Goal: Task Accomplishment & Management: Manage account settings

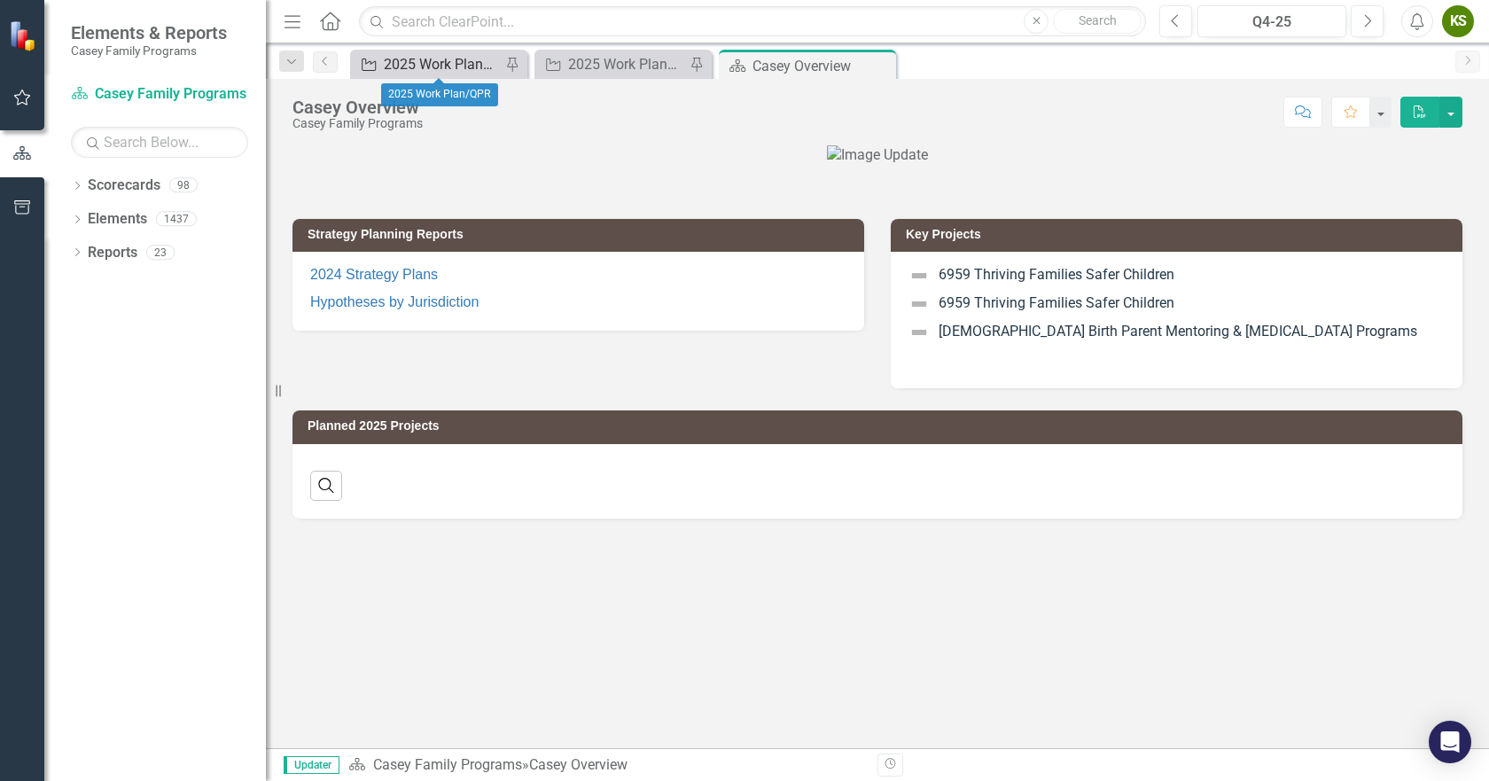
click at [417, 66] on div "2025 Work Plan/QPR" at bounding box center [442, 64] width 117 height 22
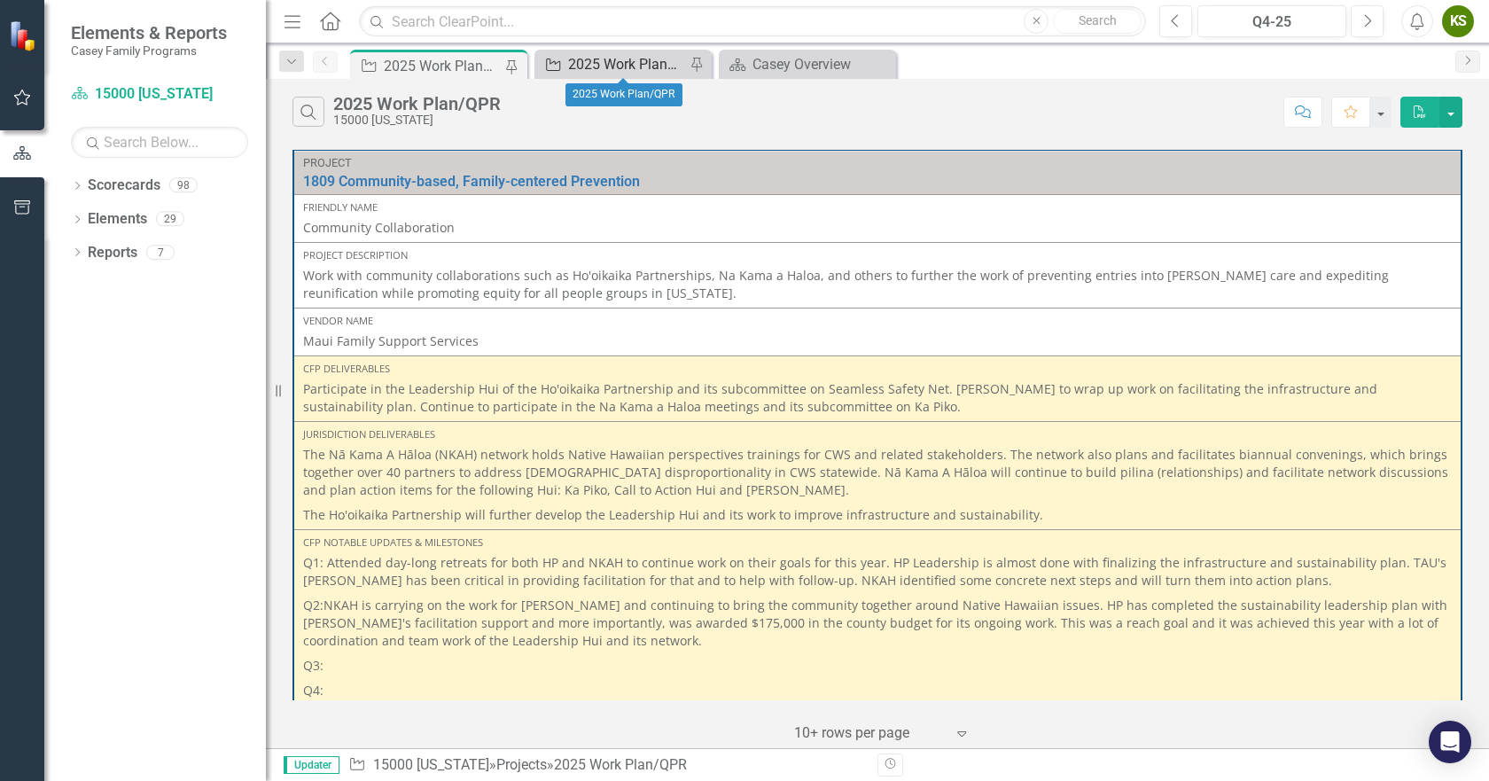
click at [600, 61] on div "2025 Work Plan/QPR" at bounding box center [626, 64] width 117 height 22
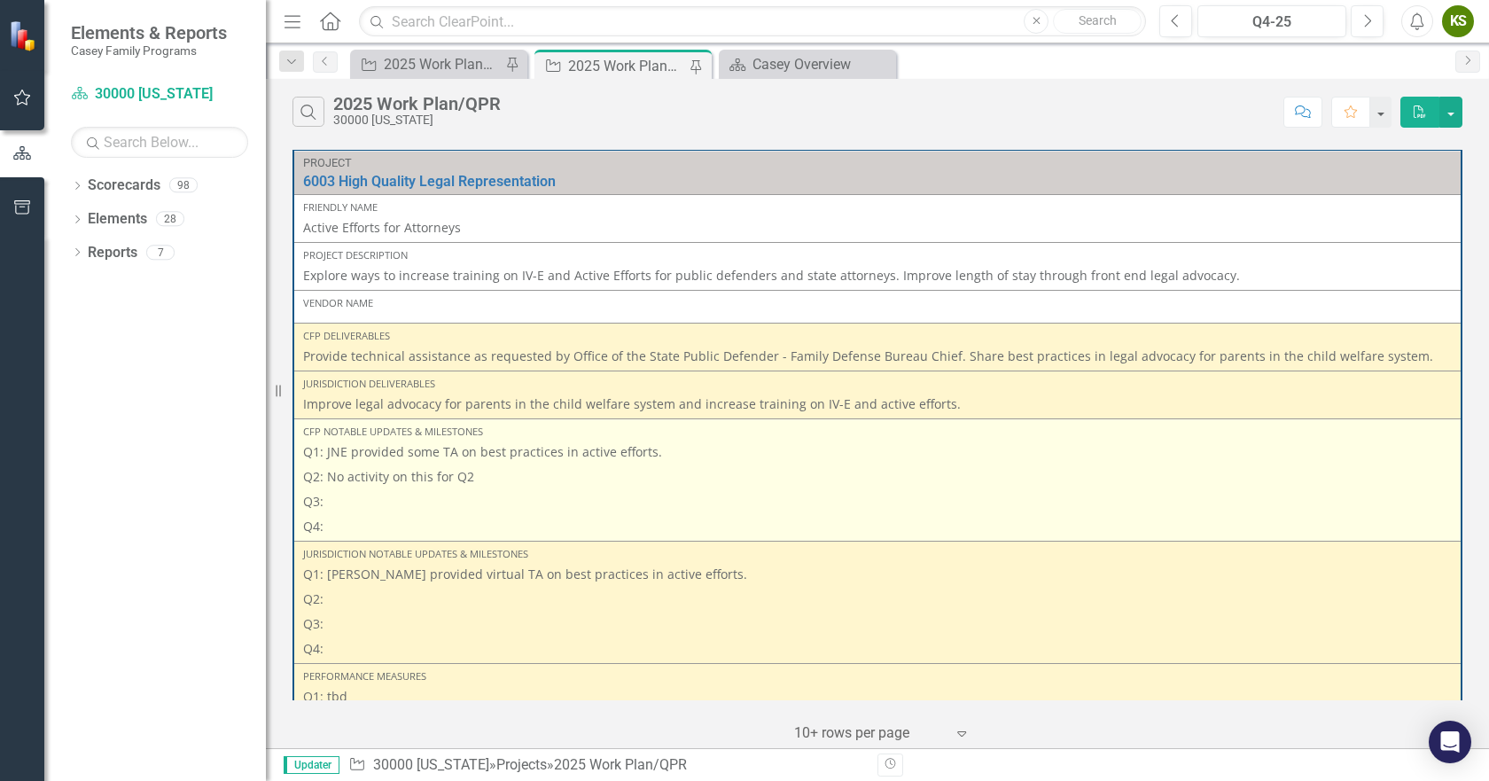
click at [403, 497] on p "Q3:" at bounding box center [877, 501] width 1149 height 25
click at [380, 504] on p "Q3:" at bounding box center [877, 501] width 1149 height 25
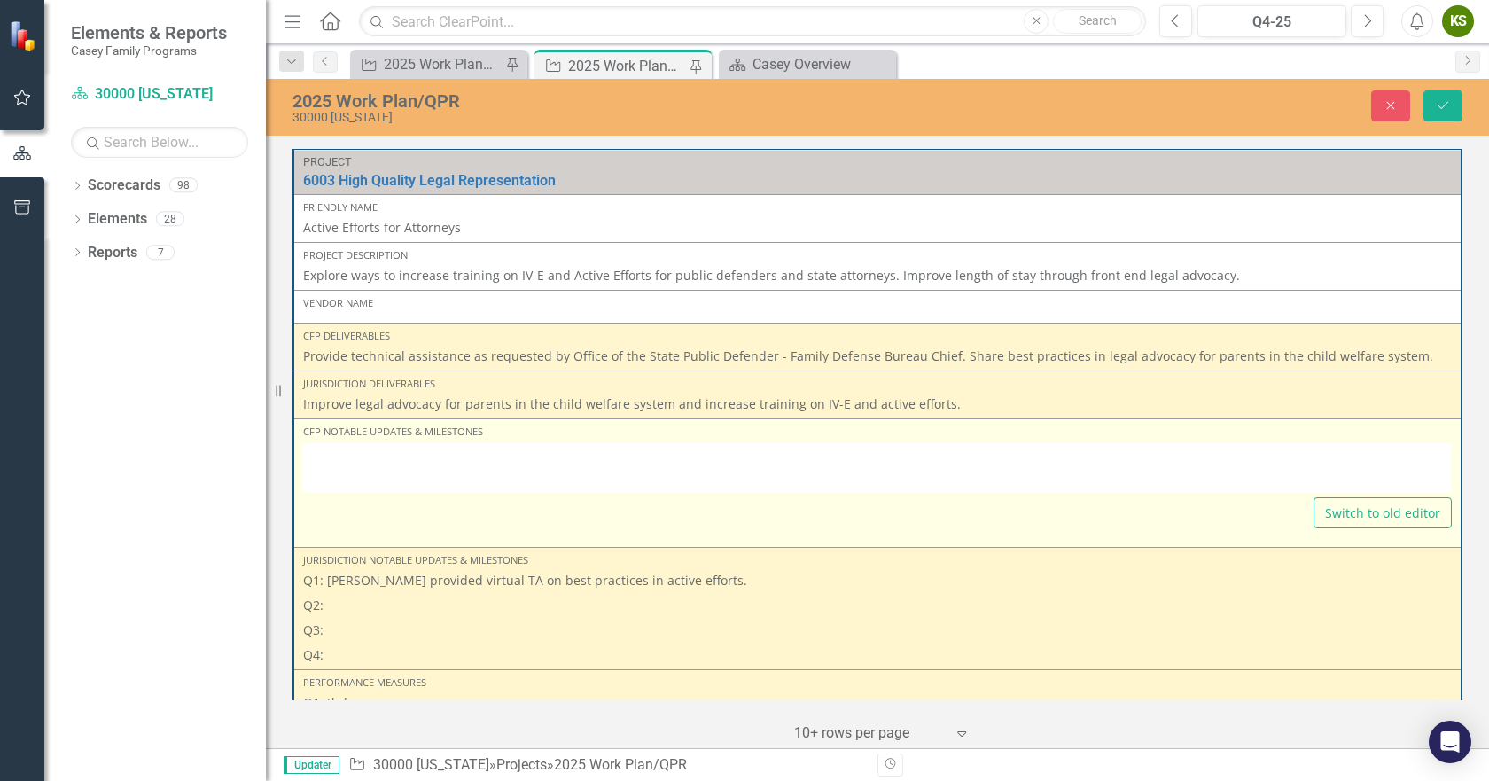
type textarea "<p>Q1: JNE provided some TA on best practices in active efforts.</p> <p>Q2: No …"
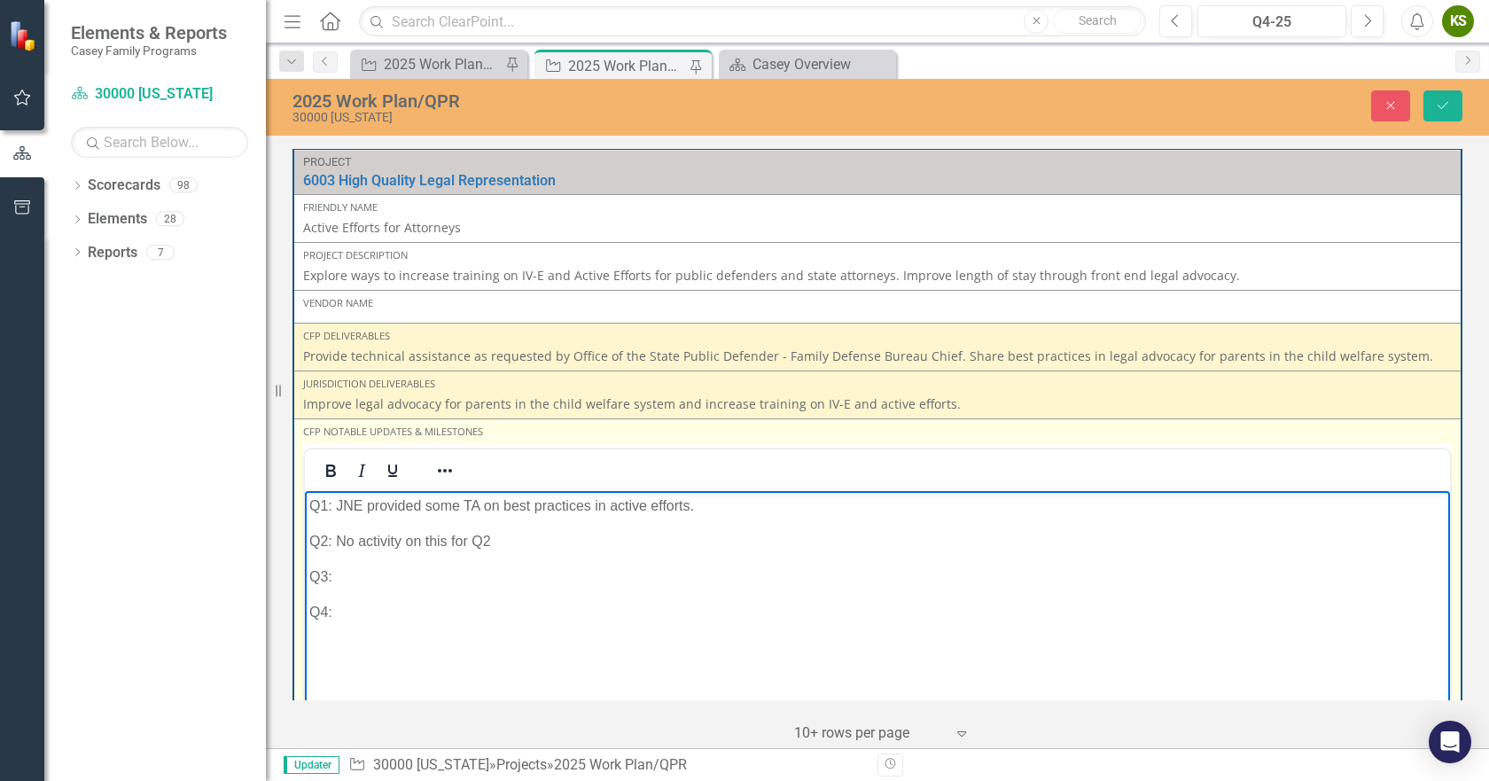
click at [366, 576] on p "Q3:" at bounding box center [877, 576] width 1137 height 21
drag, startPoint x: 336, startPoint y: 541, endPoint x: 494, endPoint y: 532, distance: 158.1
click at [494, 532] on p "Q2: No activity on this for Q2" at bounding box center [877, 540] width 1137 height 21
copy p "No activity on this for Q2"
click at [410, 579] on p "Q3:" at bounding box center [877, 576] width 1137 height 21
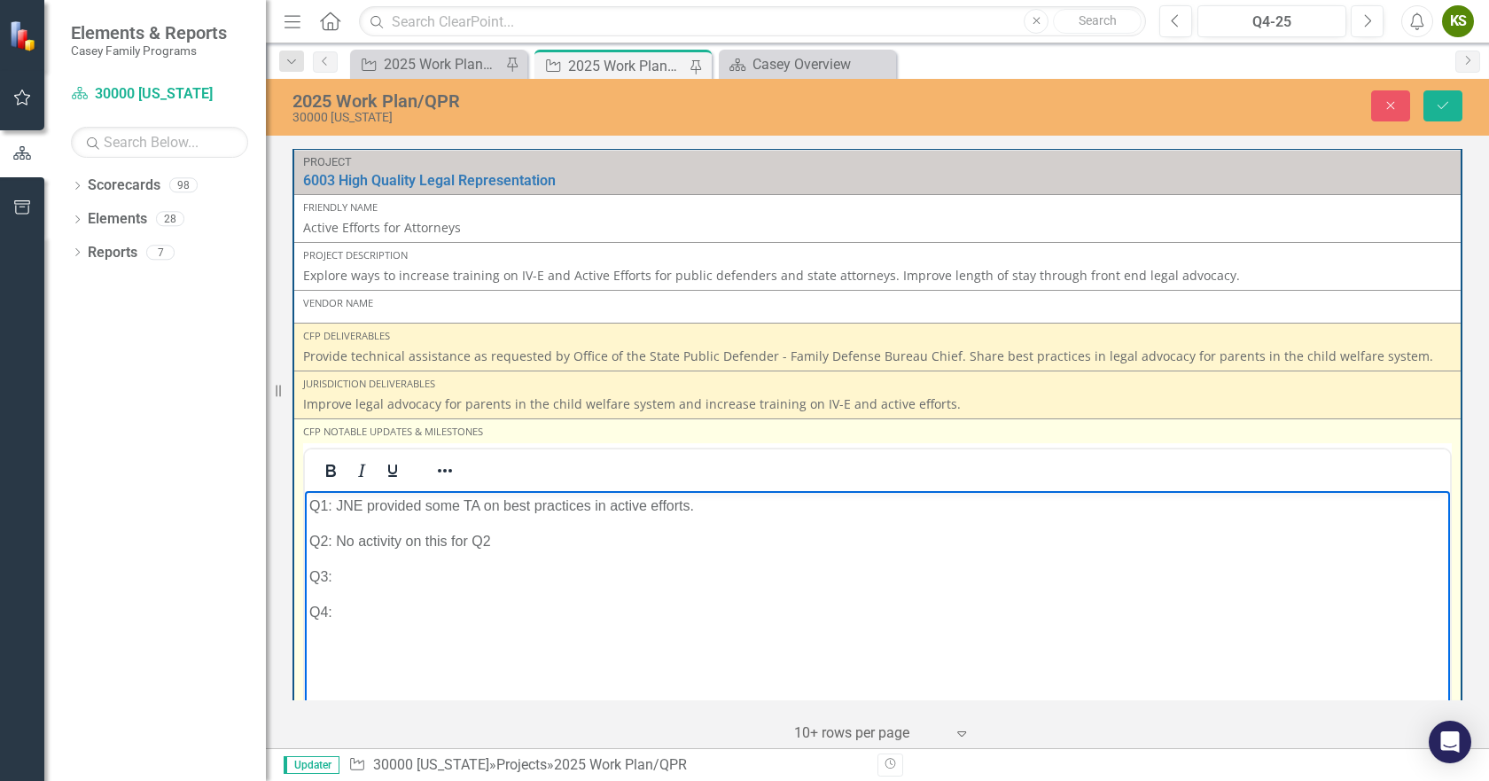
paste body "Rich Text Area. Press ALT-0 for help."
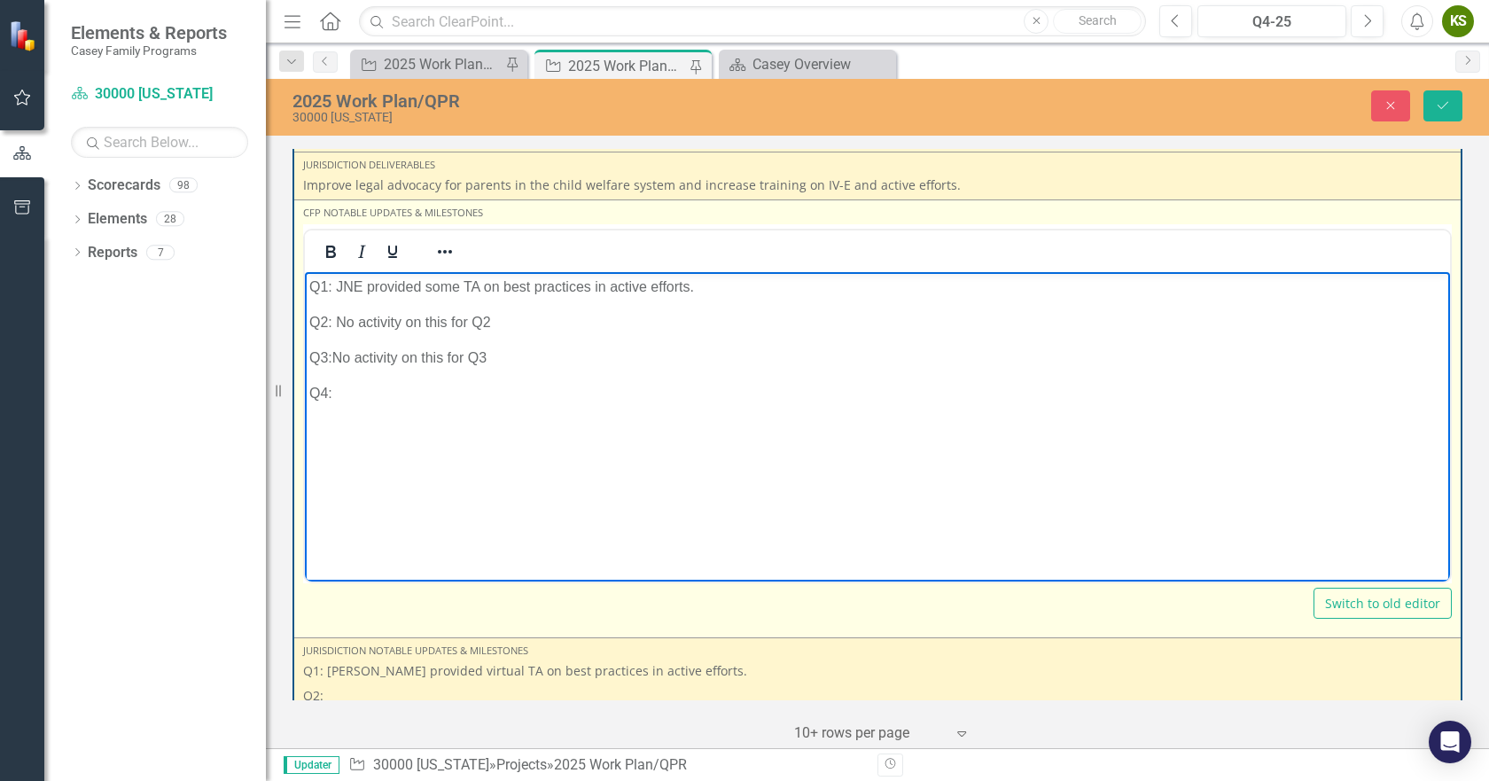
scroll to position [266, 0]
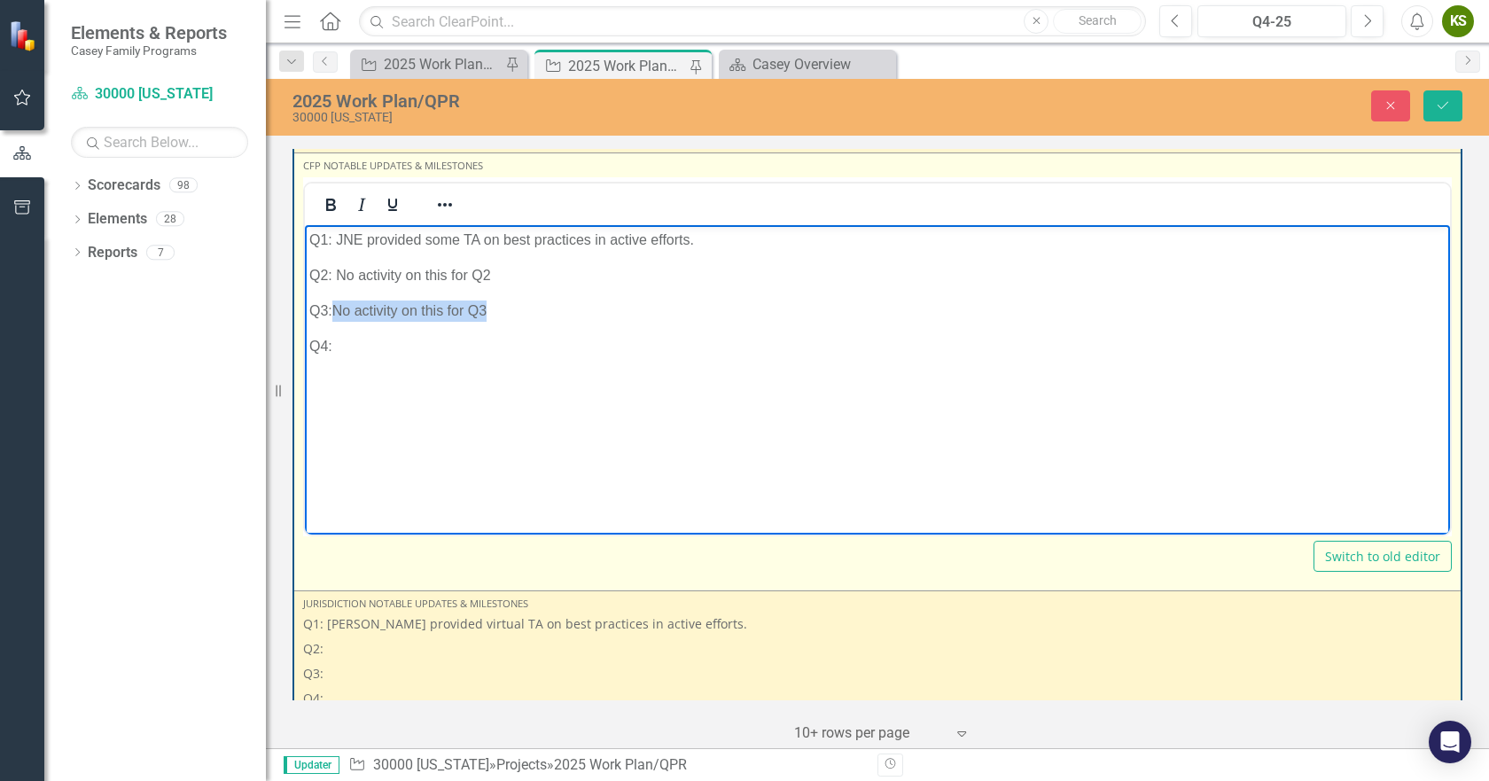
drag, startPoint x: 495, startPoint y: 304, endPoint x: 335, endPoint y: 317, distance: 160.1
click at [335, 317] on p "Q3:No activity on this for Q3" at bounding box center [877, 310] width 1137 height 21
copy p "No activity on this for Q3"
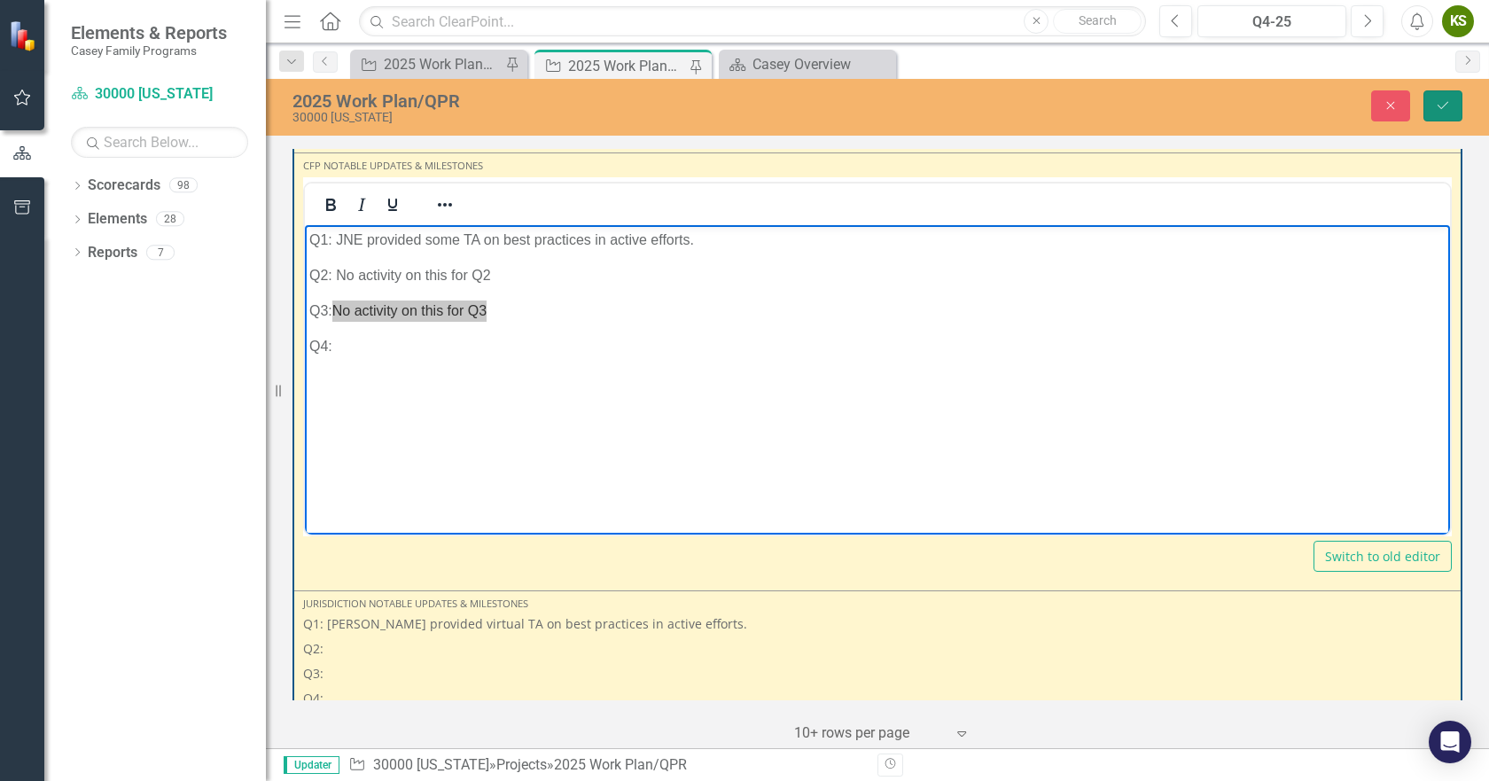
click at [1445, 102] on icon "Save" at bounding box center [1443, 105] width 16 height 12
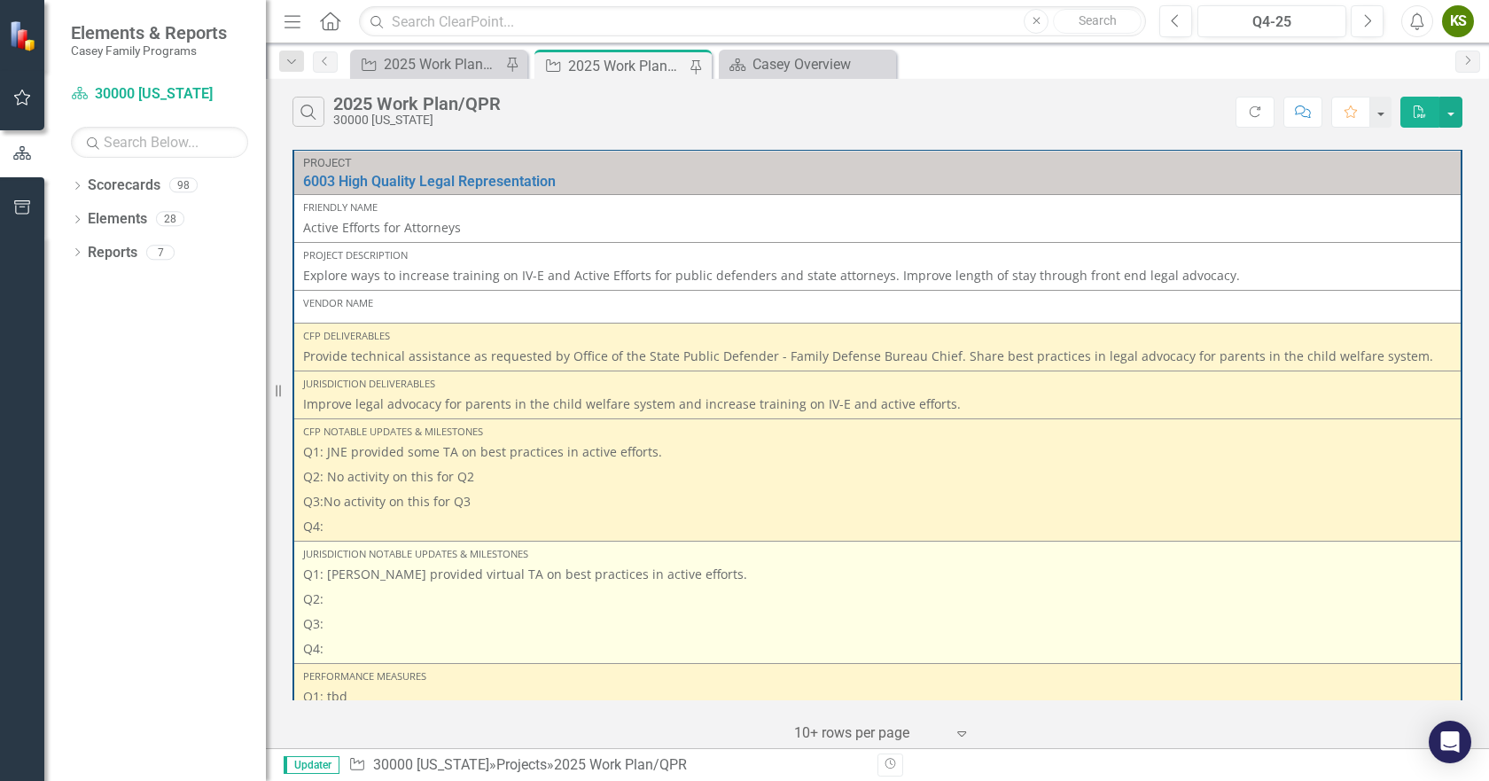
click at [354, 595] on p "Q2:" at bounding box center [877, 599] width 1149 height 25
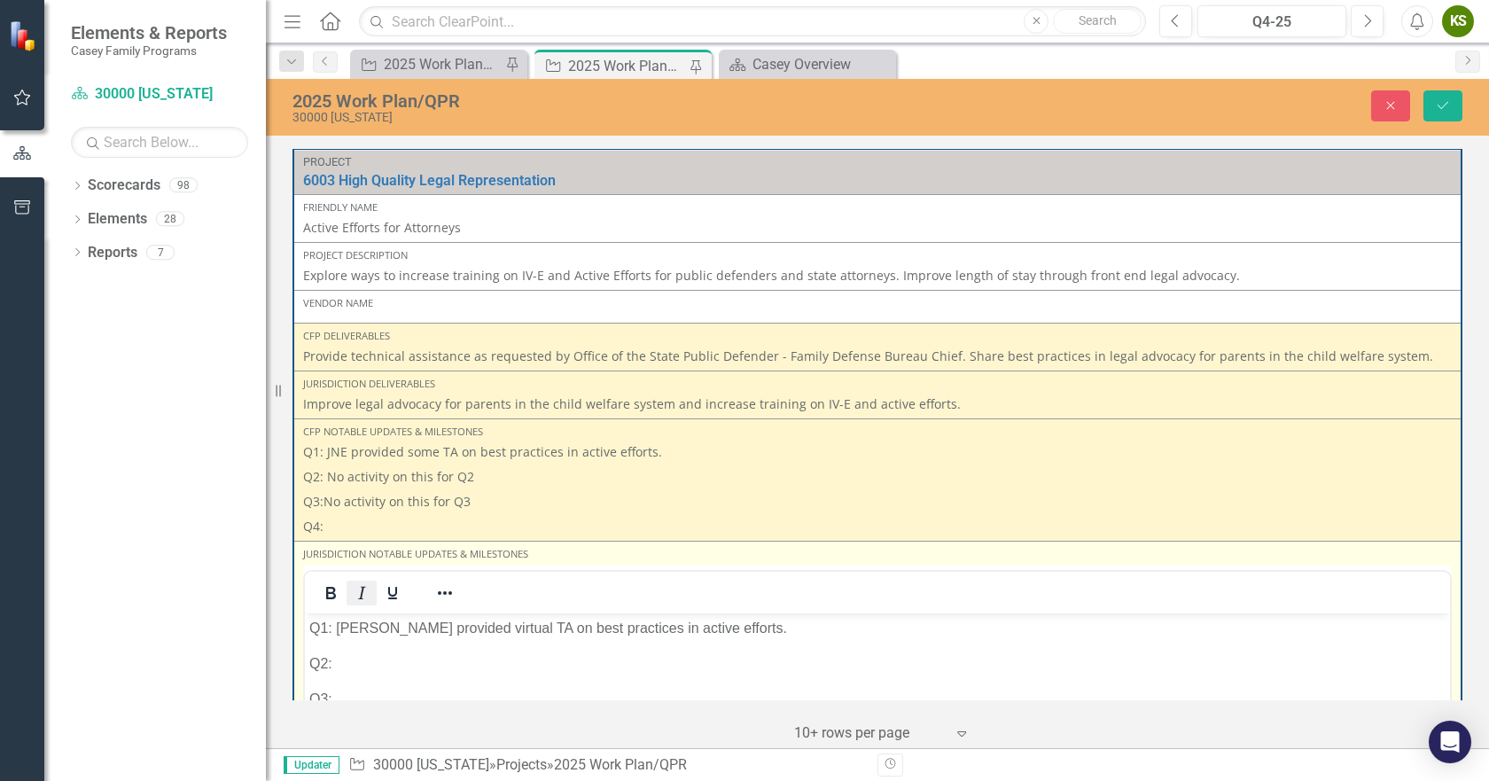
scroll to position [0, 0]
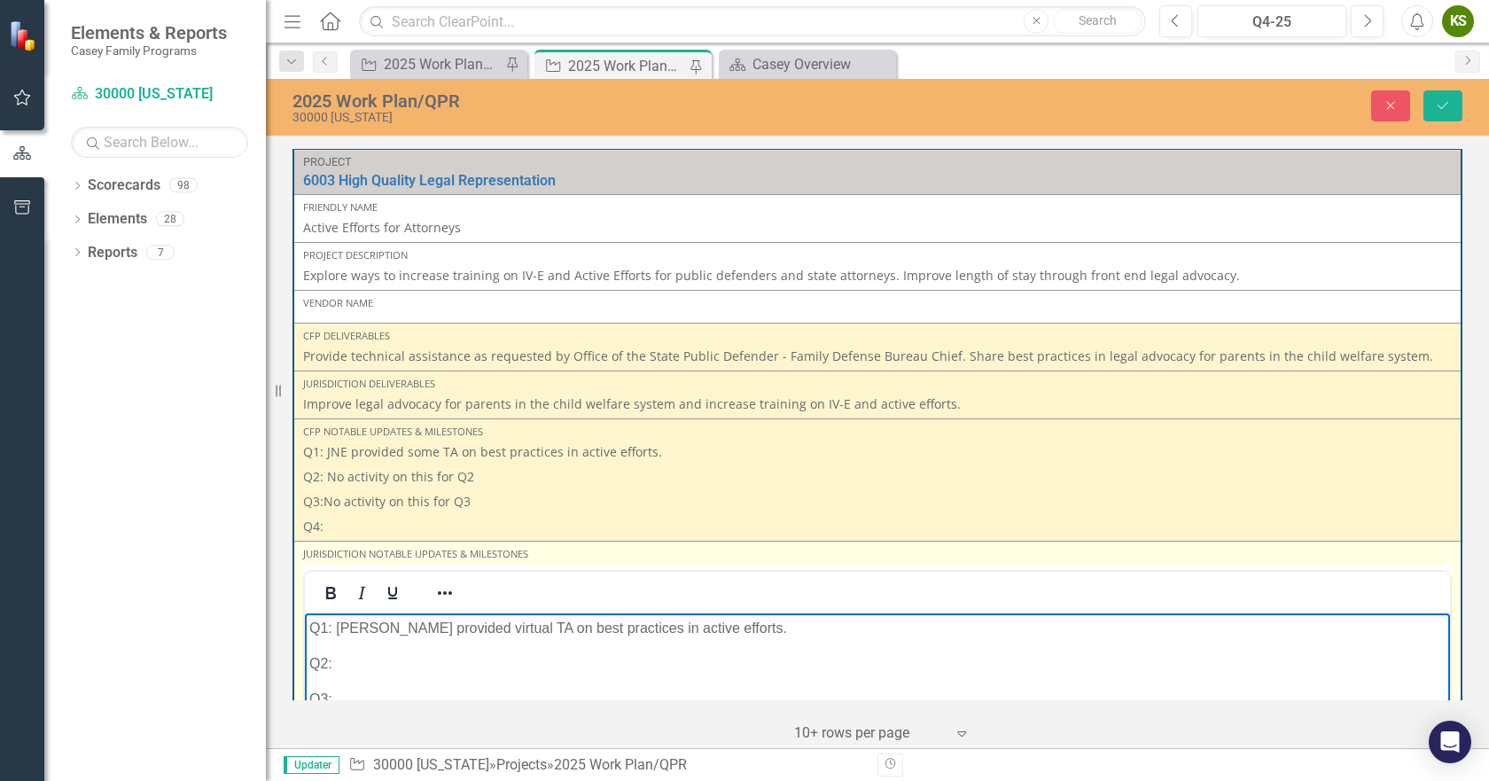
click at [369, 655] on p "Q2:" at bounding box center [877, 663] width 1137 height 21
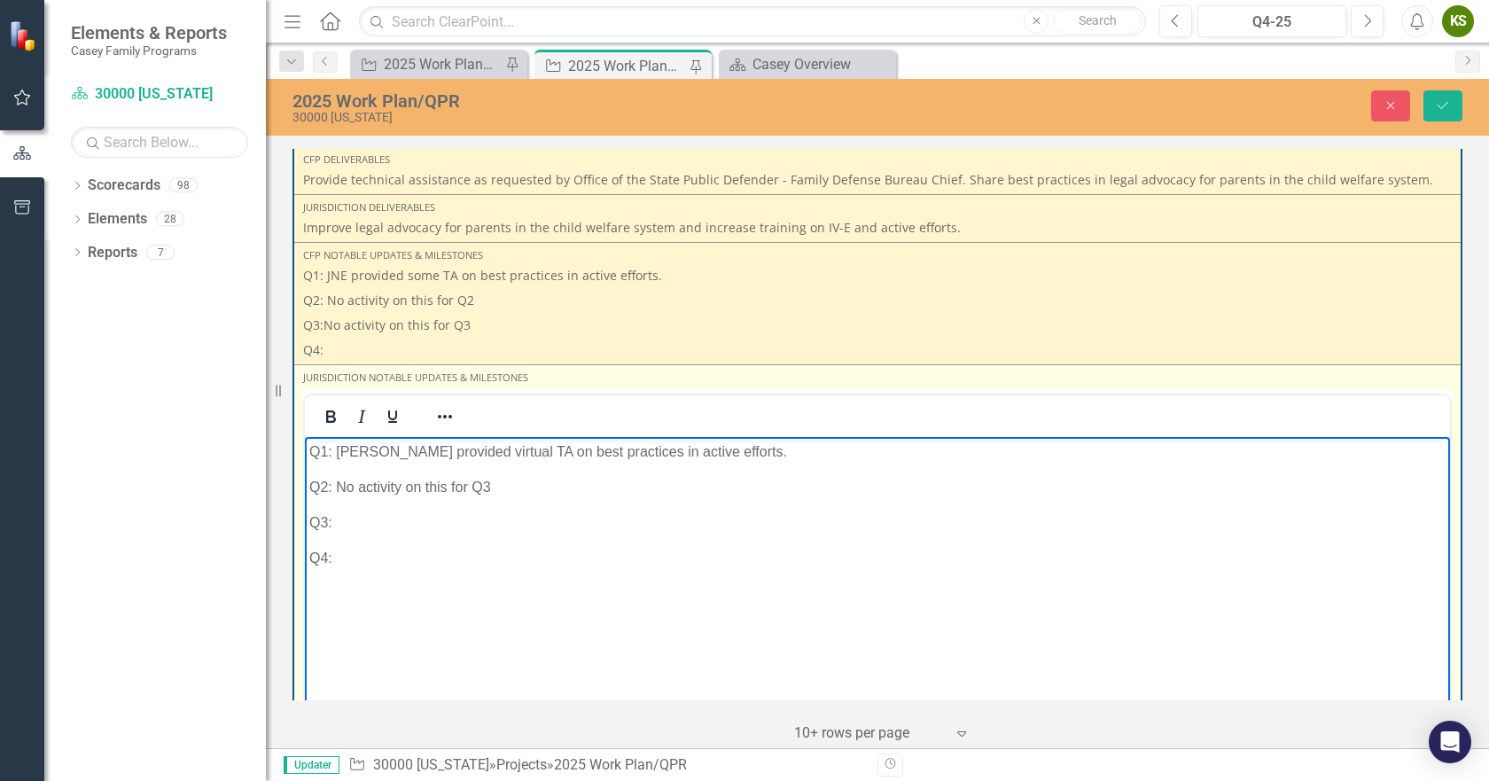
scroll to position [177, 0]
click at [385, 520] on p "Q3:" at bounding box center [877, 521] width 1137 height 21
click at [504, 481] on p "Q2: No activity on this for Q3" at bounding box center [877, 485] width 1137 height 21
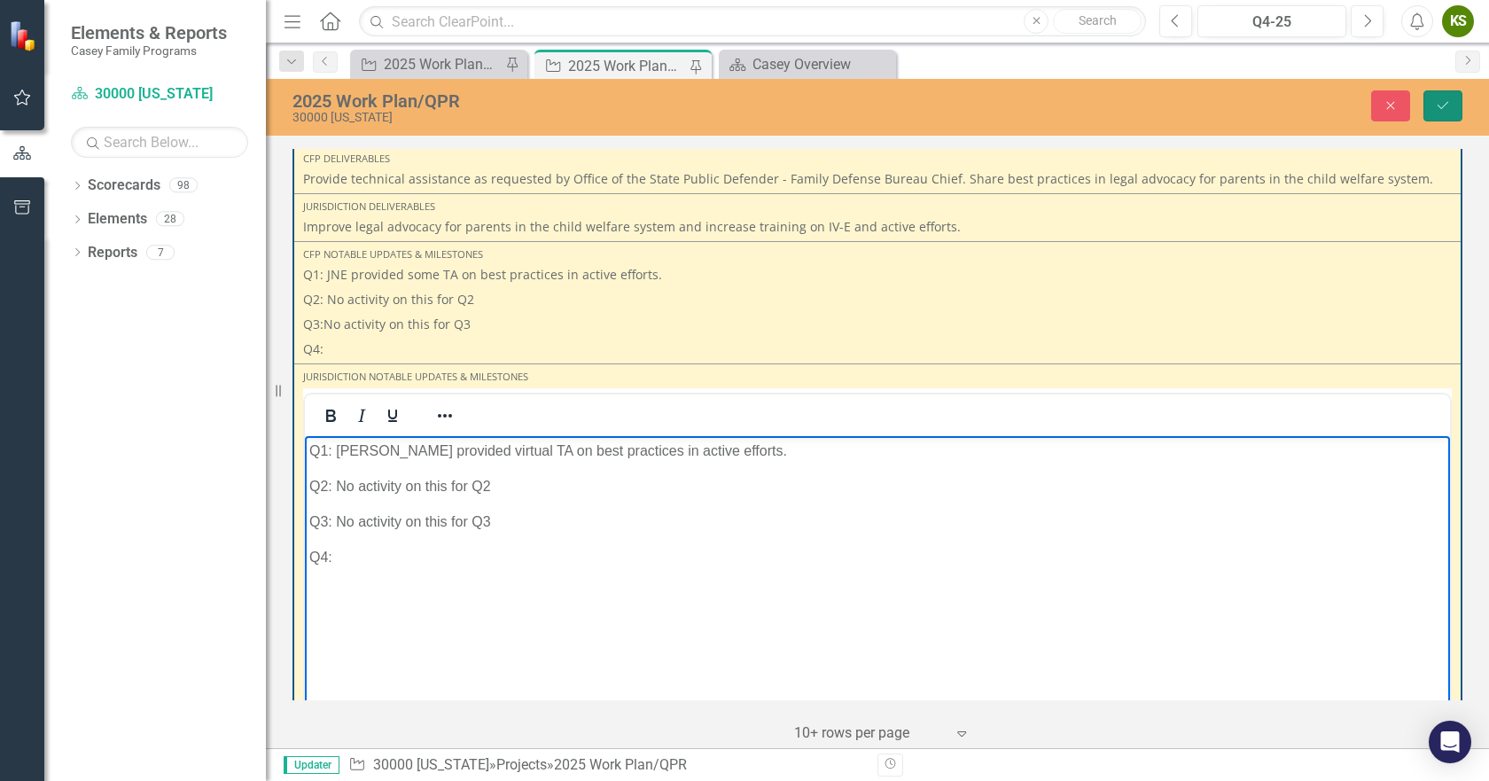
click at [1436, 102] on icon "Save" at bounding box center [1443, 105] width 16 height 12
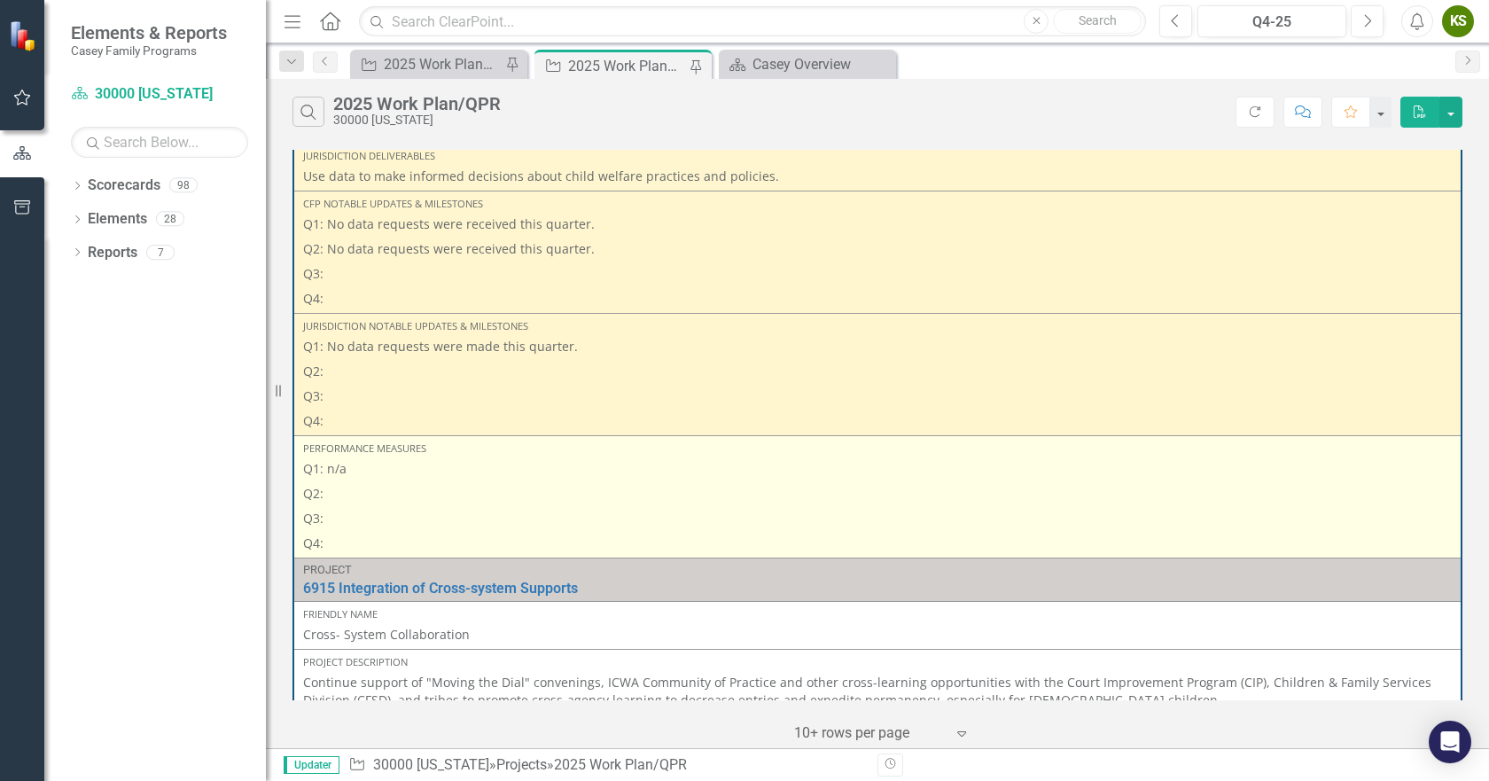
scroll to position [887, 0]
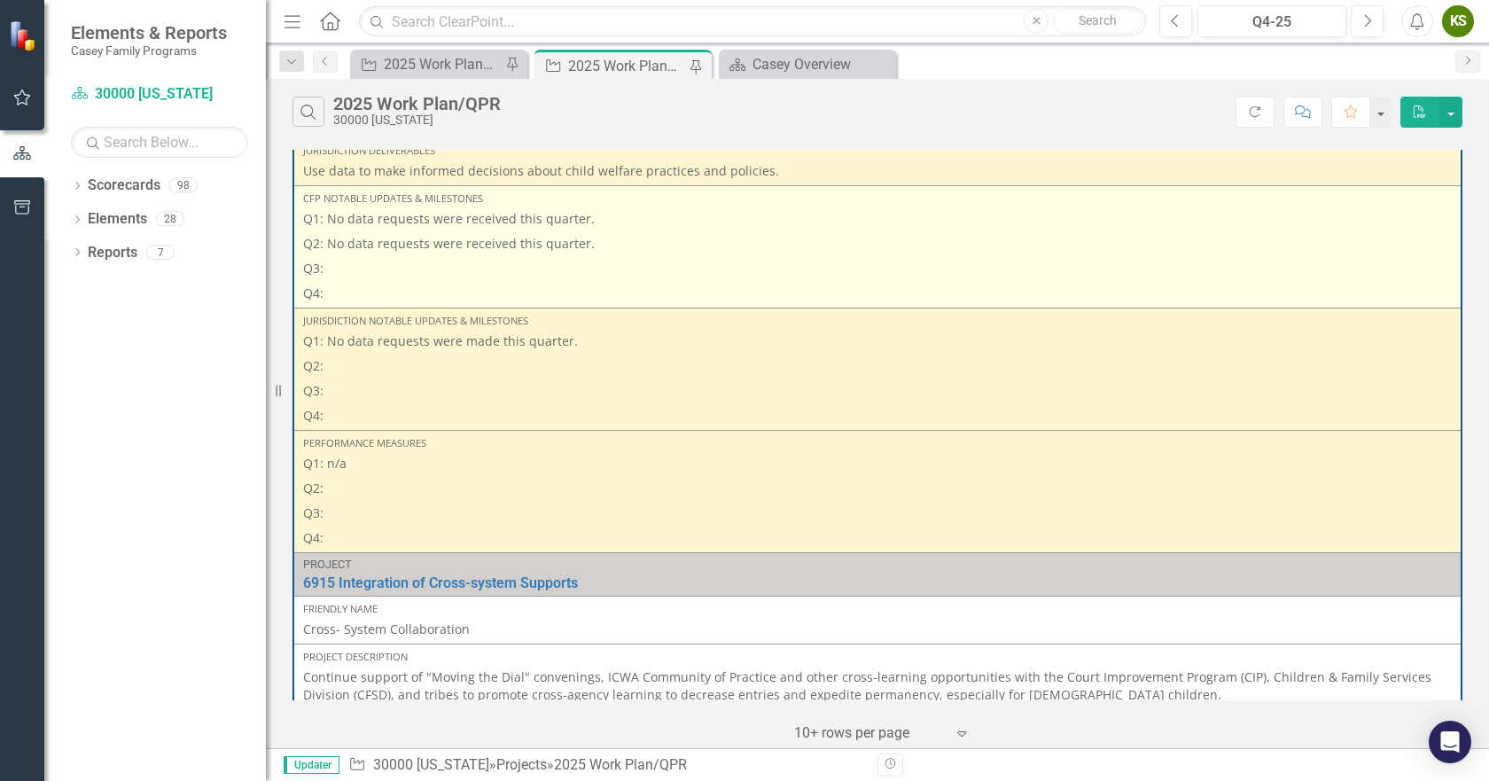
click at [528, 248] on p "Q2: No data requests were received this quarter." at bounding box center [877, 243] width 1149 height 25
click at [609, 246] on p "Q2: No data requests were received this quarter." at bounding box center [877, 243] width 1149 height 25
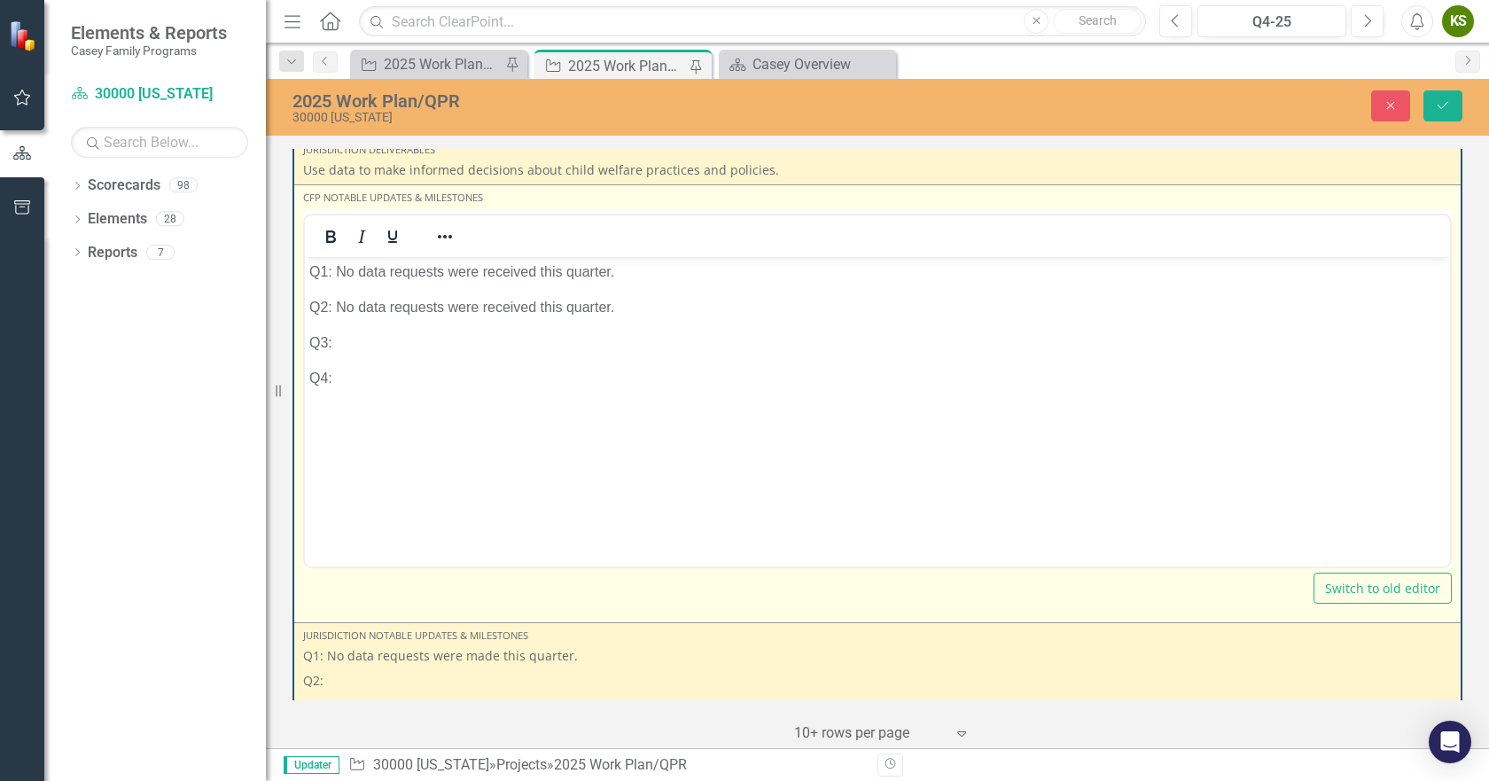
scroll to position [0, 0]
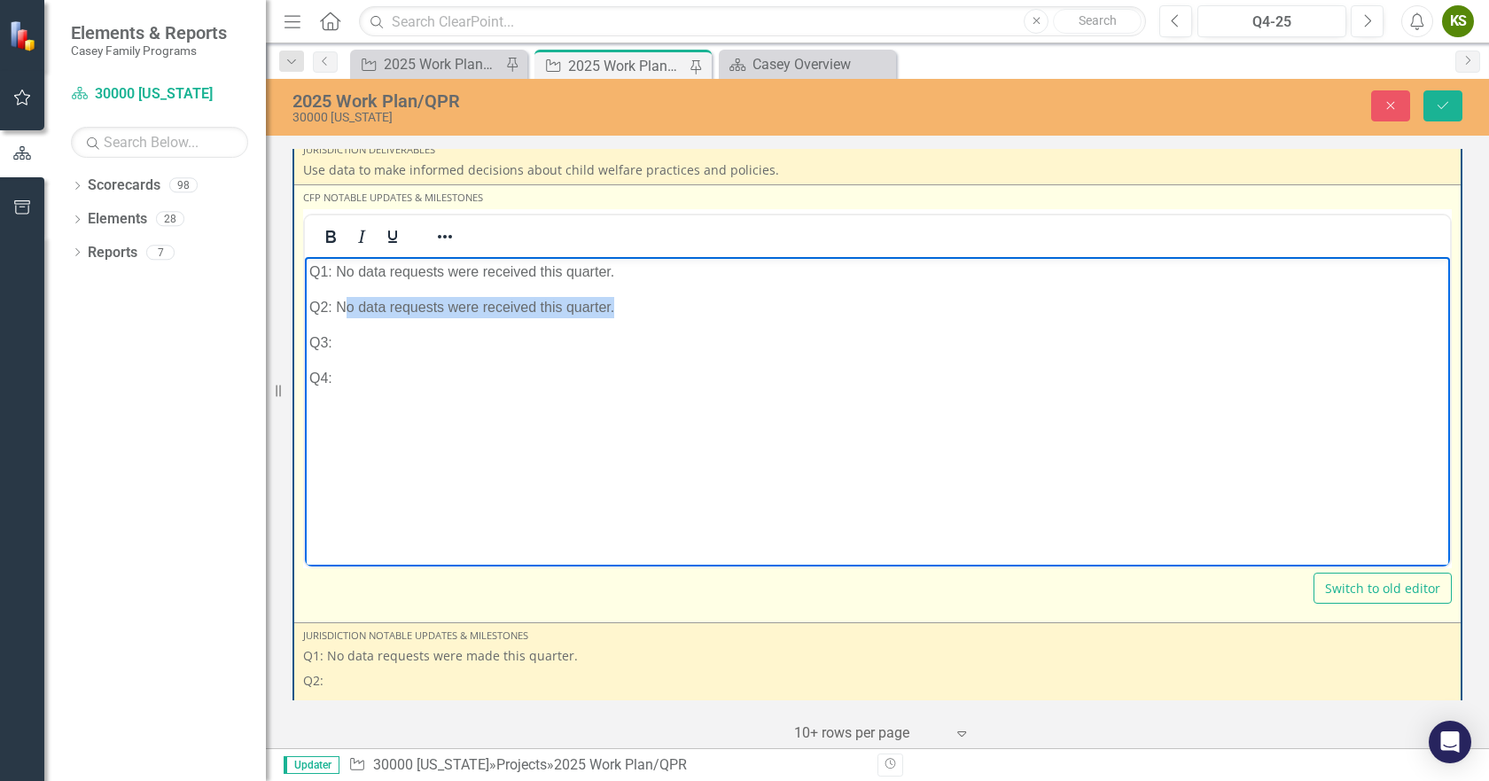
drag, startPoint x: 643, startPoint y: 308, endPoint x: 343, endPoint y: 305, distance: 299.7
click at [343, 305] on p "Q2: No data requests were received this quarter." at bounding box center [877, 307] width 1137 height 21
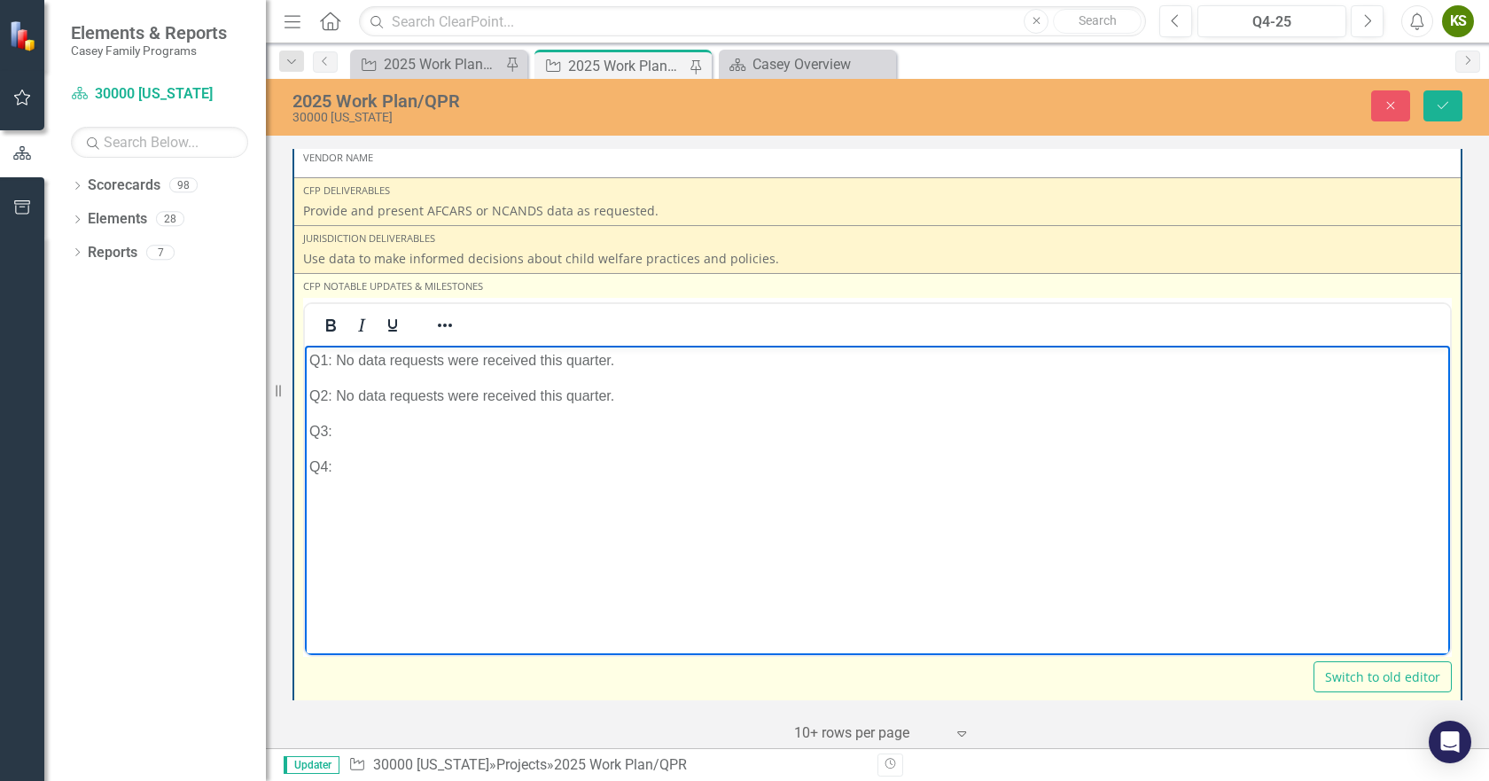
click at [413, 444] on body "Q1: No data requests were received this quarter. Q2: No data requests were rece…" at bounding box center [877, 479] width 1145 height 266
click at [374, 434] on p "Q3:" at bounding box center [877, 431] width 1137 height 21
click at [371, 431] on p "Q3: Data were provided to Yellowstone County for a judicial team." at bounding box center [877, 431] width 1137 height 21
click at [431, 431] on p "Q3: Data on permenanecy were provided to Yellowstone County for a judicial team." at bounding box center [877, 431] width 1137 height 21
click at [668, 573] on body "Q1: No data requests were received this quarter. Q2: No data requests were rece…" at bounding box center [877, 479] width 1145 height 266
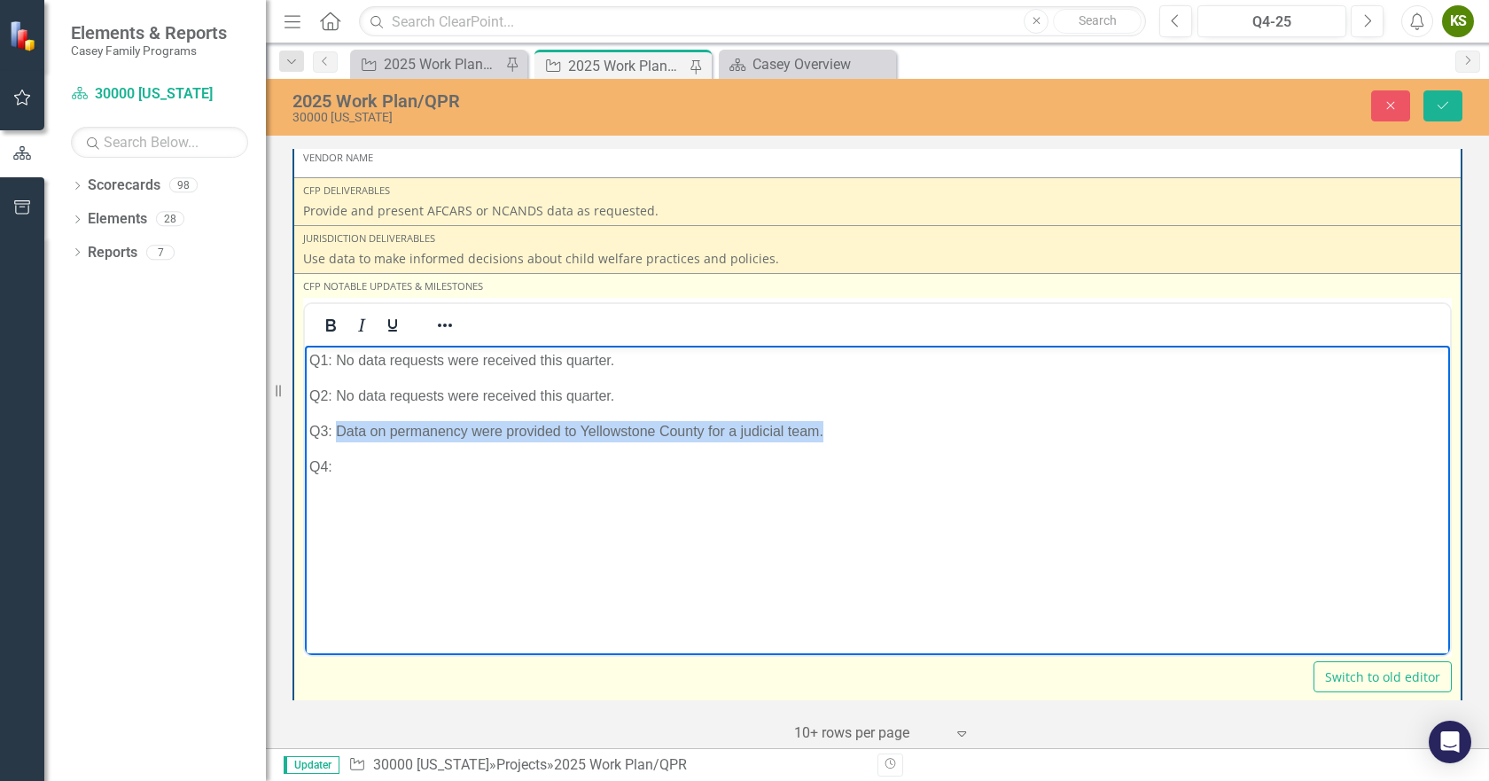
drag, startPoint x: 842, startPoint y: 429, endPoint x: 340, endPoint y: 422, distance: 502.8
click at [340, 422] on p "Q3: Data on permanency were provided to Yellowstone County for a judicial team." at bounding box center [877, 431] width 1137 height 21
copy p "Data on permanency were provided to Yellowstone County for a judicial team."
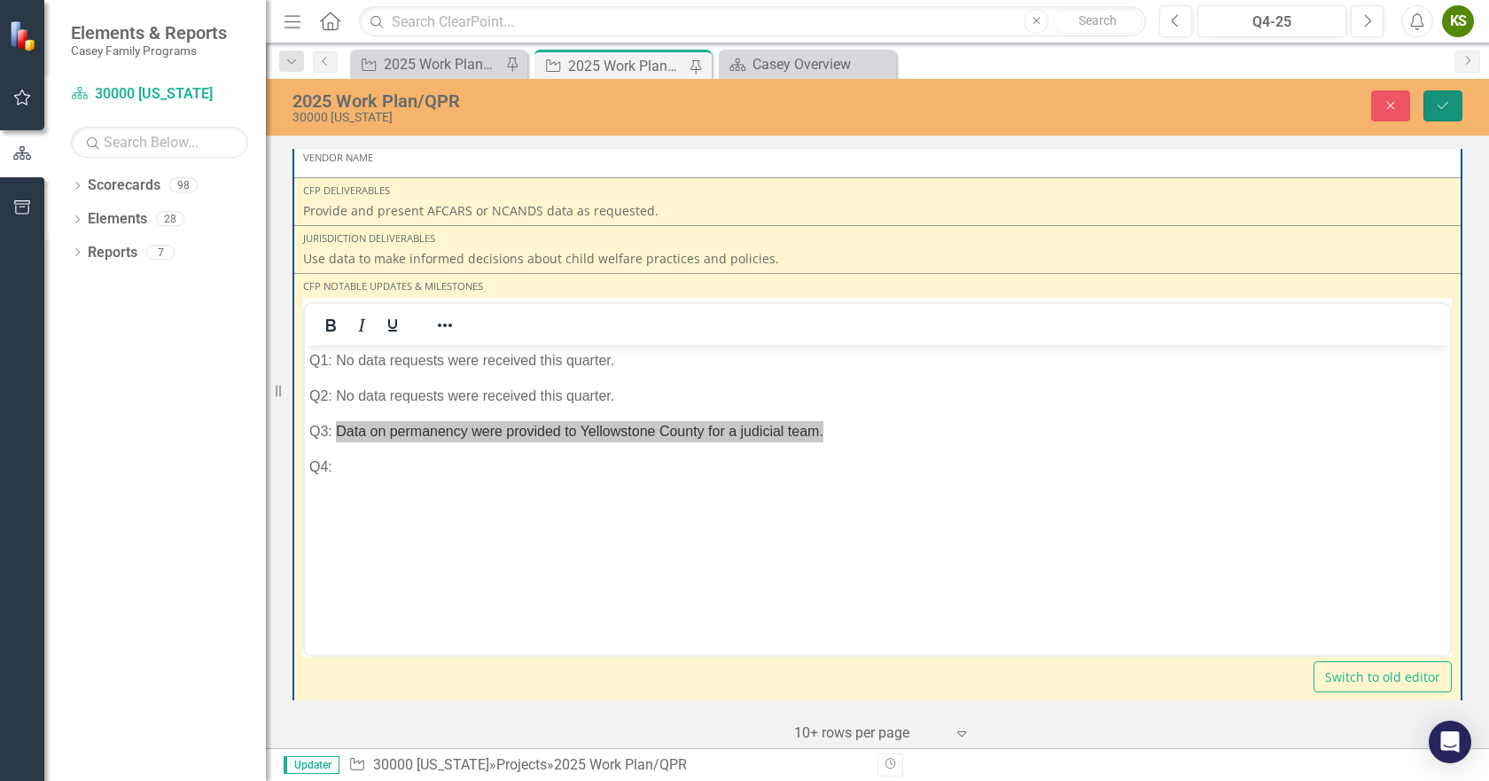
click at [1451, 98] on button "Save" at bounding box center [1443, 105] width 39 height 31
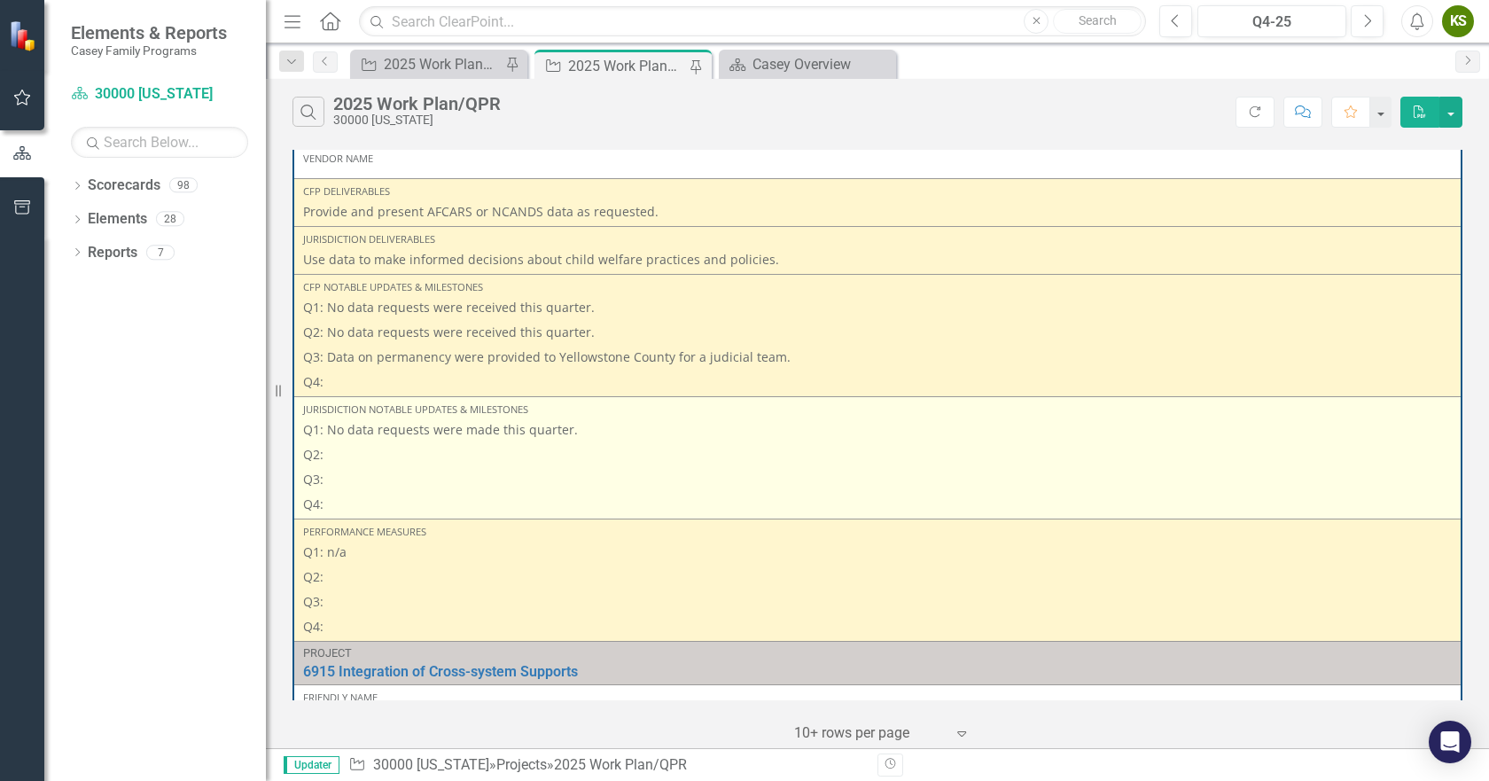
click at [343, 453] on p "Q2:" at bounding box center [877, 454] width 1149 height 25
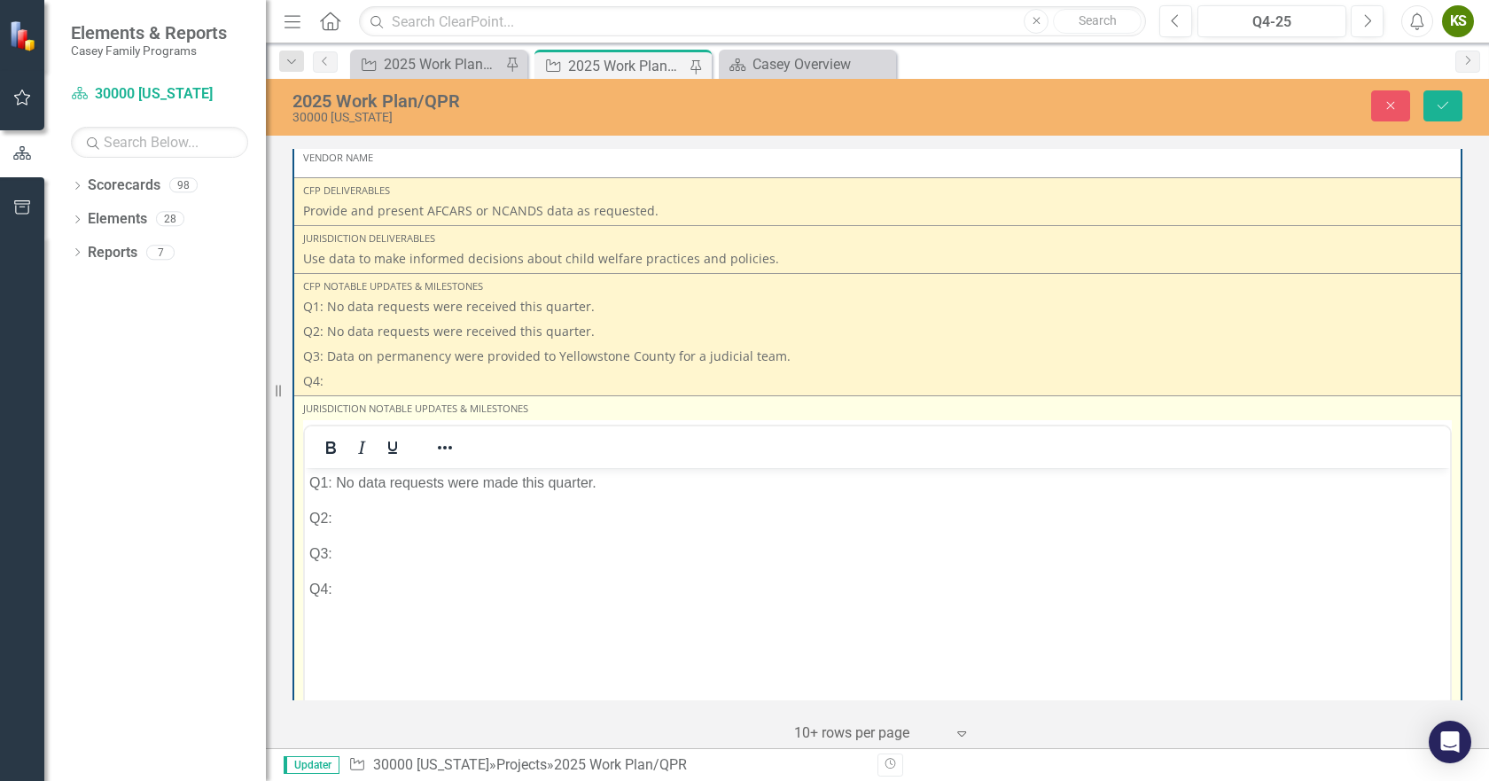
scroll to position [0, 0]
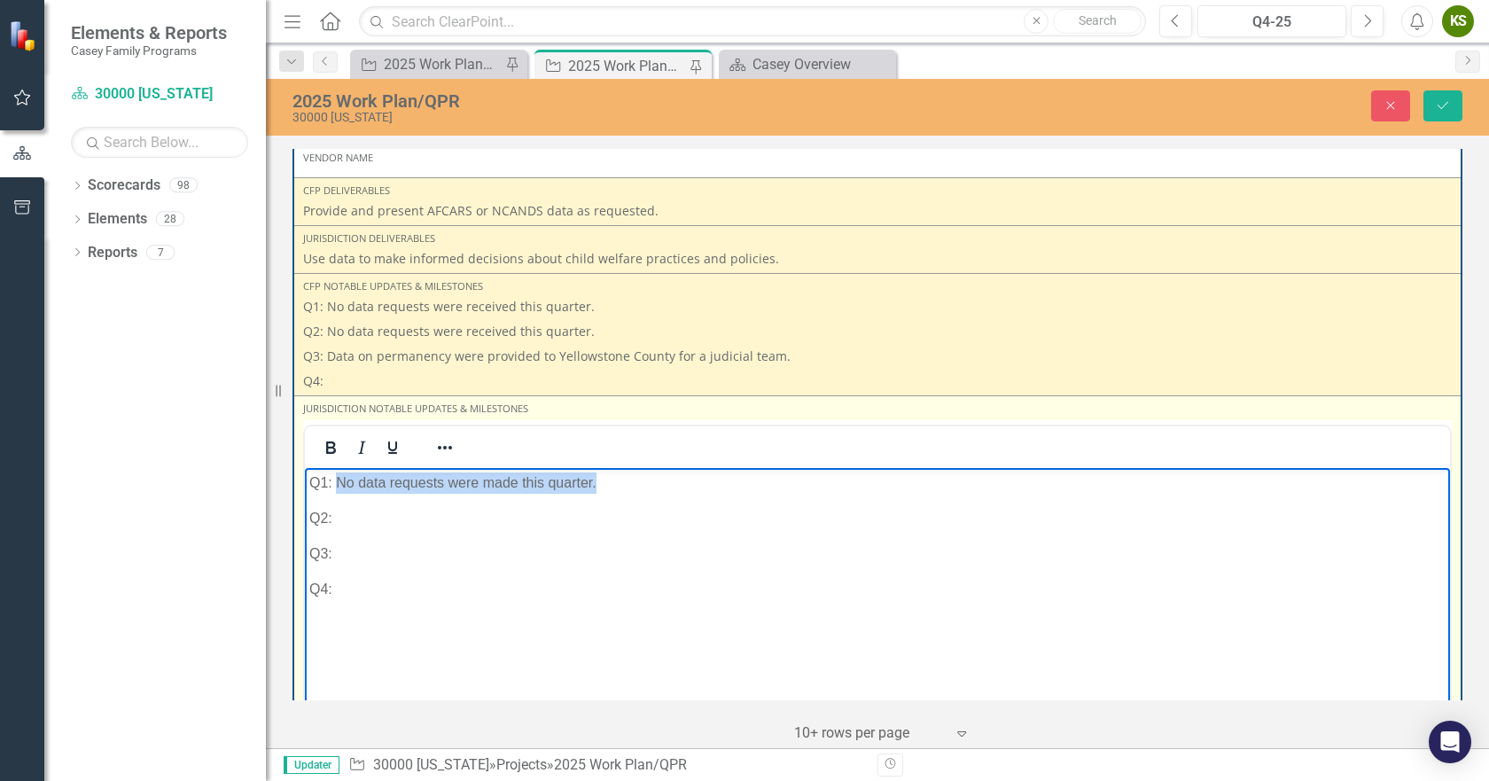
drag, startPoint x: 629, startPoint y: 481, endPoint x: 341, endPoint y: 481, distance: 287.3
click at [341, 481] on p "Q1: No data requests were made this quarter." at bounding box center [877, 483] width 1137 height 21
copy p "No data requests were made this quarter."
click at [368, 517] on p "Q2:" at bounding box center [877, 518] width 1137 height 21
paste body "Rich Text Area. Press ALT-0 for help."
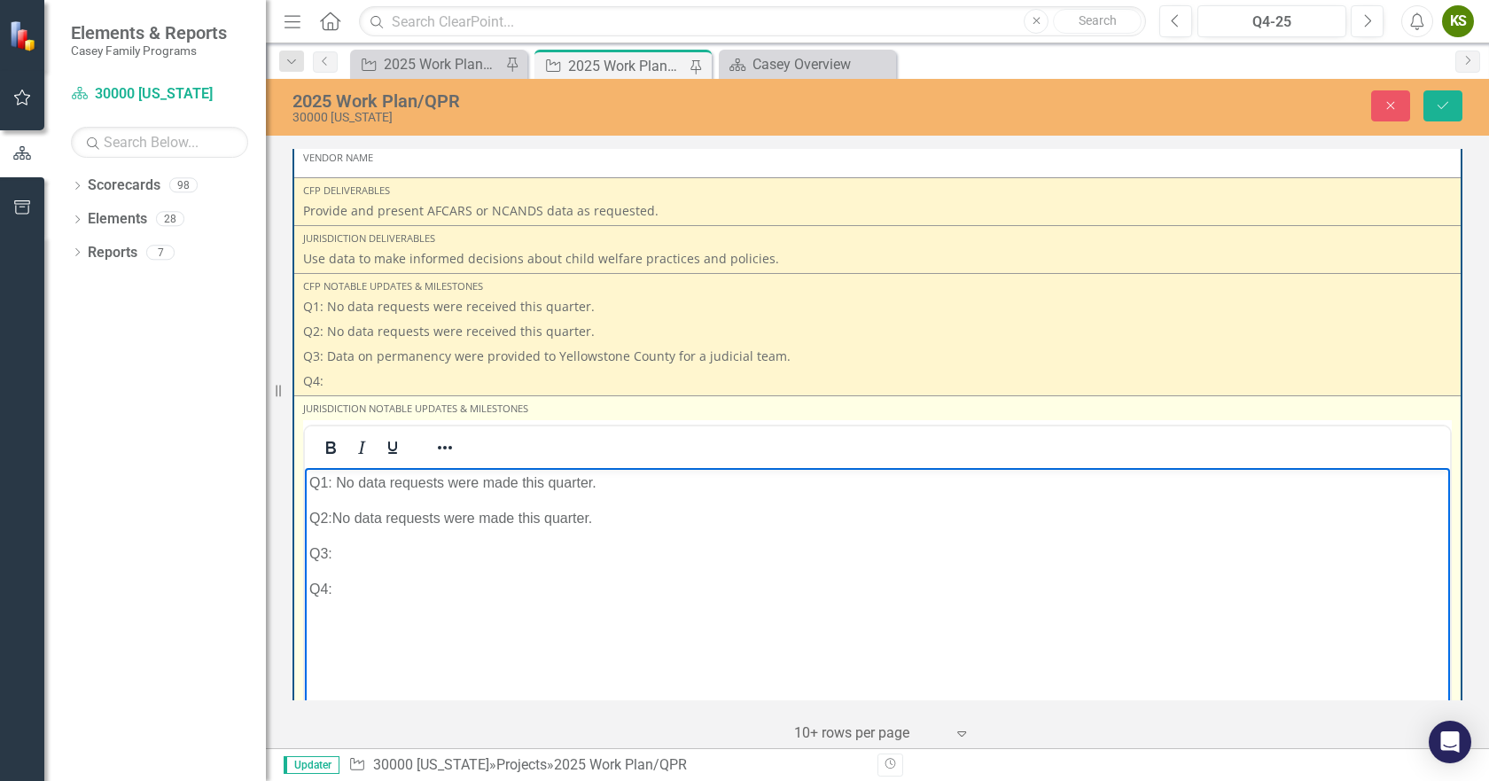
click at [338, 521] on p "Q2:No data requests were made this quarter." at bounding box center [877, 518] width 1137 height 21
click at [334, 515] on p "Q2:No data requests were made this quarter." at bounding box center [877, 518] width 1137 height 21
click at [355, 554] on p "Q3:" at bounding box center [877, 553] width 1137 height 21
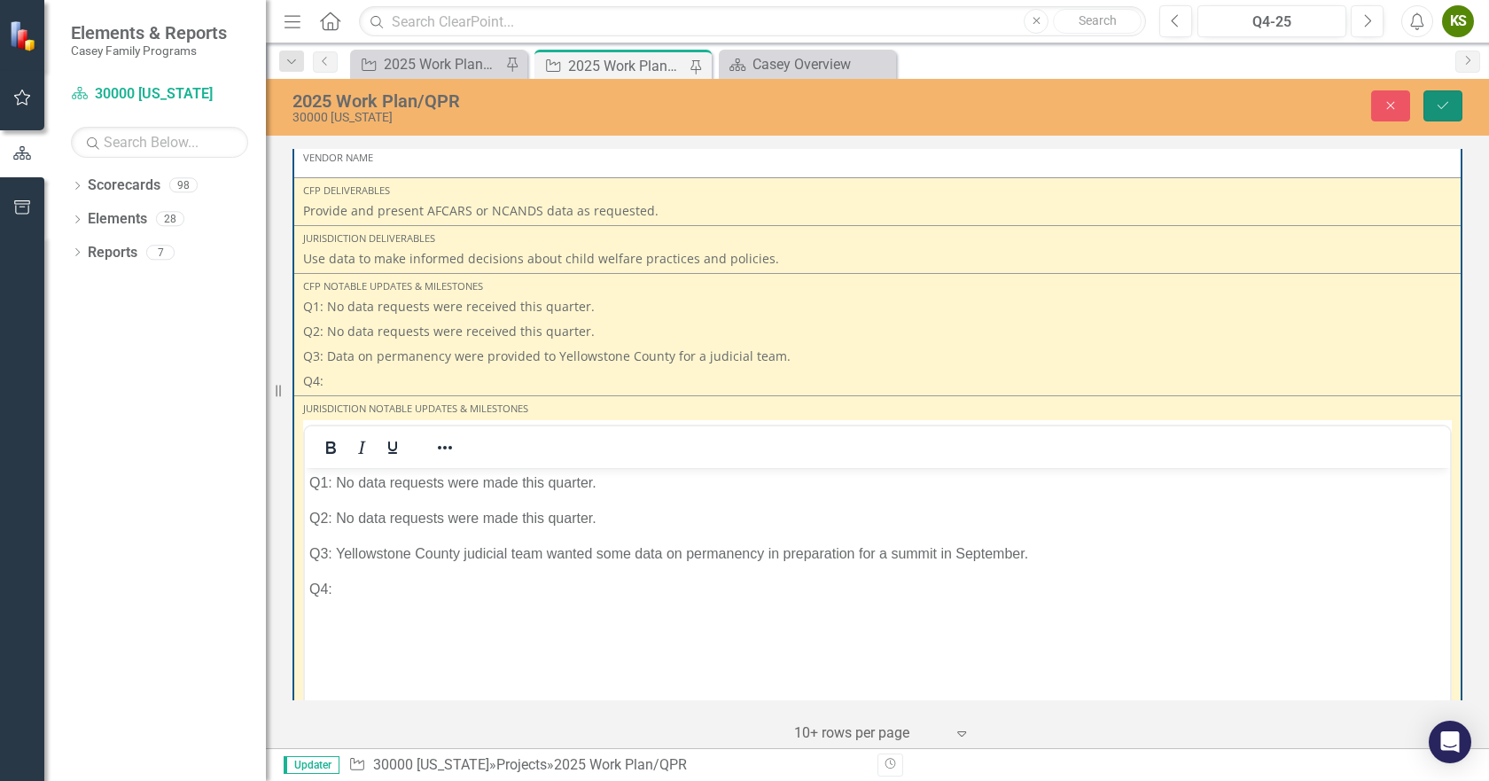
click at [1448, 98] on button "Save" at bounding box center [1443, 105] width 39 height 31
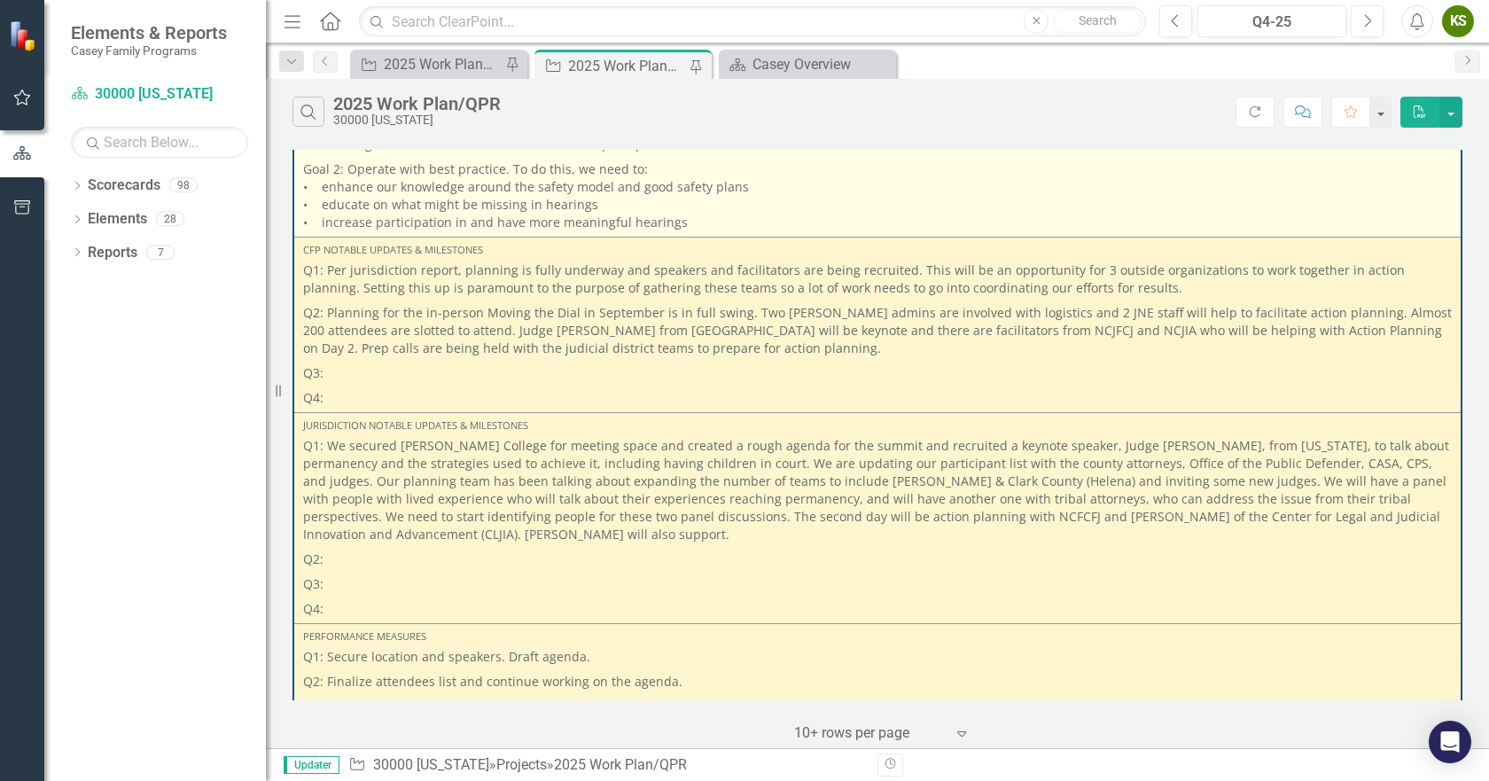
scroll to position [1830, 0]
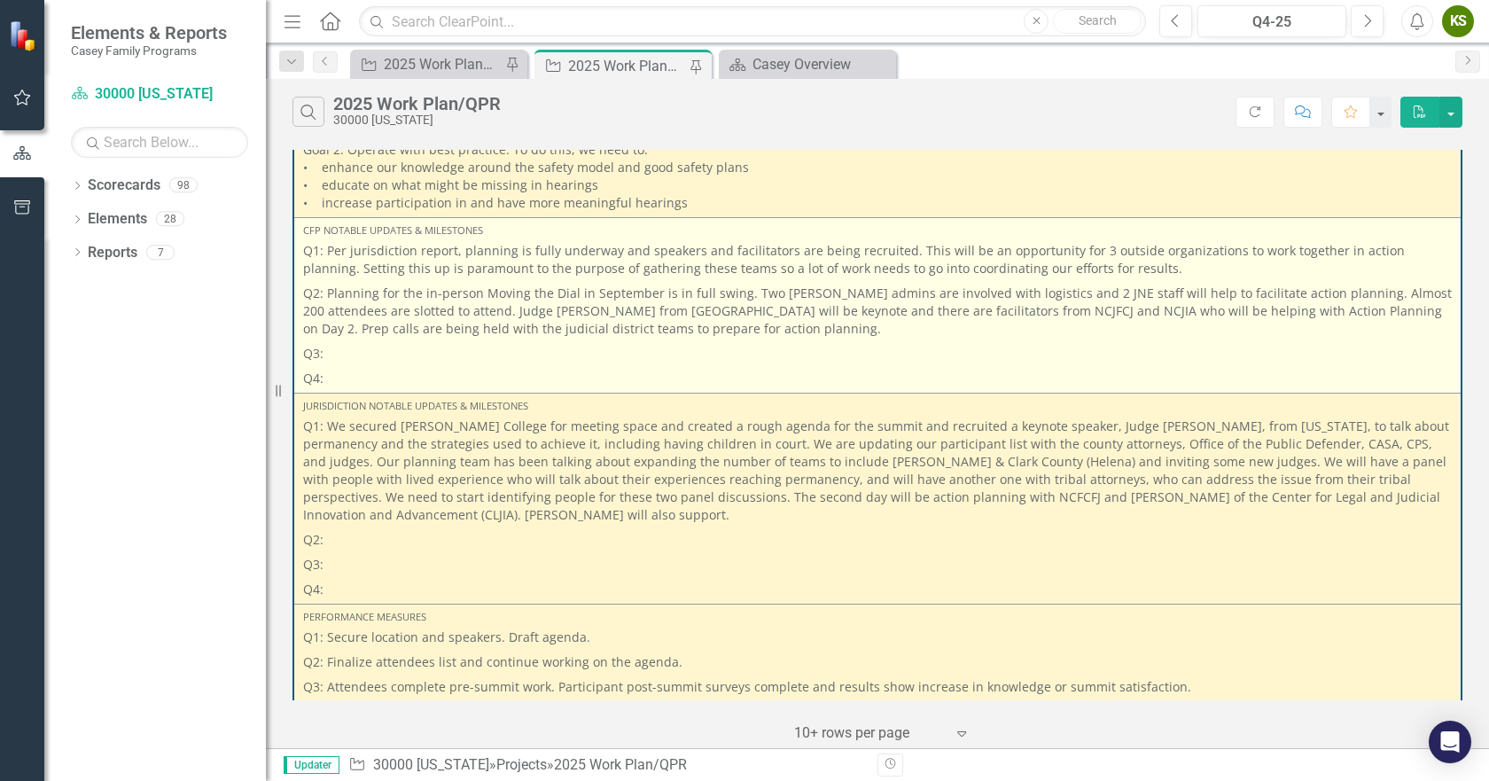
click at [387, 366] on p "Q3:" at bounding box center [877, 353] width 1149 height 25
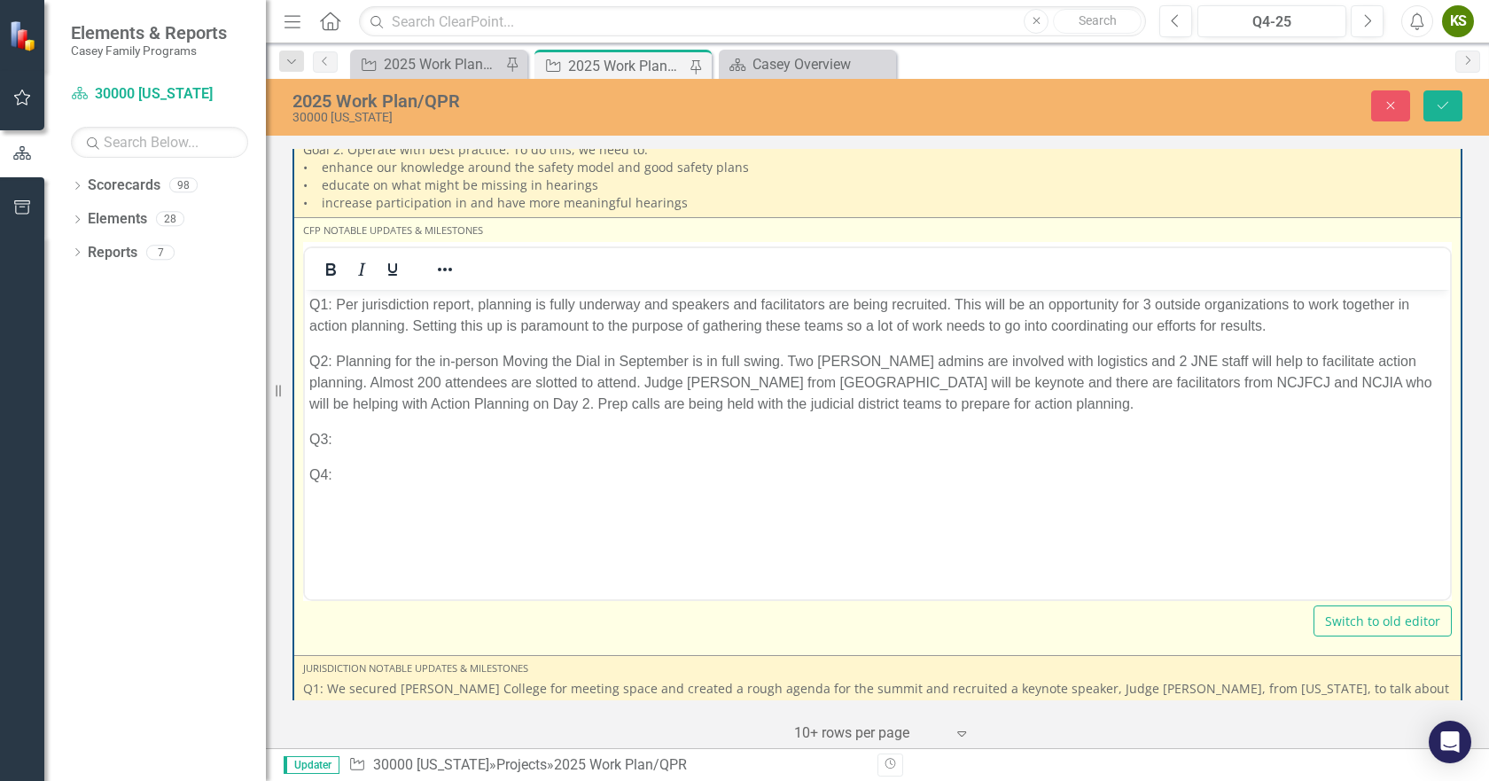
scroll to position [0, 0]
click at [417, 436] on p "Q3:" at bounding box center [877, 438] width 1137 height 21
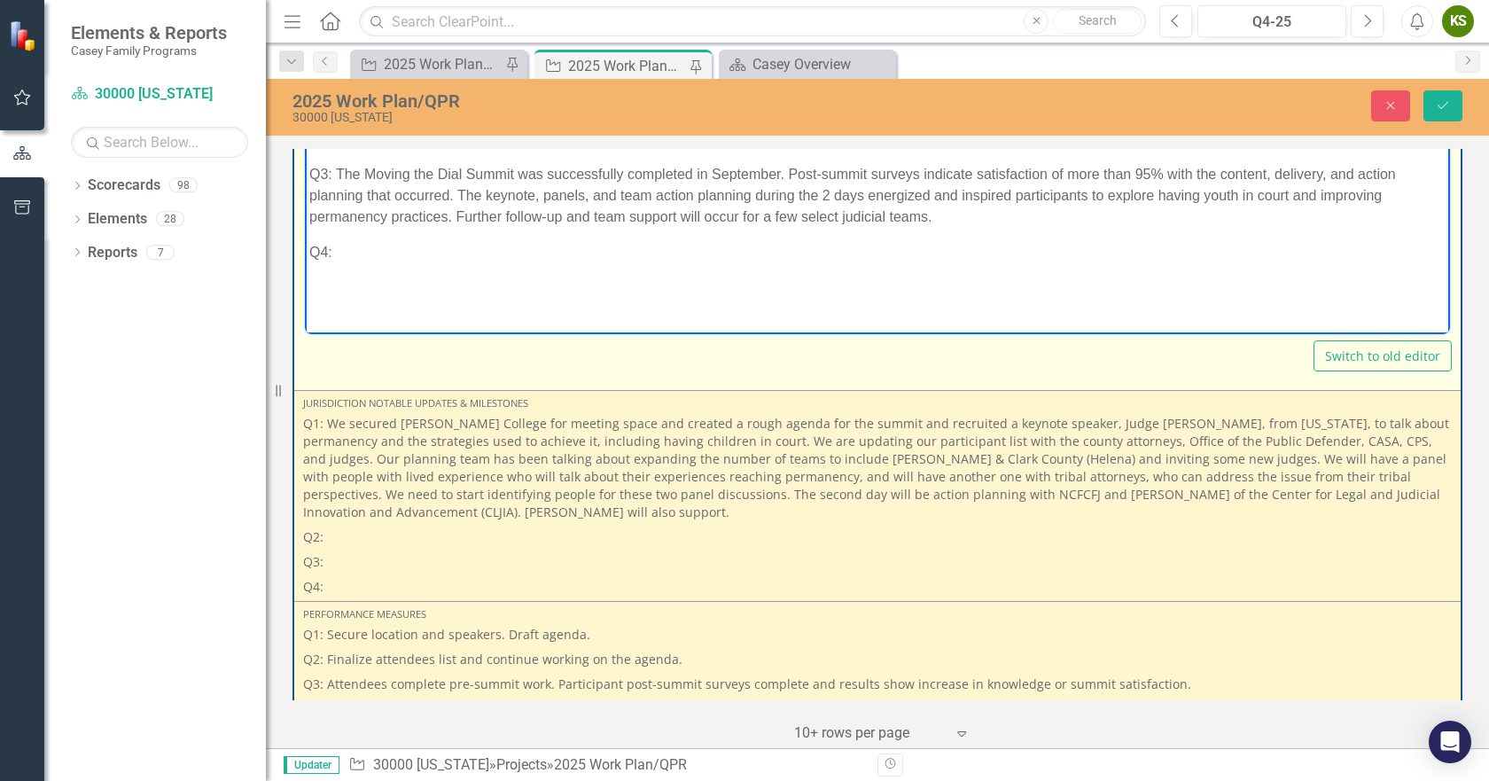
scroll to position [2096, 0]
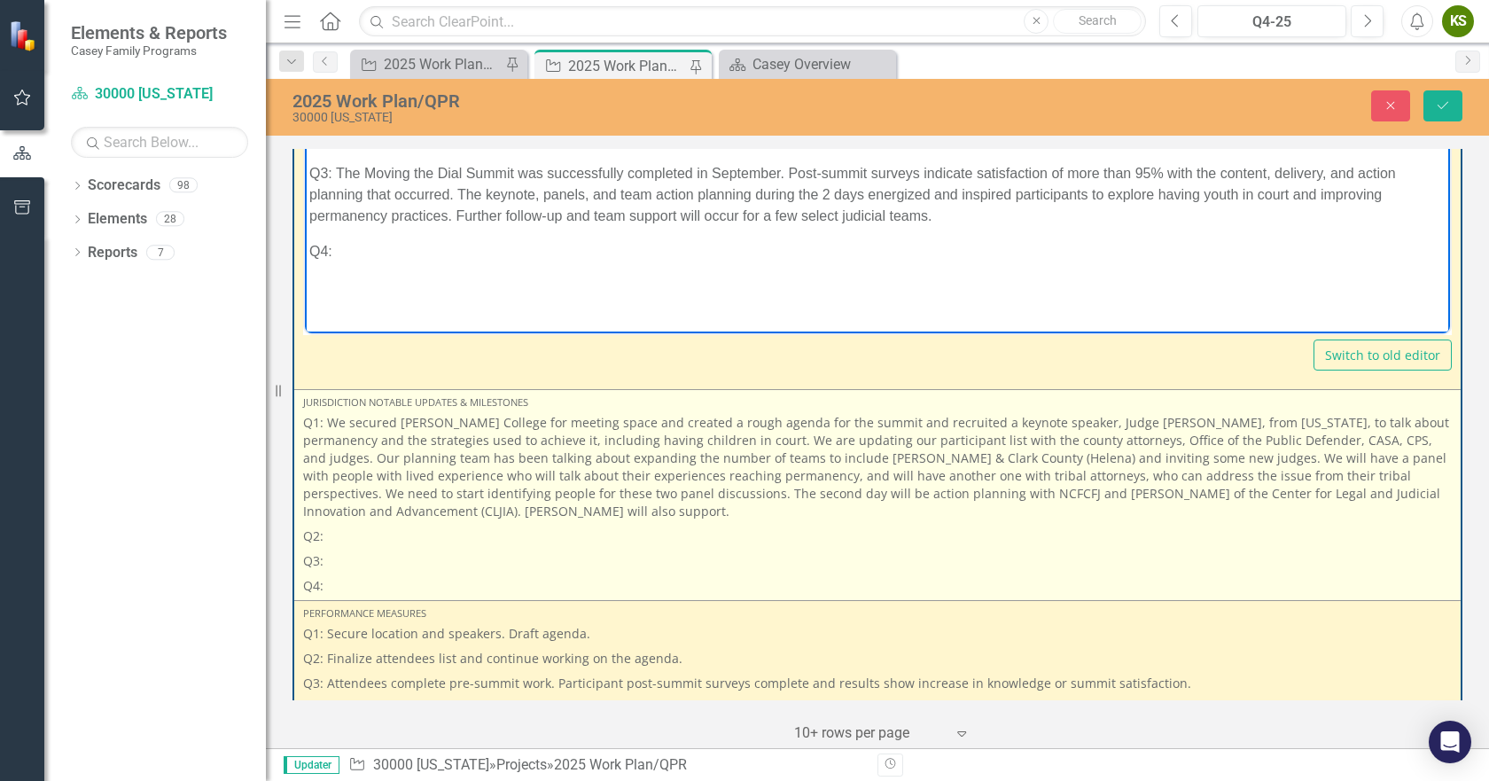
click at [342, 530] on p "Q2:" at bounding box center [877, 536] width 1149 height 25
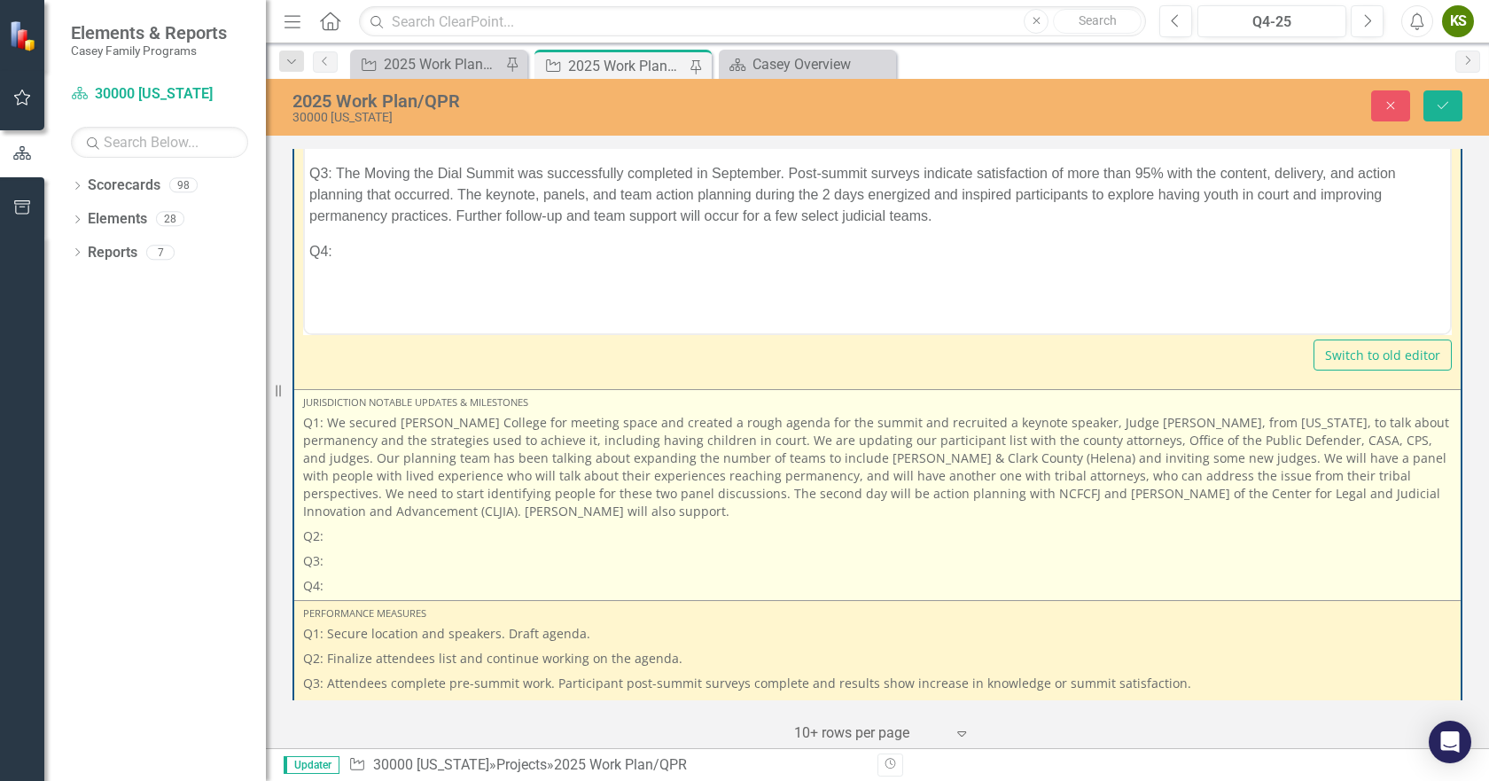
click at [342, 536] on p "Q2:" at bounding box center [877, 536] width 1149 height 25
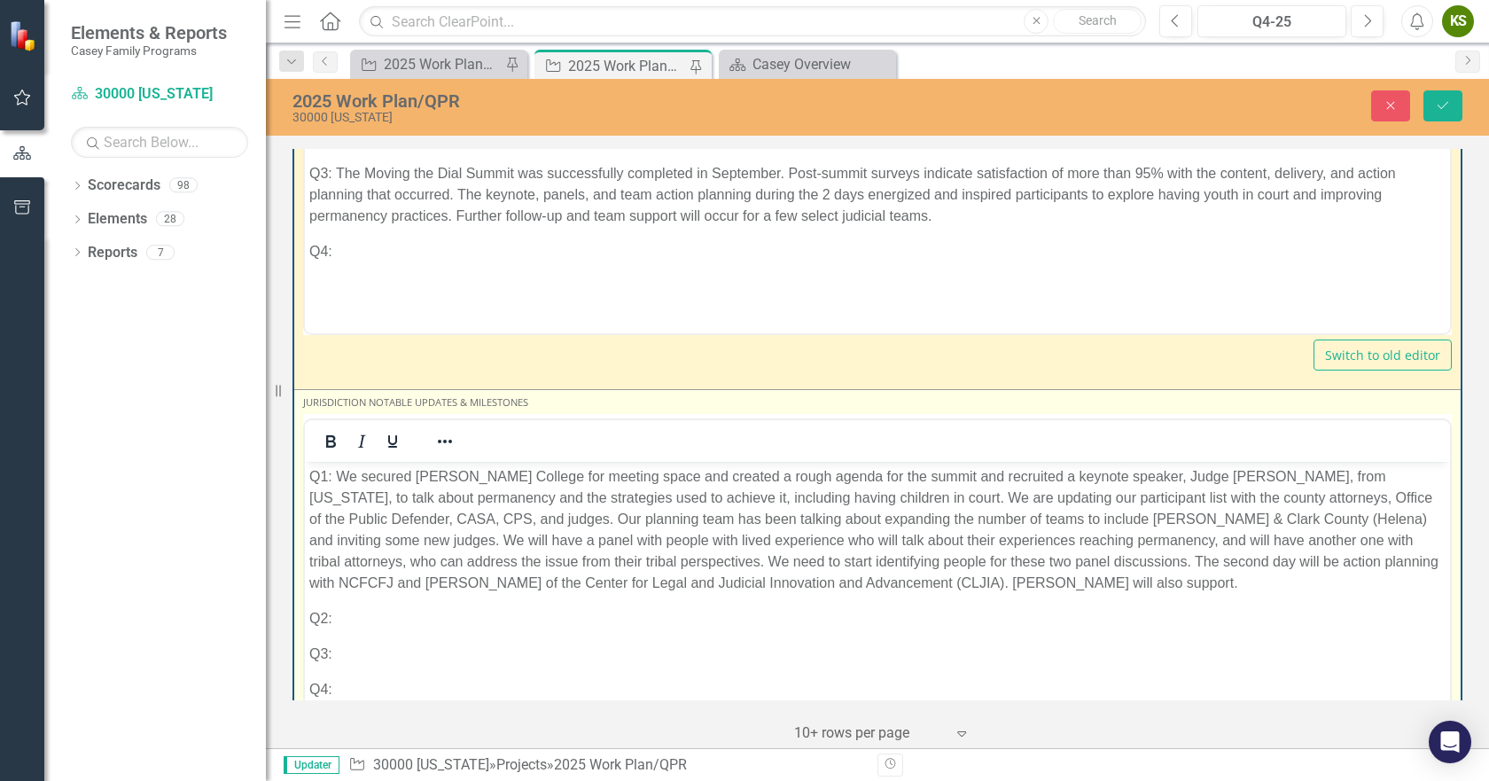
scroll to position [0, 0]
click at [343, 620] on p "Q2:" at bounding box center [877, 617] width 1137 height 21
click at [1266, 564] on p "Q1: We secured [PERSON_NAME] College for meeting space and created a rough agen…" at bounding box center [877, 529] width 1137 height 128
click at [1282, 561] on p "Q1: We secured [PERSON_NAME] College for meeting space and created a rough agen…" at bounding box center [877, 529] width 1137 height 128
click at [670, 613] on p "Q2: Planning for the summit continues with NCJFCJ" at bounding box center [877, 617] width 1137 height 21
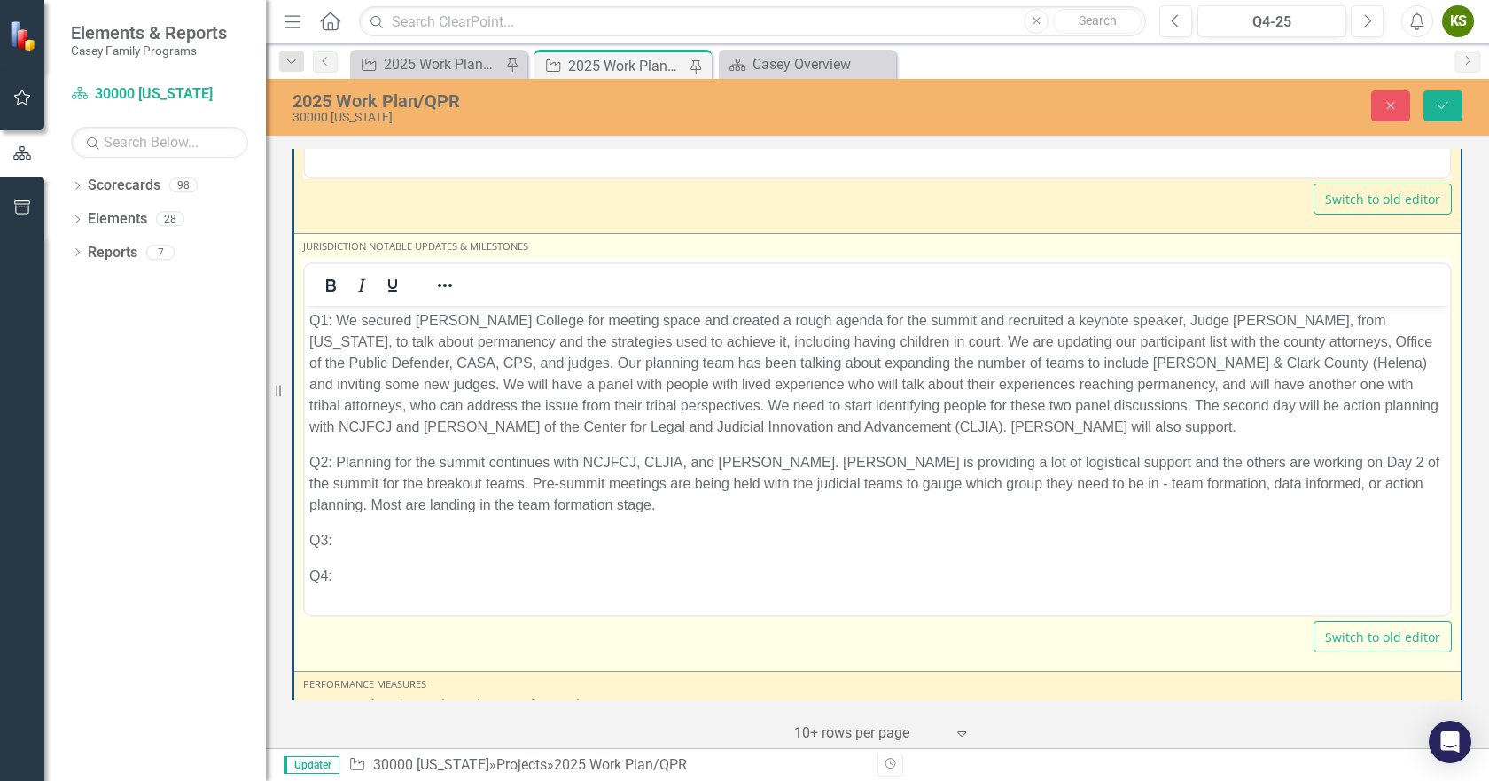
scroll to position [2362, 0]
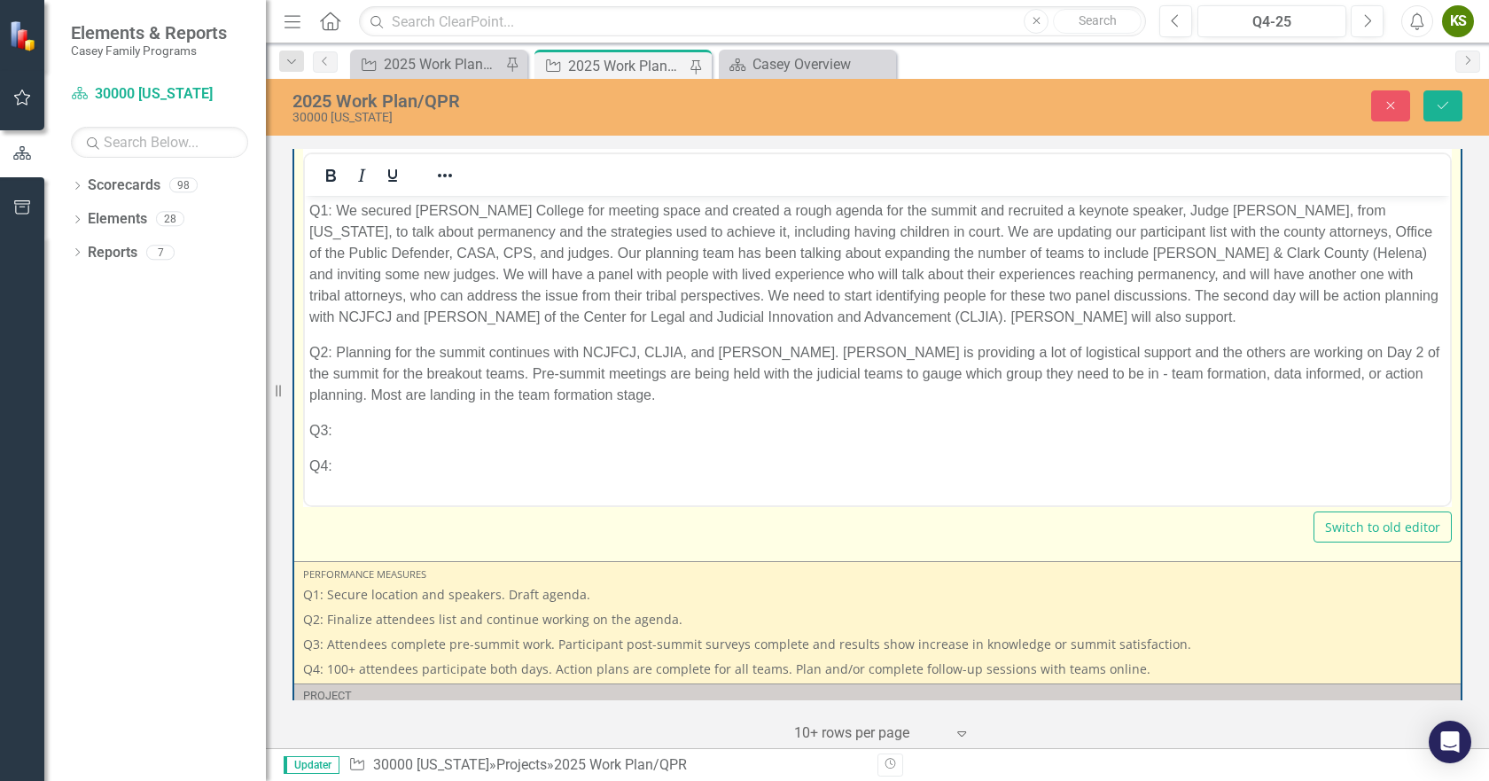
click at [461, 431] on p "Q3:" at bounding box center [877, 429] width 1137 height 21
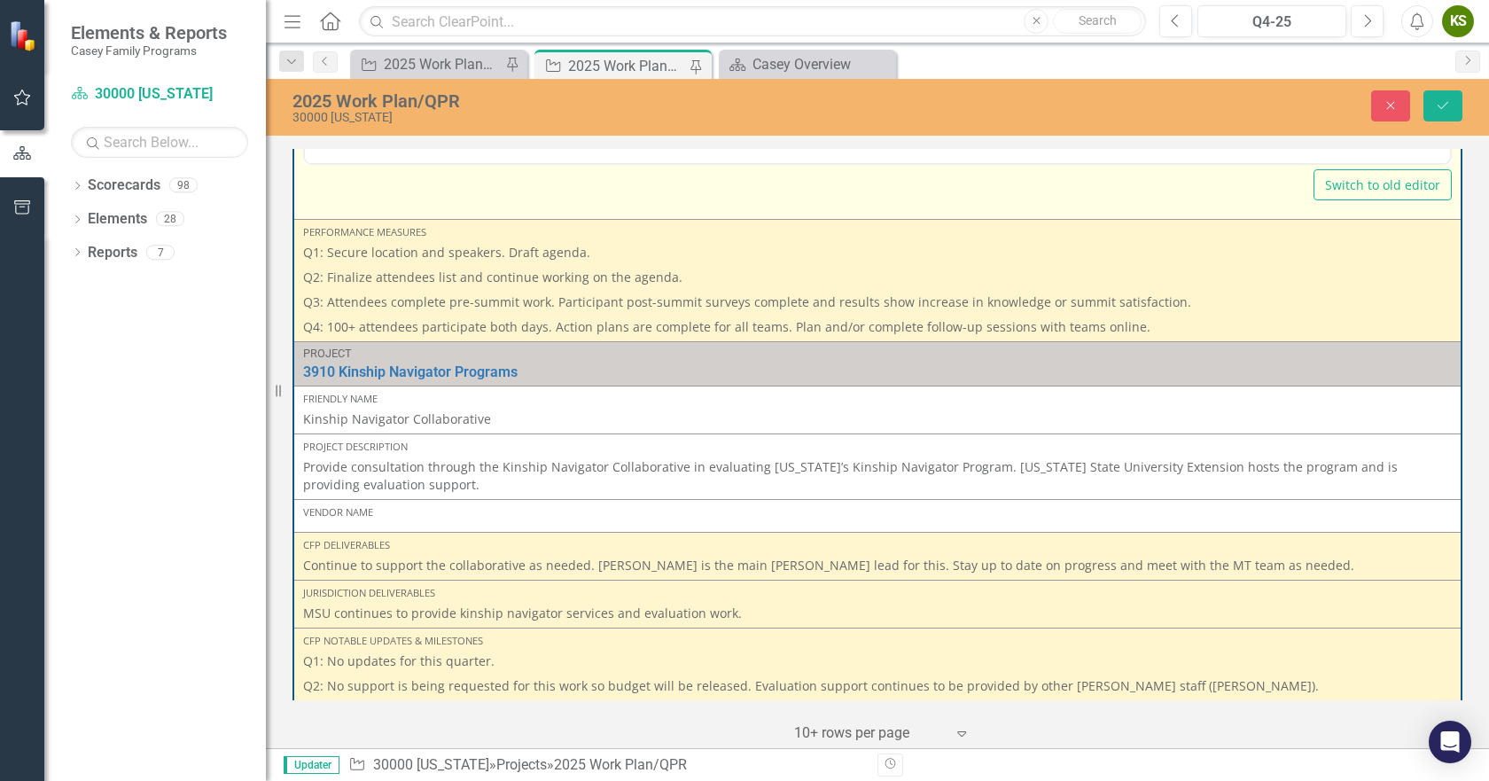
scroll to position [2717, 0]
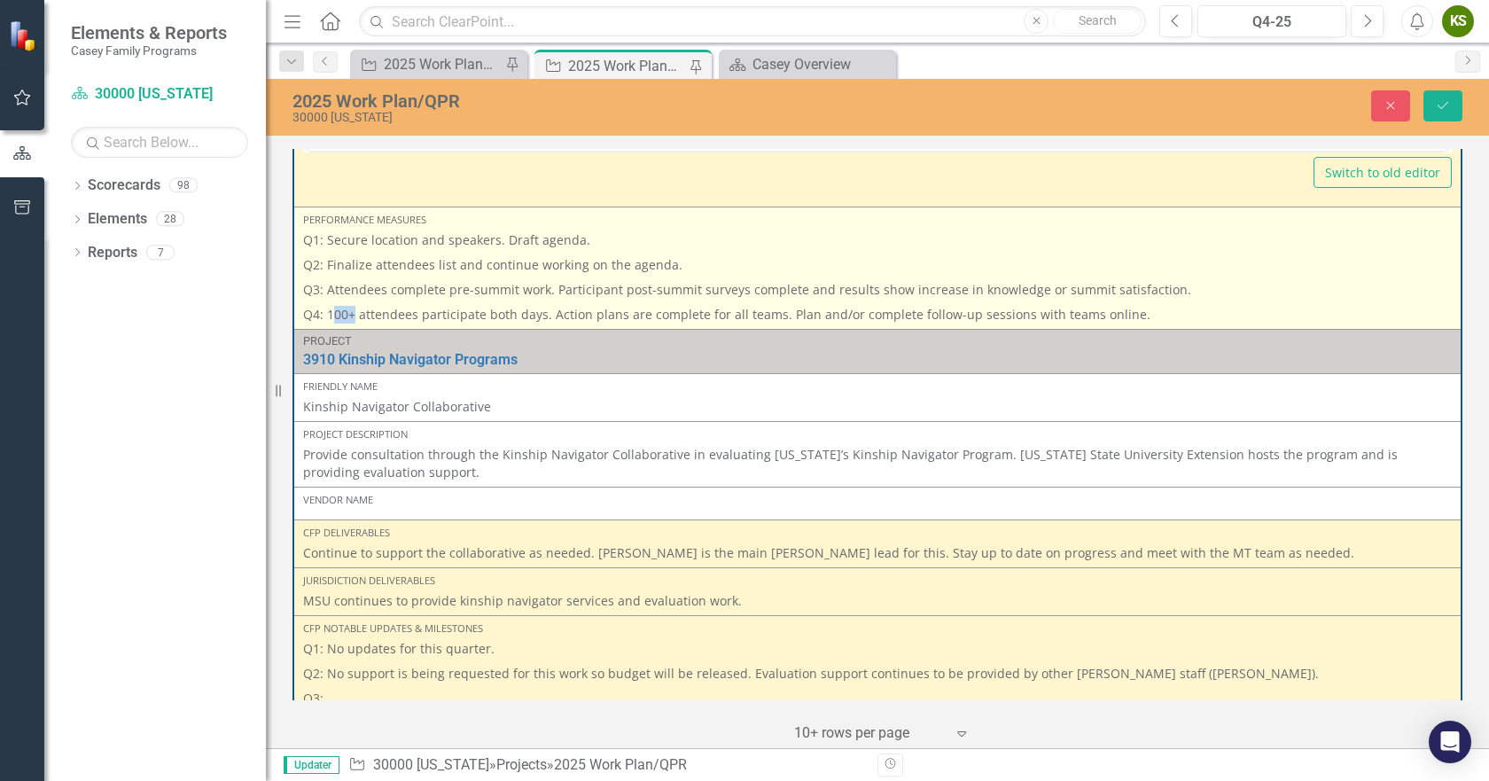
drag, startPoint x: 356, startPoint y: 331, endPoint x: 336, endPoint y: 340, distance: 22.2
click at [336, 324] on p "Q4: 100+ attendees participate both days. Action plans are complete for all tea…" at bounding box center [877, 312] width 1149 height 21
click at [355, 321] on p "Q4: 100+ attendees participate both days. Action plans are complete for all tea…" at bounding box center [877, 312] width 1149 height 21
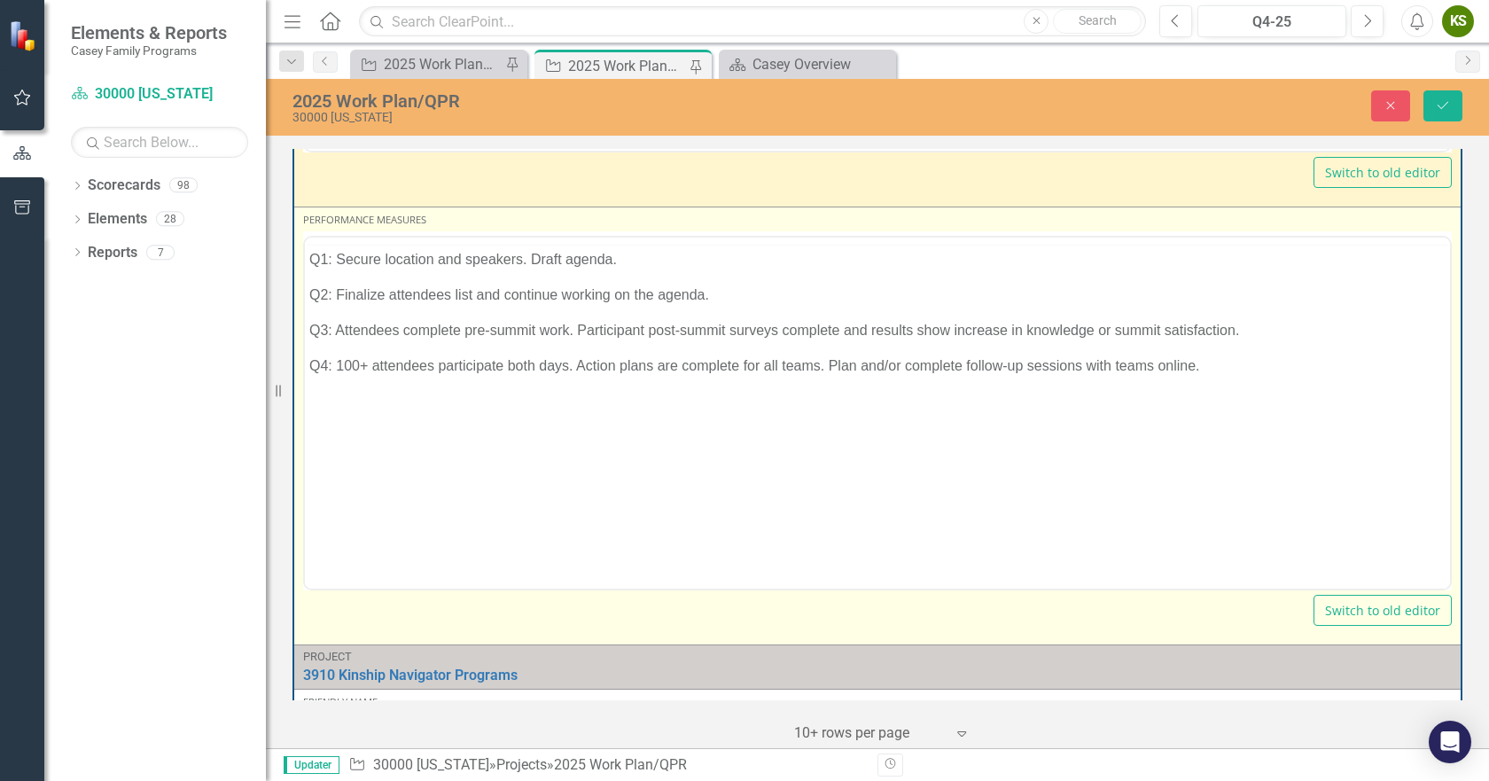
scroll to position [0, 0]
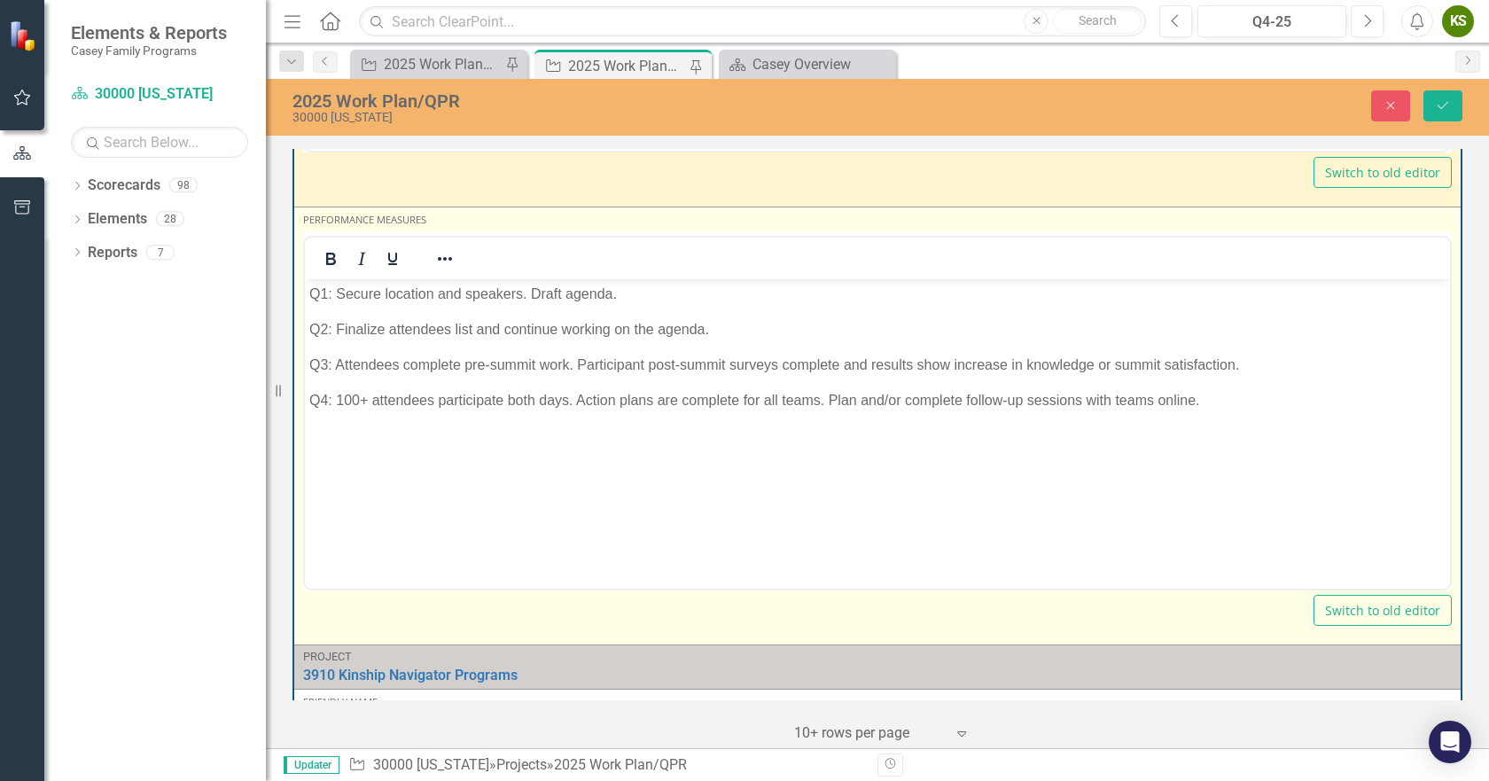
click at [364, 400] on p "Q4: 100+ attendees participate both days. Action plans are complete for all tea…" at bounding box center [877, 399] width 1137 height 21
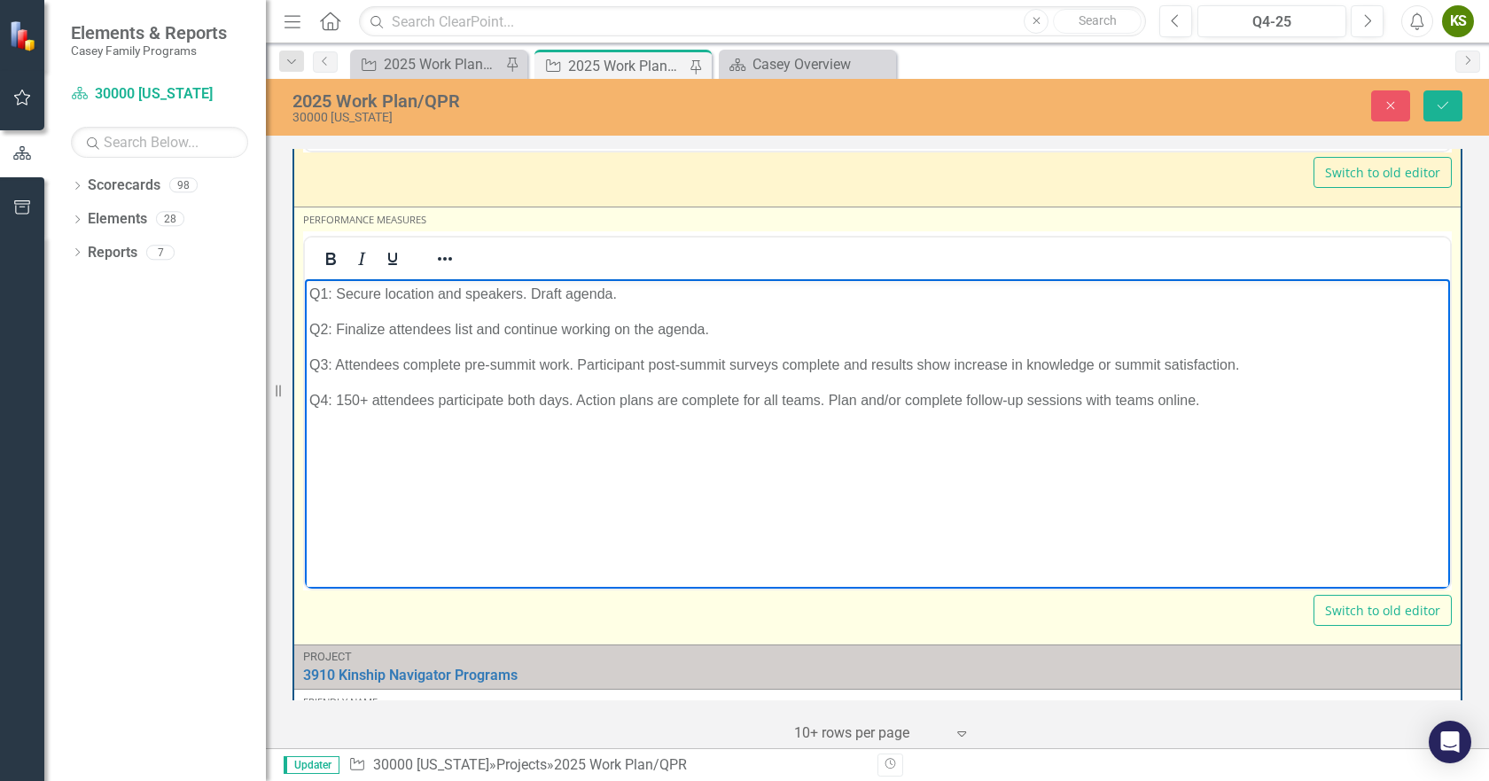
click at [504, 402] on p "Q4: 150+ attendees participate both days. Action plans are complete for all tea…" at bounding box center [877, 399] width 1137 height 21
click at [457, 365] on p "Q3: Attendees complete pre-summit work. Participant post-summit surveys complet…" at bounding box center [877, 364] width 1137 height 21
click at [846, 365] on p "Q3: Attendees completed pre-summit work. Participant post-summit surveys comple…" at bounding box center [877, 364] width 1137 height 21
click at [1118, 364] on p "Q3: Attendees completed pre-summit work. Participant post-summit surveys comple…" at bounding box center [877, 364] width 1137 height 21
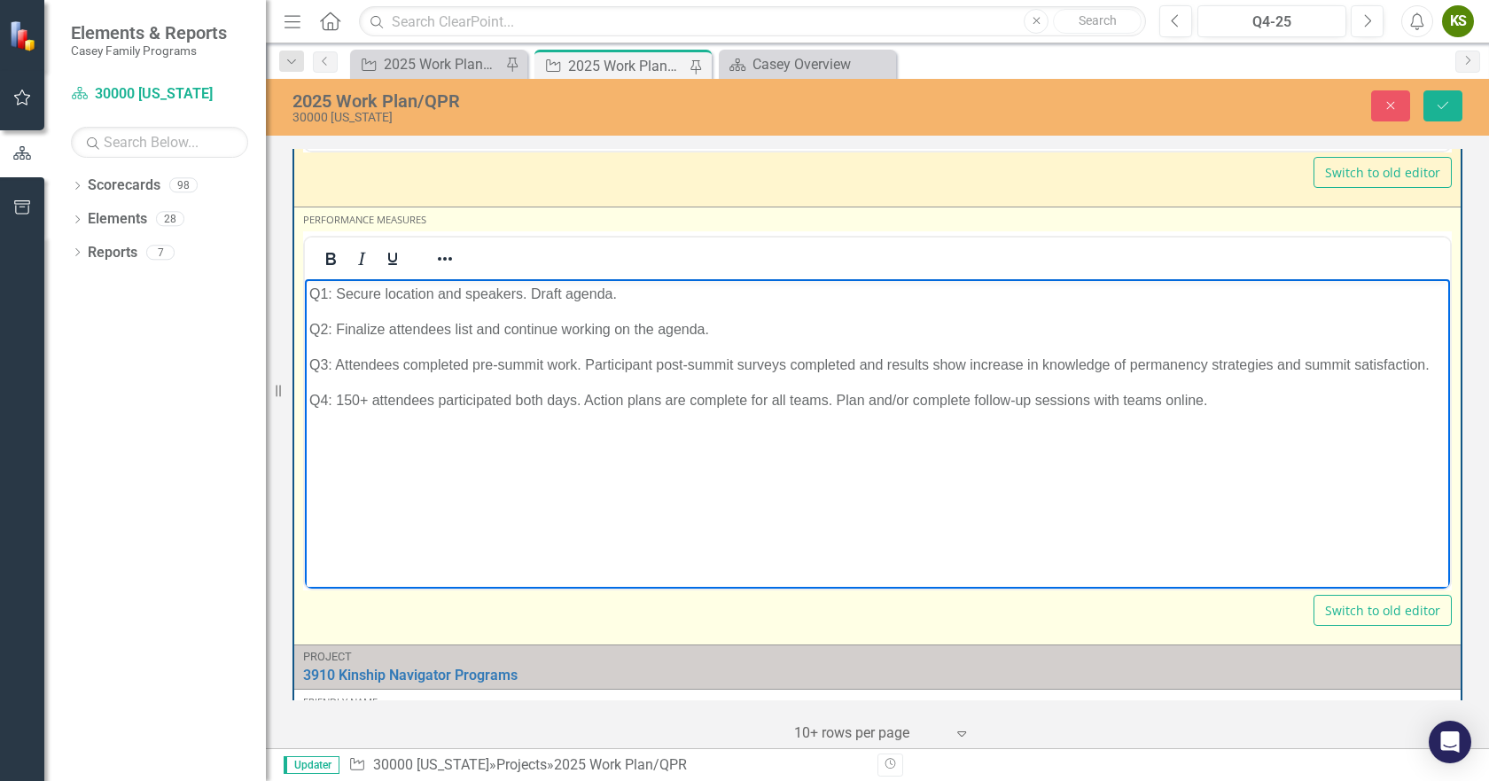
click at [564, 366] on p "Q3: Attendees completed pre-summit work. Participant post-summit surveys comple…" at bounding box center [877, 364] width 1137 height 21
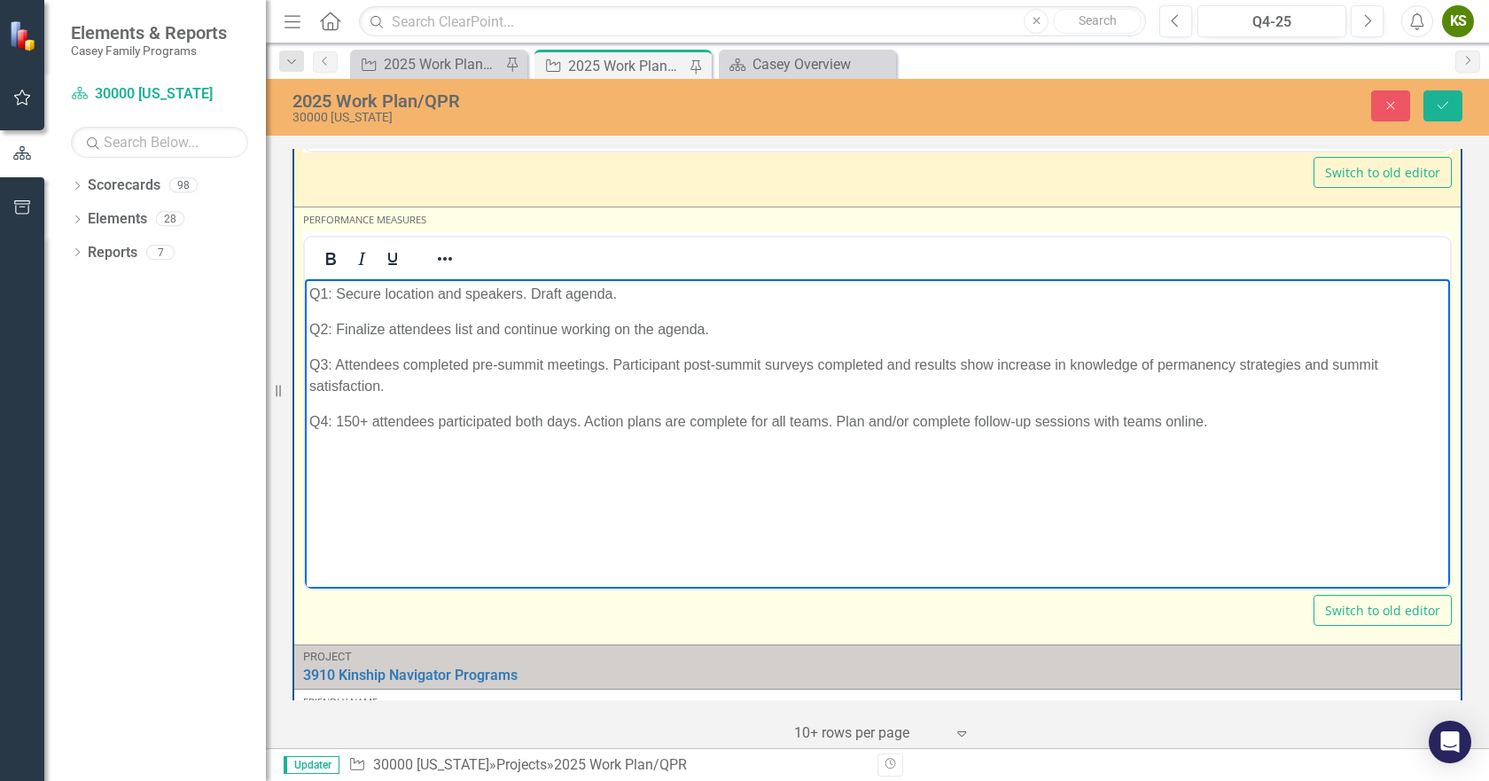
click at [383, 333] on p "Q2: Finalize attendees list and continue working on the agenda." at bounding box center [877, 328] width 1137 height 21
click at [379, 293] on p "Q1: Secure location and speakers. Draft agenda." at bounding box center [877, 293] width 1137 height 21
click at [570, 285] on p "Q1: Secured location and speakers. Draft agenda." at bounding box center [877, 293] width 1137 height 21
click at [662, 423] on p "Q4: 150+ attendees participated both days. Action plans are complete for all te…" at bounding box center [877, 420] width 1137 height 21
click at [934, 422] on p "Q4: 150+ attendees participated both days. Action plans or complexity mappings …" at bounding box center [877, 420] width 1137 height 21
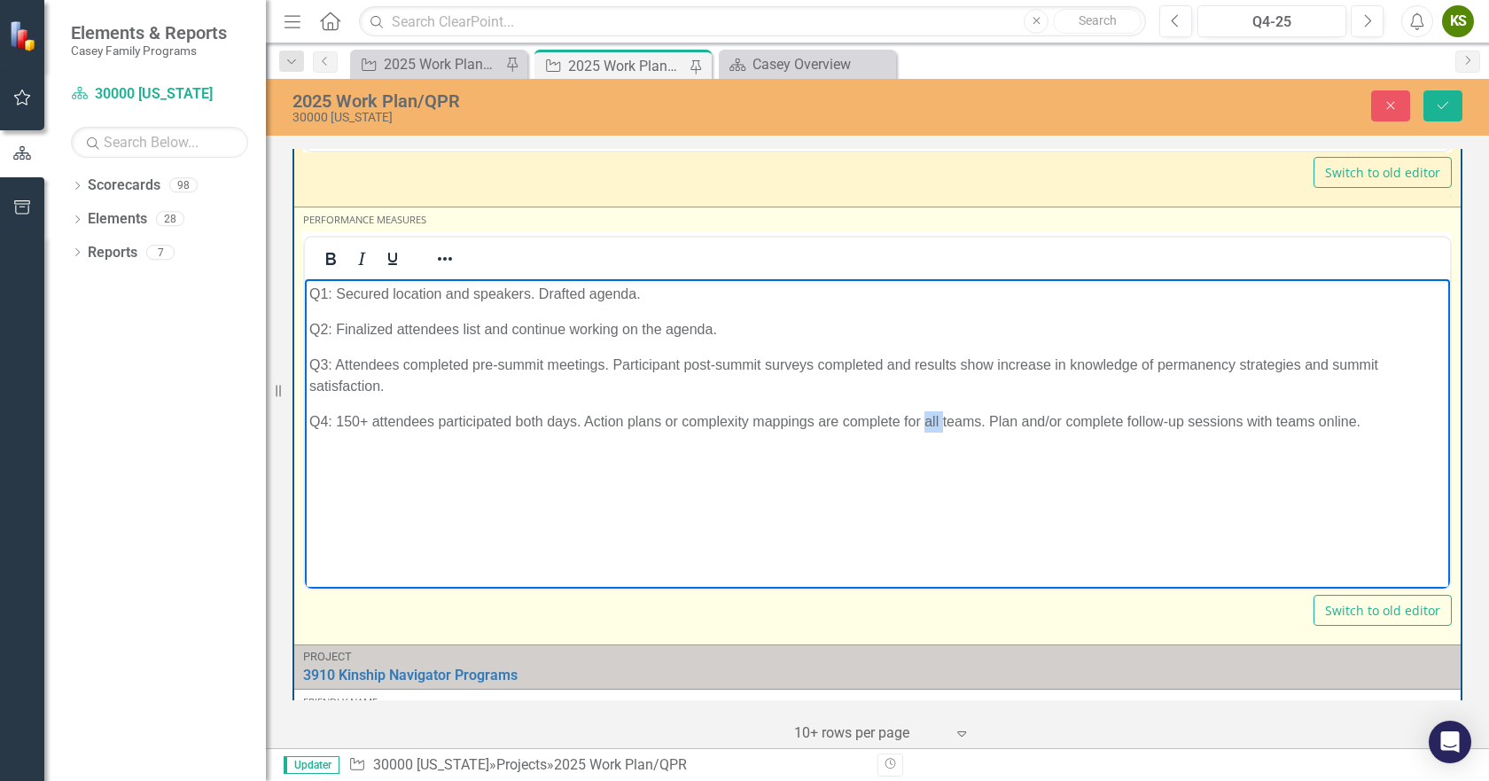
click at [934, 422] on p "Q4: 150+ attendees participated both days. Action plans or complexity mappings …" at bounding box center [877, 420] width 1137 height 21
click at [938, 418] on p "Q4: 150+ attendees participated both days. Action plans or complexity mappings …" at bounding box center [877, 420] width 1137 height 21
click at [688, 420] on p "Q4: 150+ attendees participated both days. Action plans or complexity mappings …" at bounding box center [877, 420] width 1137 height 21
click at [869, 418] on p "Q4: 150+ attendees participated both days. Complexity mappings are complete for…" at bounding box center [877, 420] width 1137 height 21
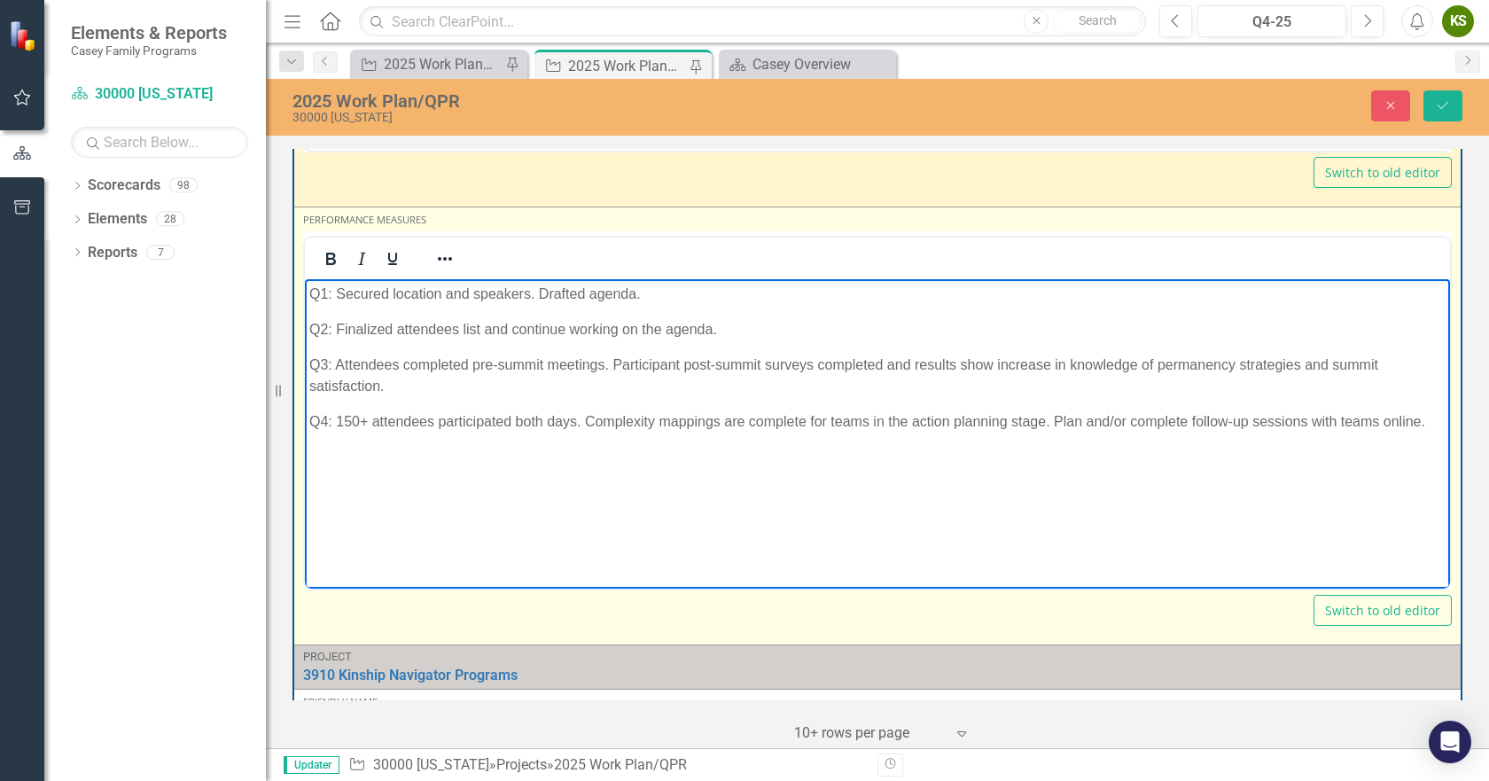
click at [1082, 419] on p "Q4: 150+ attendees participated both days. Complexity mappings are complete for…" at bounding box center [877, 420] width 1137 height 21
click at [1211, 424] on p "Q4: 150+ attendees participated both days. Complexity mappings are complete for…" at bounding box center [877, 431] width 1137 height 43
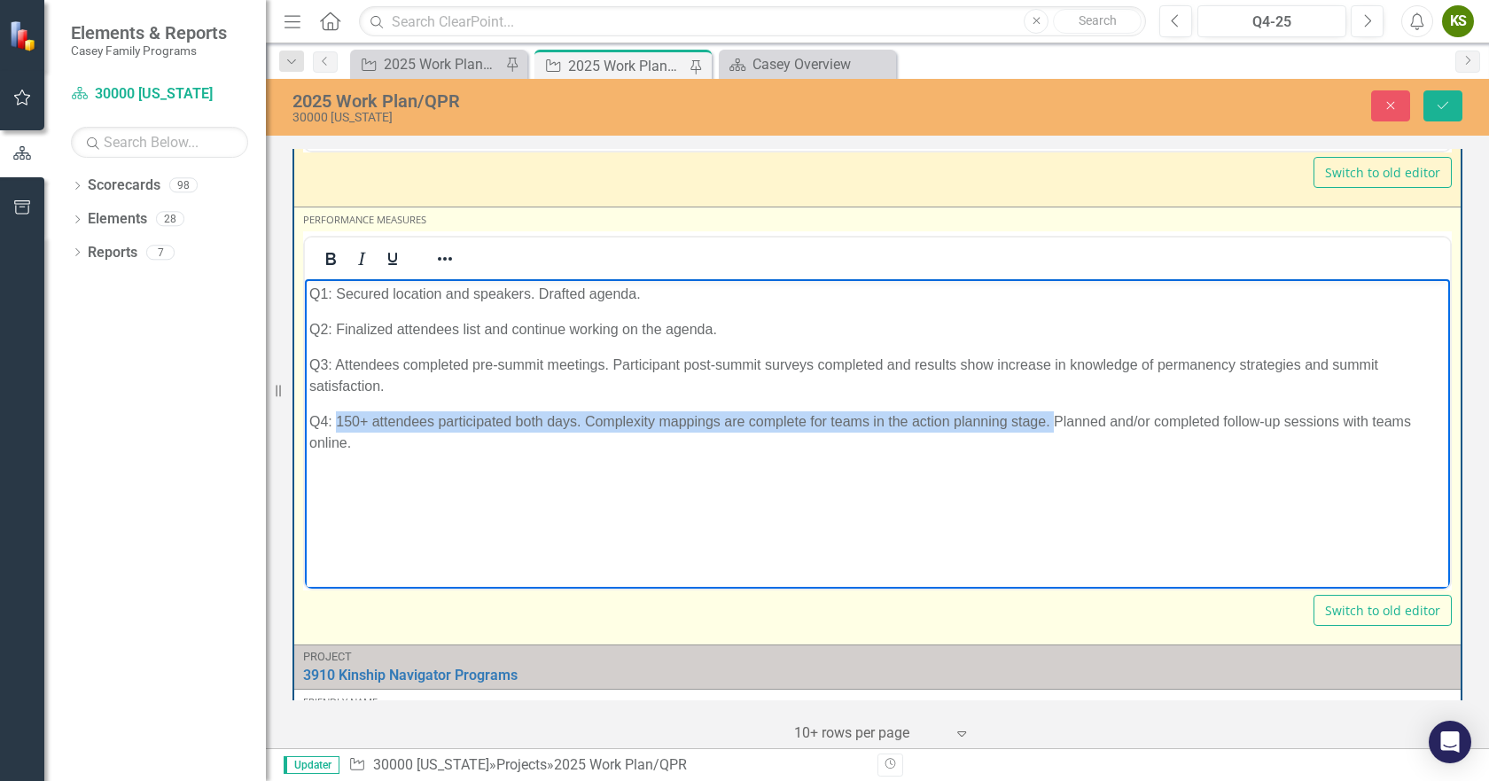
drag, startPoint x: 337, startPoint y: 420, endPoint x: 1053, endPoint y: 422, distance: 716.4
click at [1053, 422] on p "Q4: 150+ attendees participated both days. Complexity mappings are complete for…" at bounding box center [877, 431] width 1137 height 43
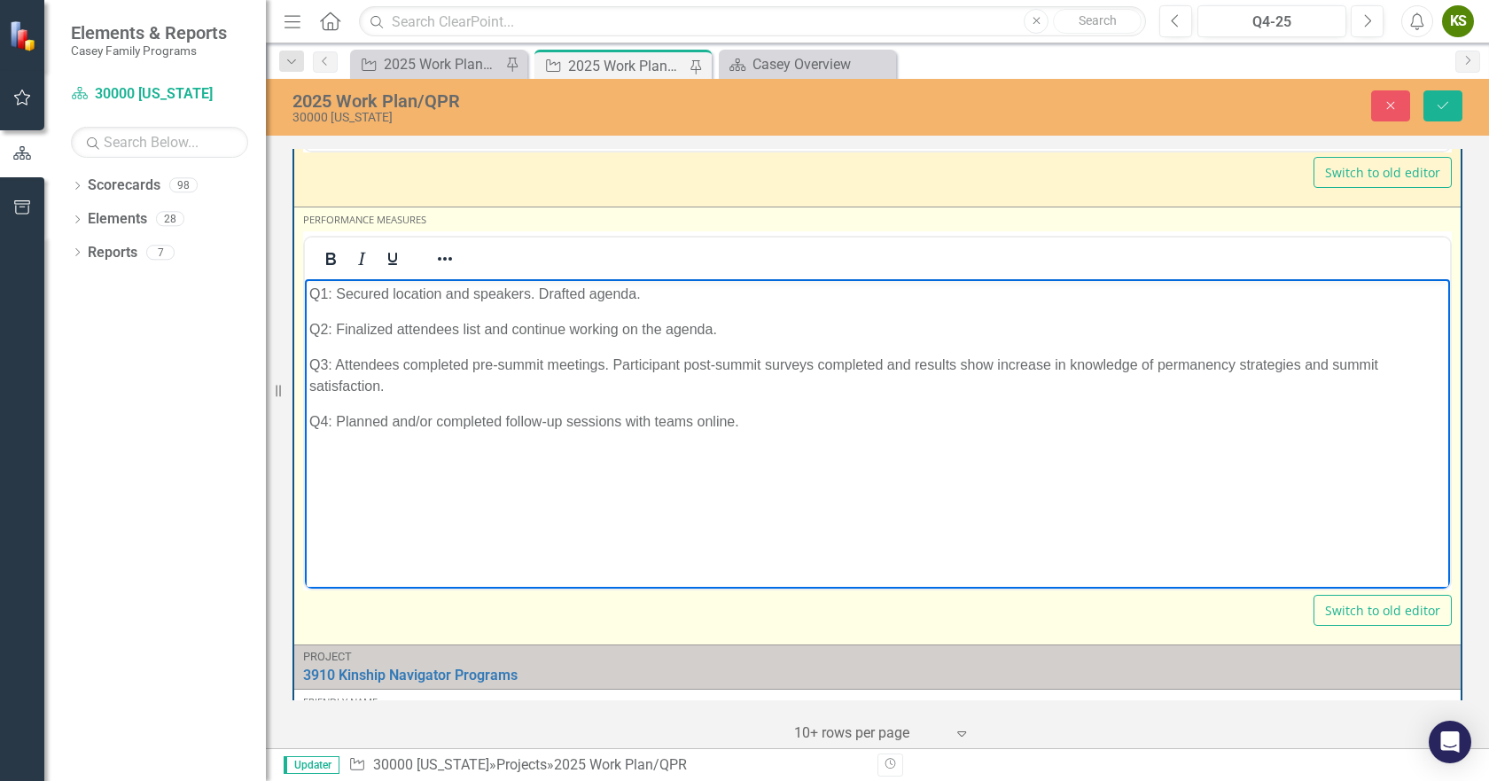
click at [403, 387] on p "Q3: Attendees completed pre-summit meetings. Participant post-summit surveys co…" at bounding box center [877, 375] width 1137 height 43
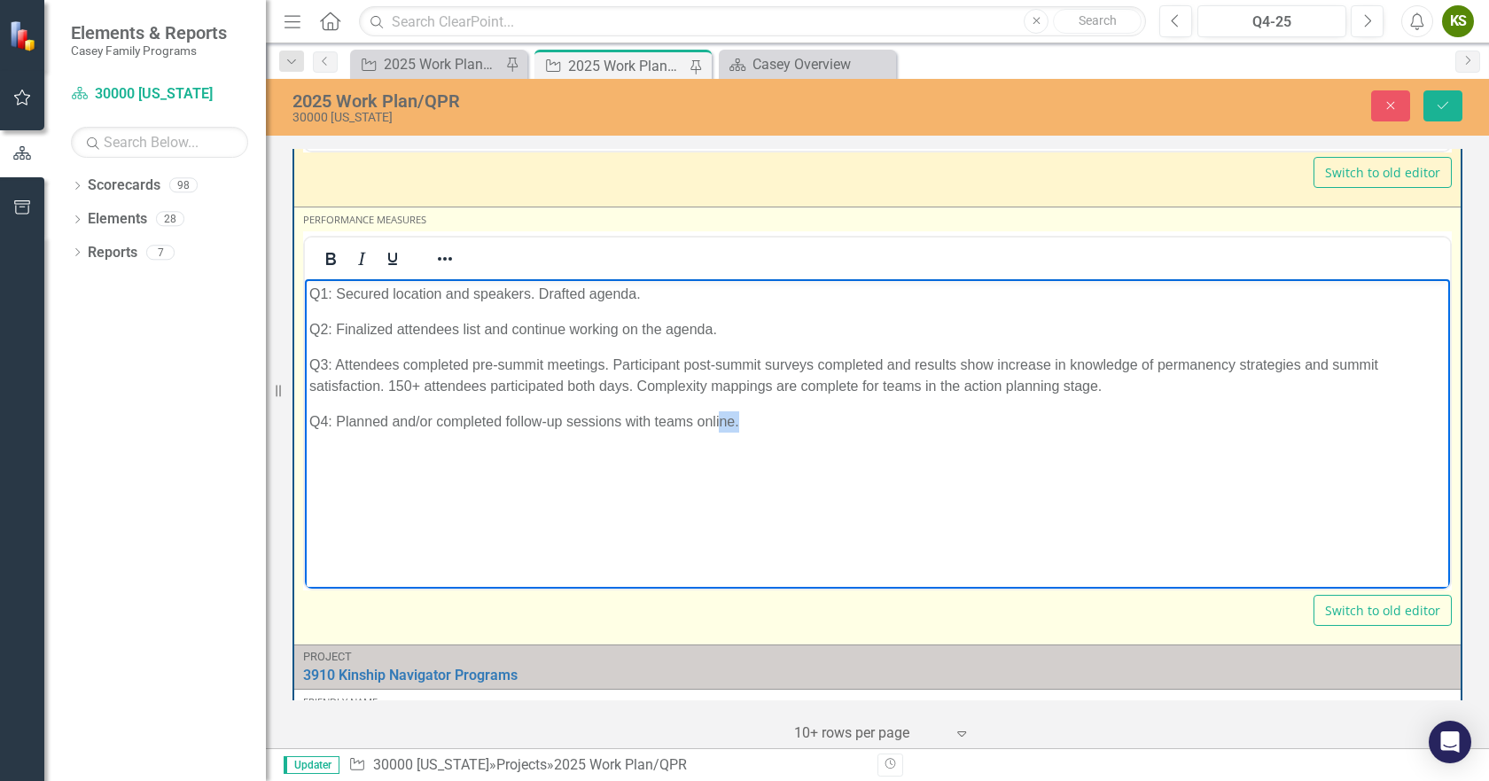
drag, startPoint x: 750, startPoint y: 419, endPoint x: 723, endPoint y: 417, distance: 27.6
click at [723, 417] on p "Q4: Planned and/or completed follow-up sessions with teams online." at bounding box center [877, 420] width 1137 height 21
click at [774, 434] on body "Q1: Secured location and speakers. Drafted agenda. Q2: Finalized attendees list…" at bounding box center [877, 411] width 1145 height 266
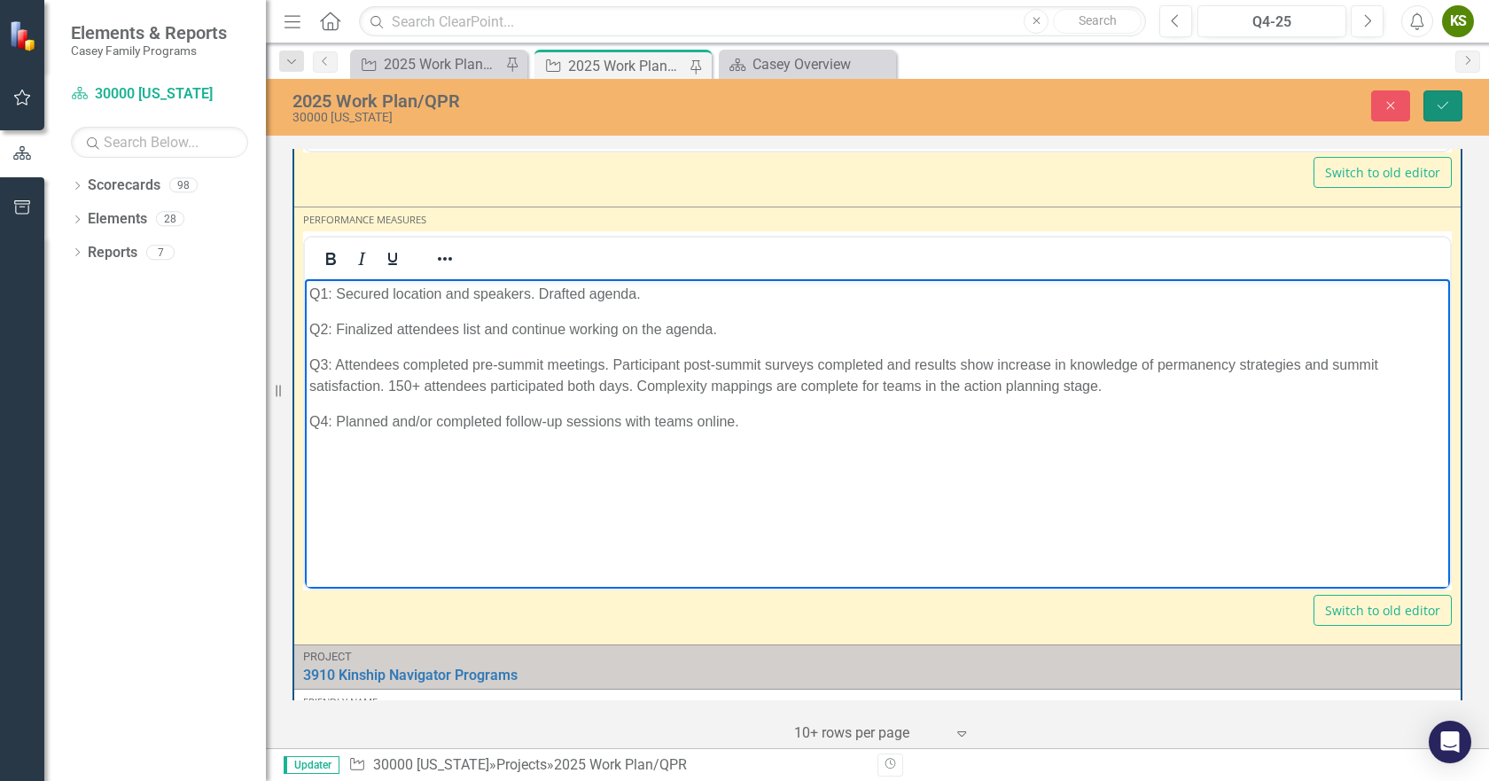
click at [1452, 103] on button "Save" at bounding box center [1443, 105] width 39 height 31
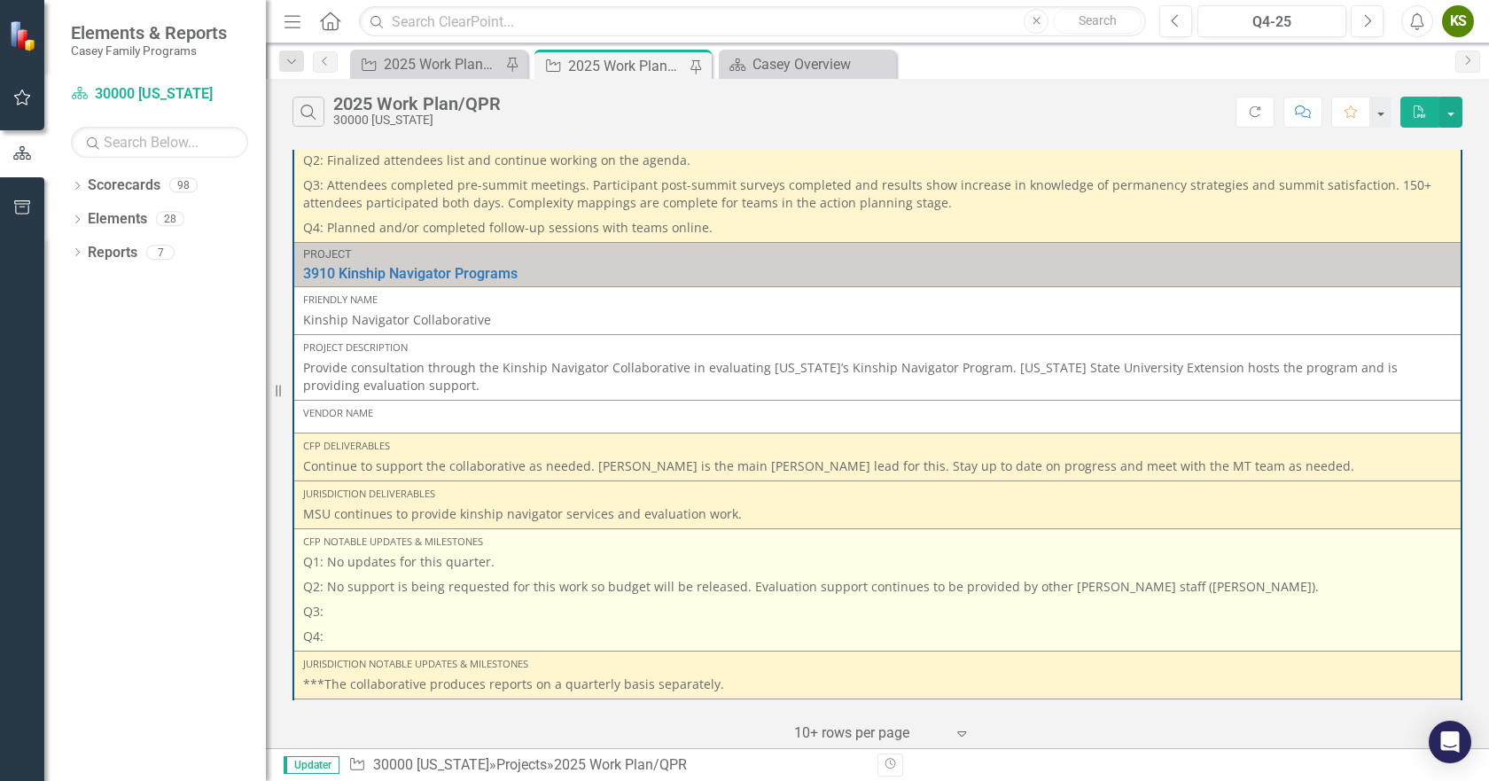
scroll to position [2433, 0]
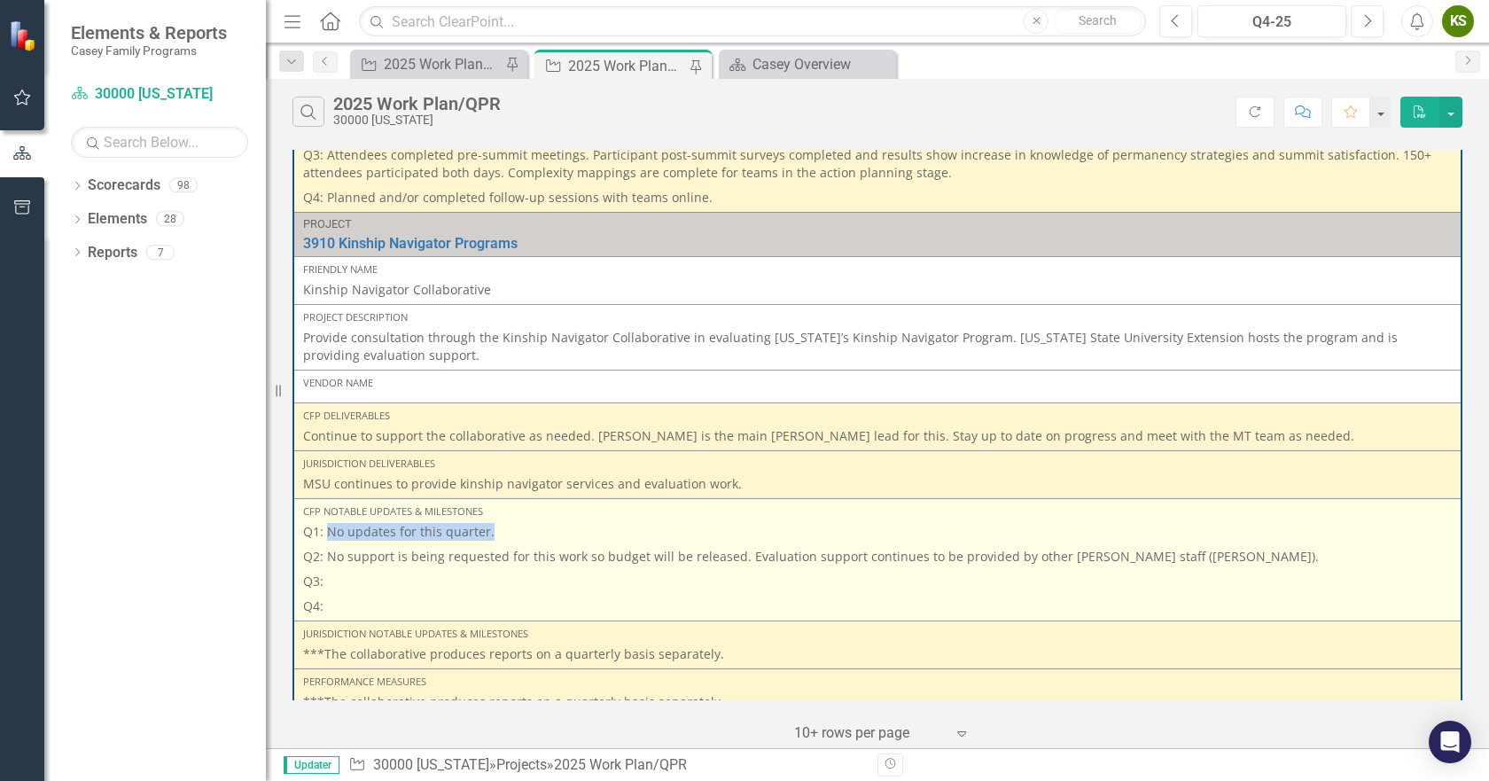
drag, startPoint x: 329, startPoint y: 514, endPoint x: 498, endPoint y: 517, distance: 169.4
click at [498, 523] on p "Q1: No updates for this quarter." at bounding box center [877, 533] width 1149 height 21
copy p "No updates for this quarter."
click at [347, 569] on p "Q3:" at bounding box center [877, 581] width 1149 height 25
click at [364, 570] on p "Q3:" at bounding box center [877, 581] width 1149 height 25
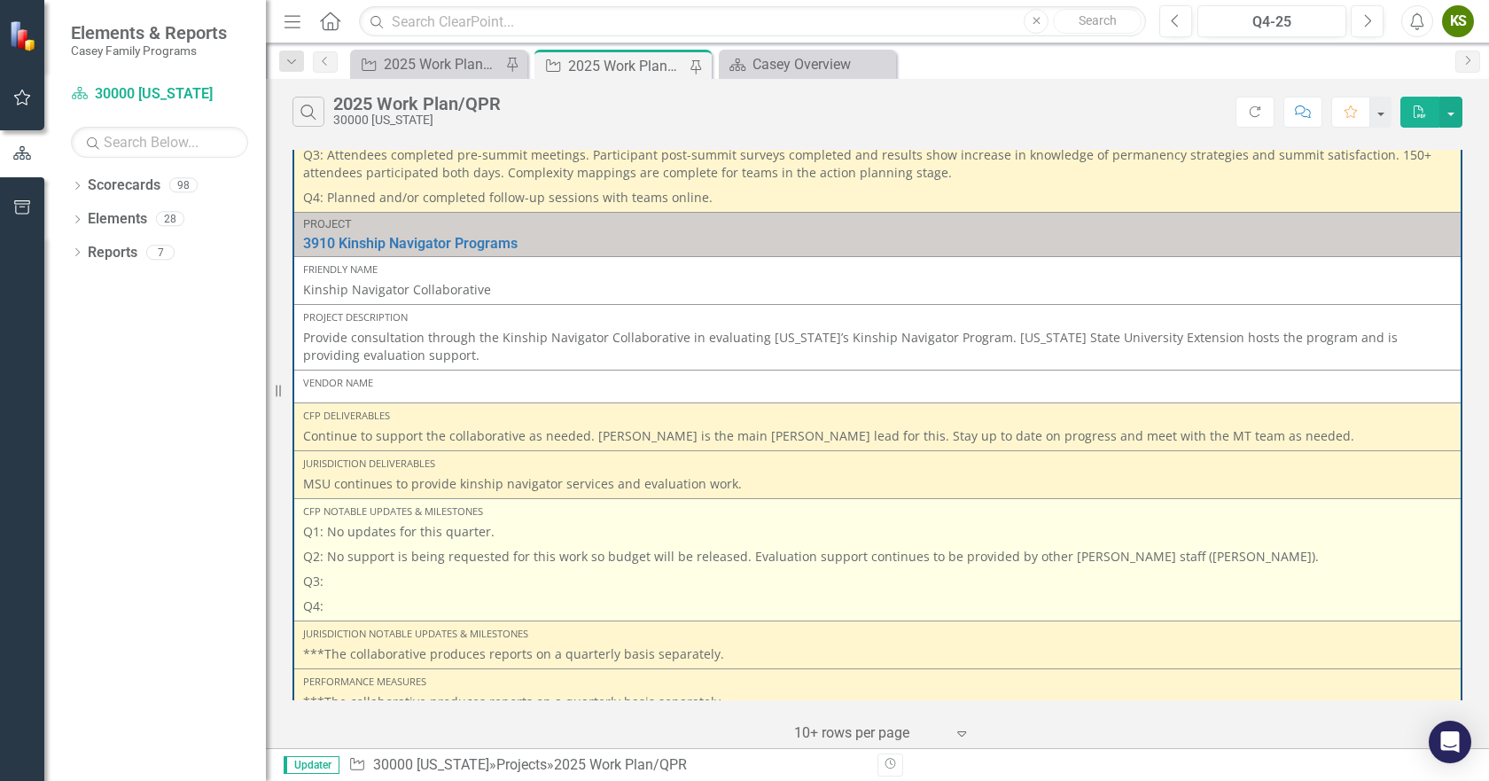
click at [363, 569] on p "Q3:" at bounding box center [877, 581] width 1149 height 25
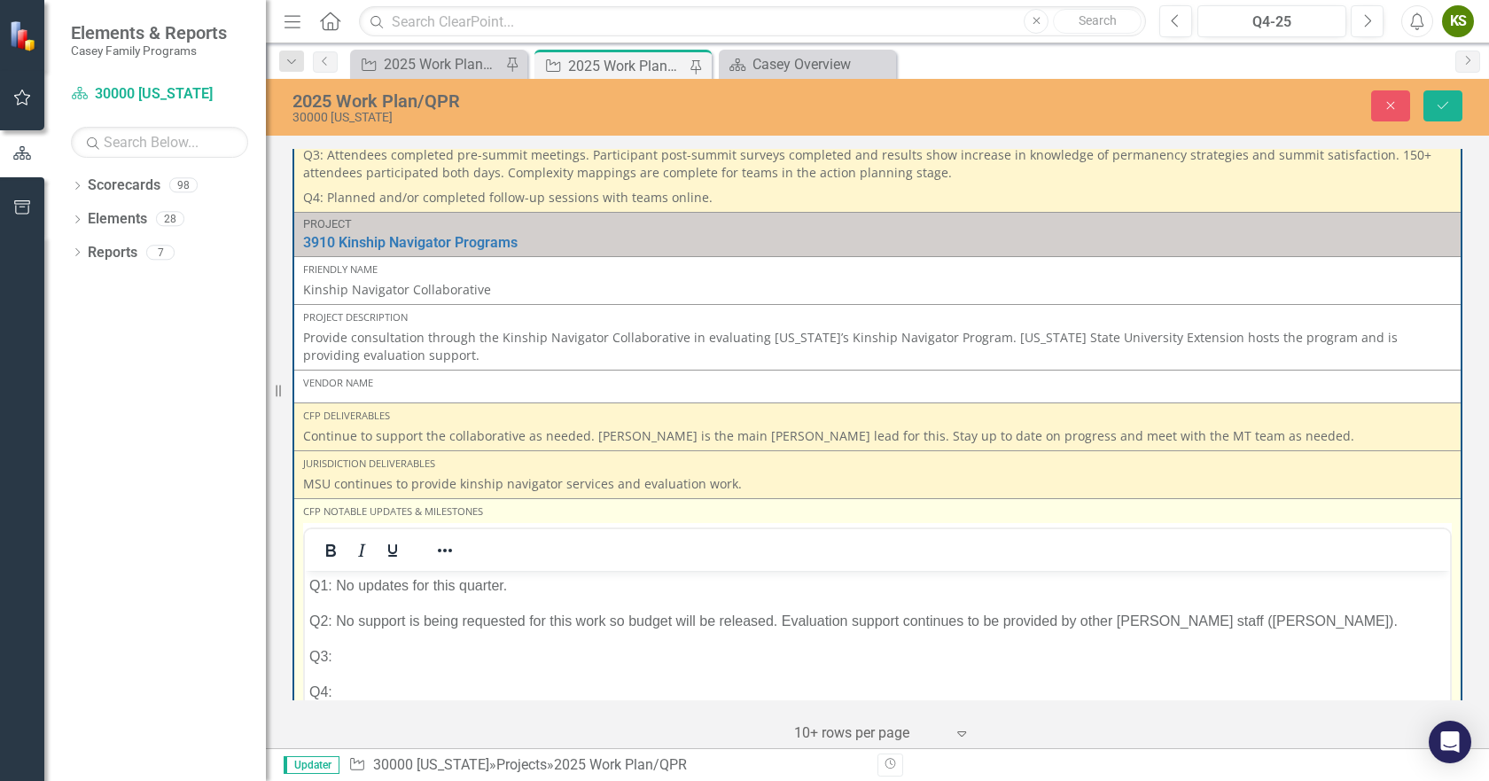
scroll to position [0, 0]
click at [369, 659] on p "Q3:" at bounding box center [877, 655] width 1137 height 21
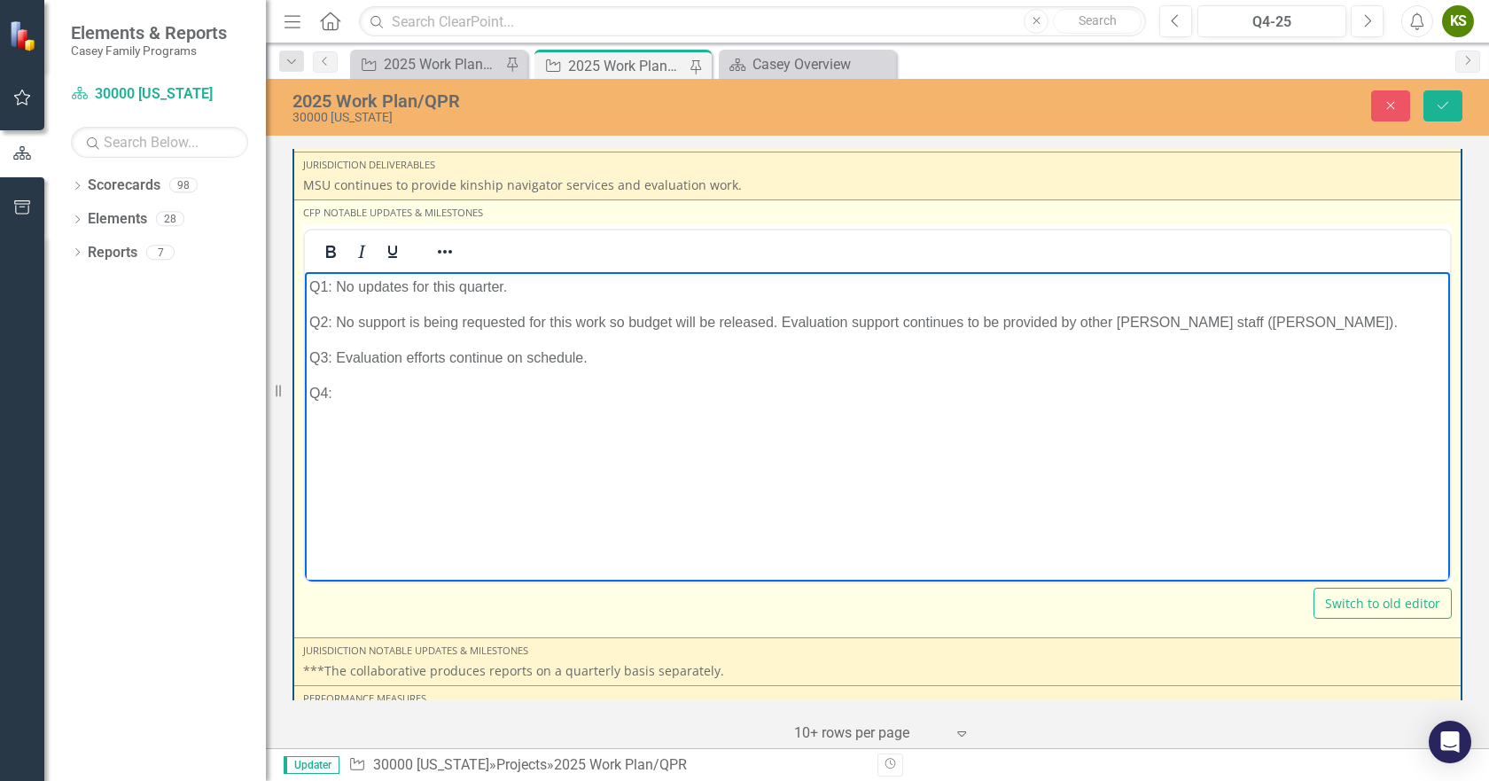
scroll to position [2748, 0]
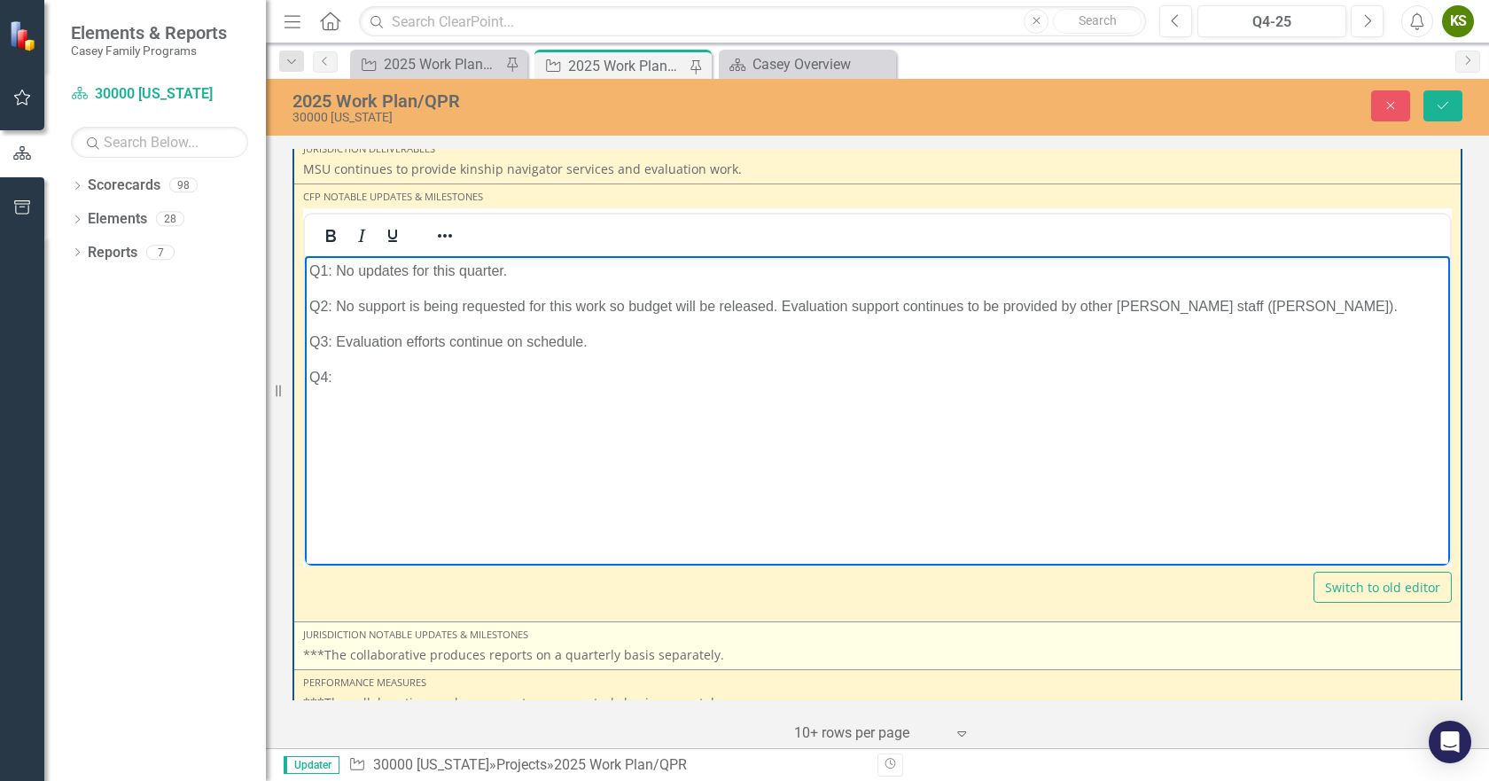
click at [692, 628] on div "Jurisdiction Notable Updates & Milestones" at bounding box center [877, 635] width 1149 height 14
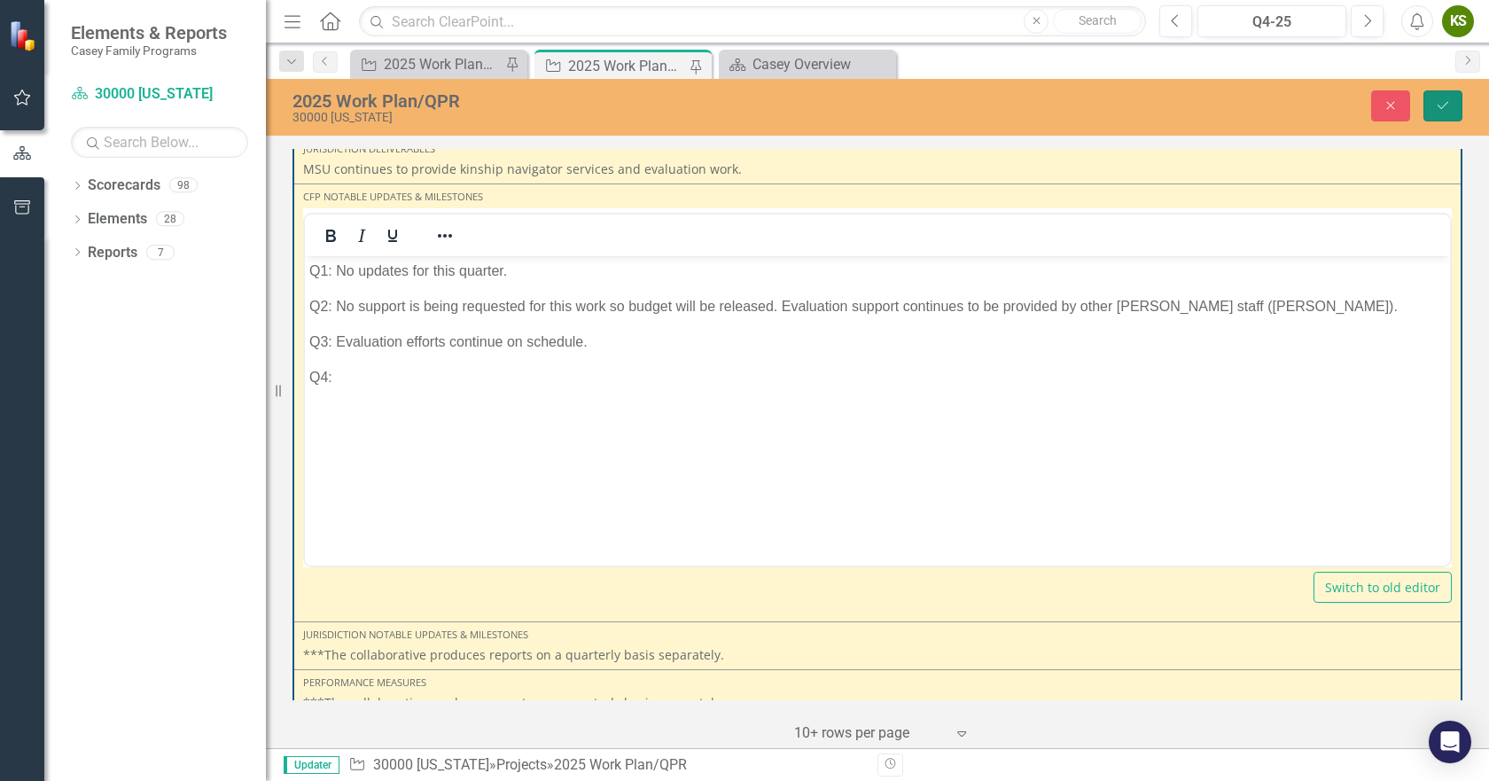
click at [1450, 105] on icon "Save" at bounding box center [1443, 105] width 16 height 12
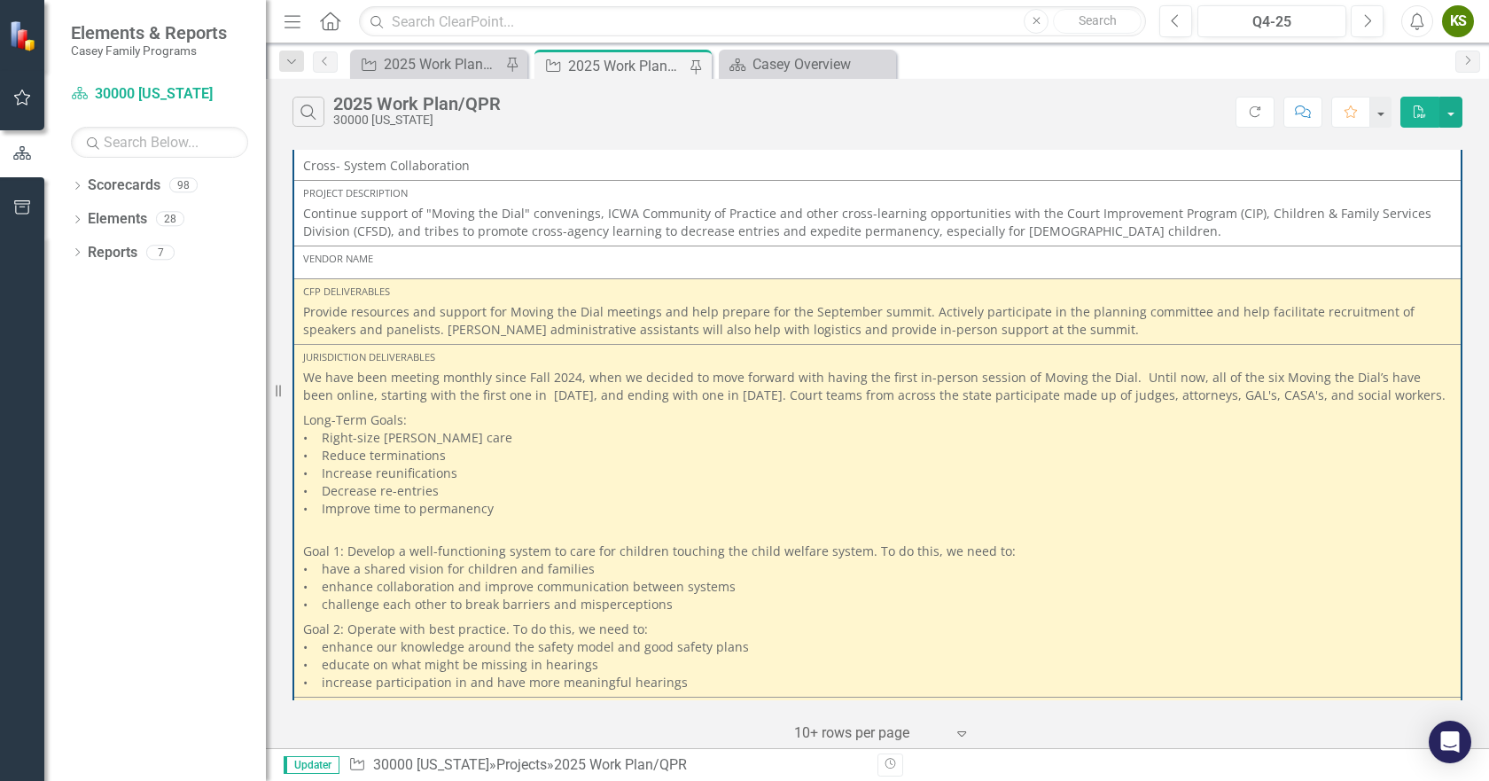
scroll to position [0, 0]
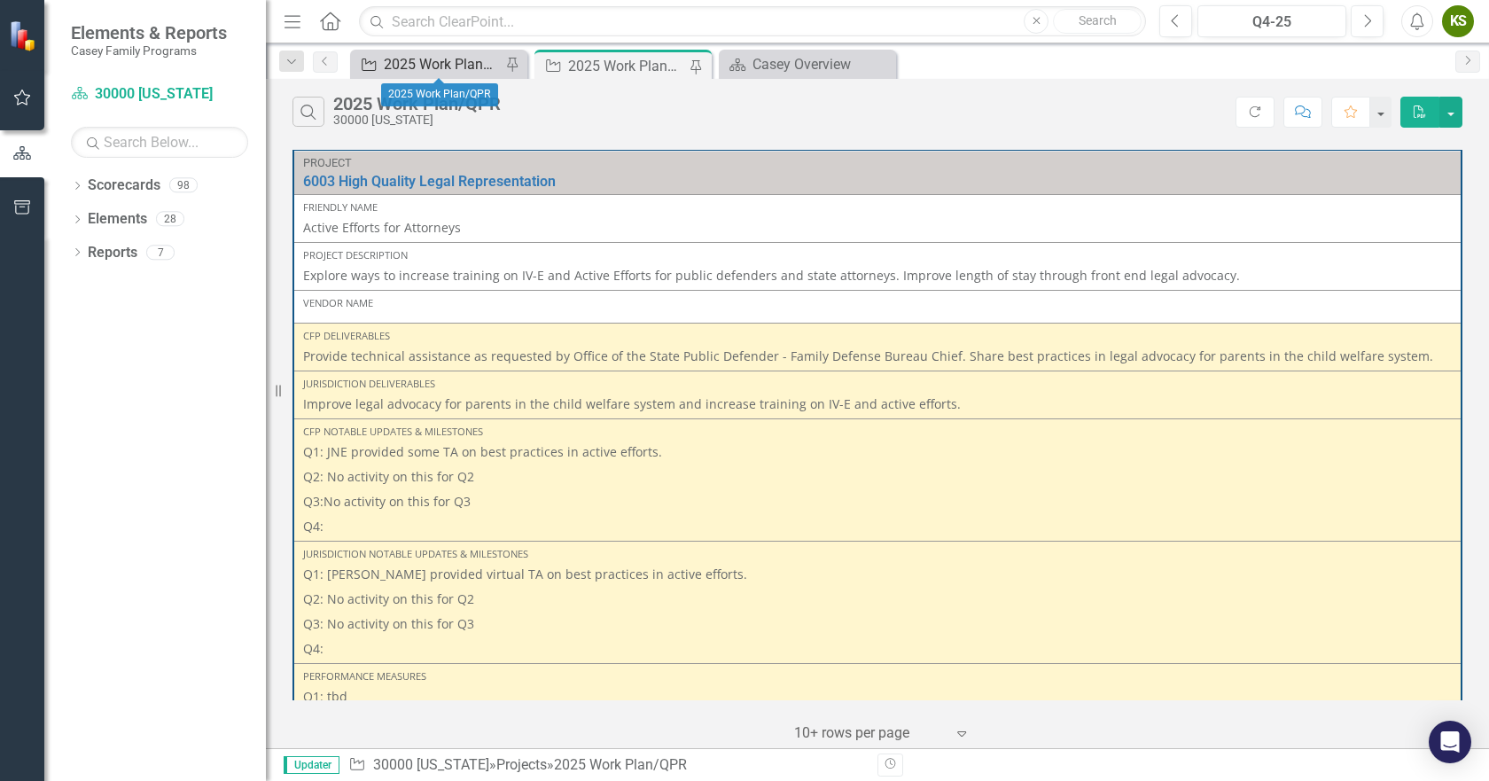
click at [434, 60] on div "2025 Work Plan/QPR" at bounding box center [442, 64] width 117 height 22
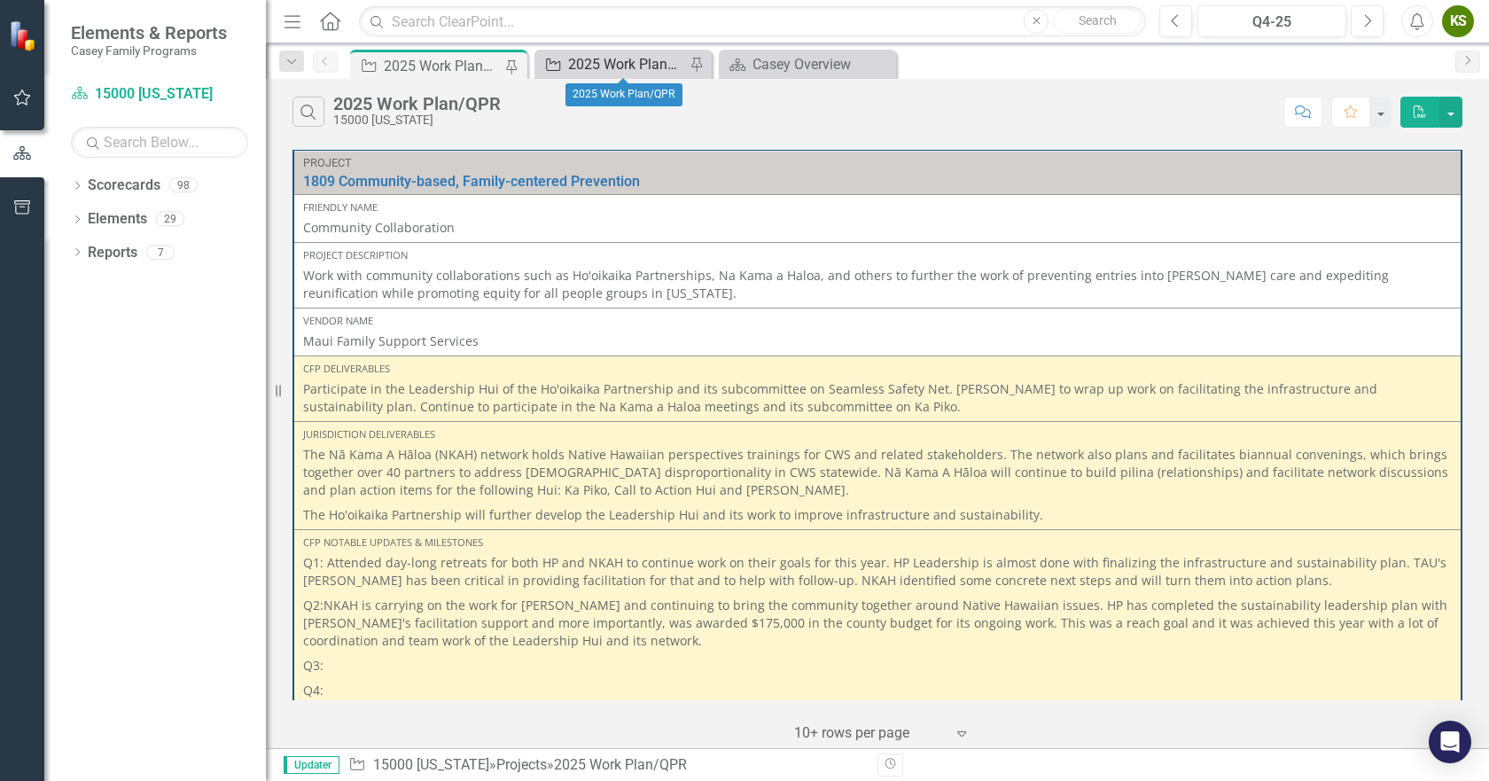
click at [571, 66] on div "2025 Work Plan/QPR" at bounding box center [626, 64] width 117 height 22
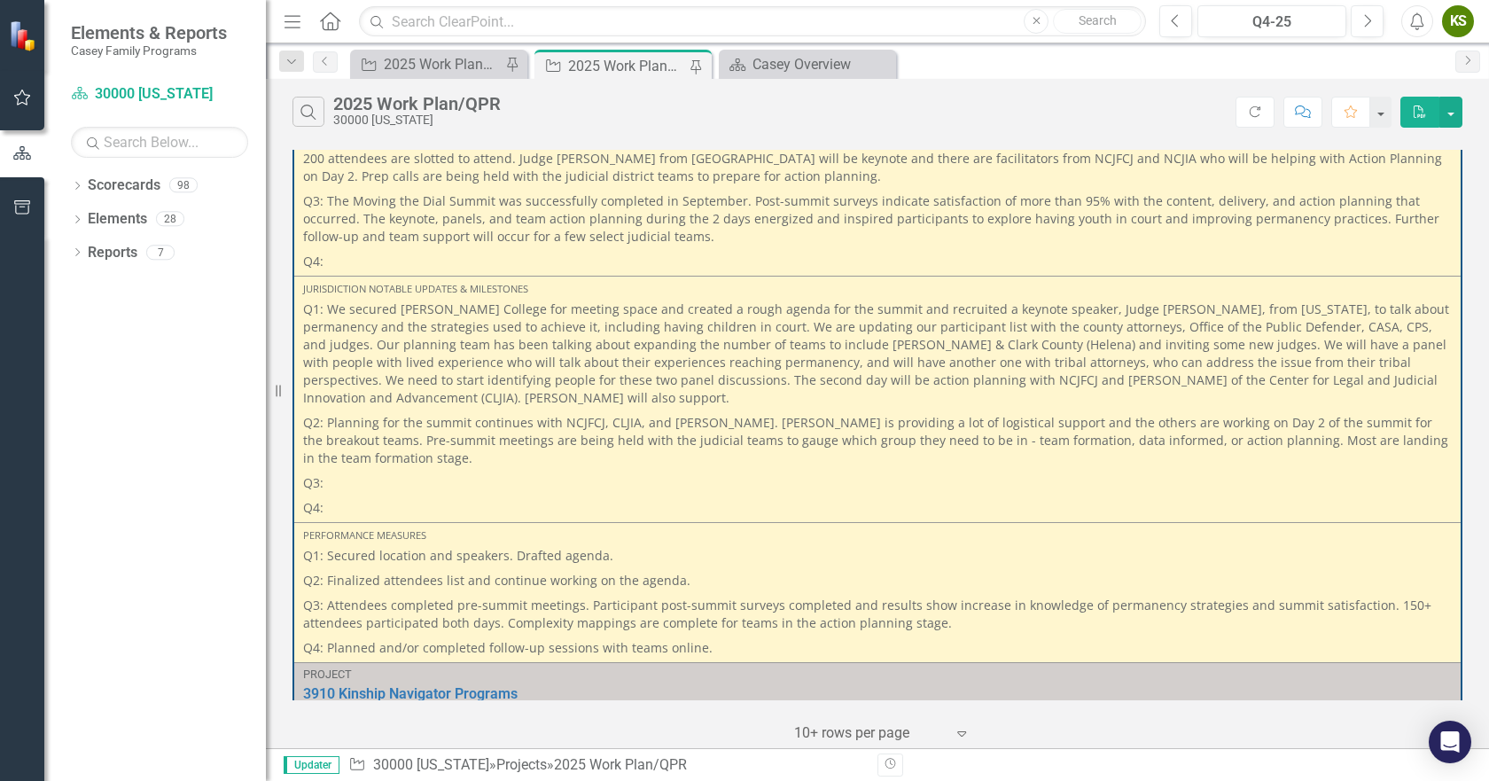
scroll to position [1912, 0]
